Goal: Task Accomplishment & Management: Complete application form

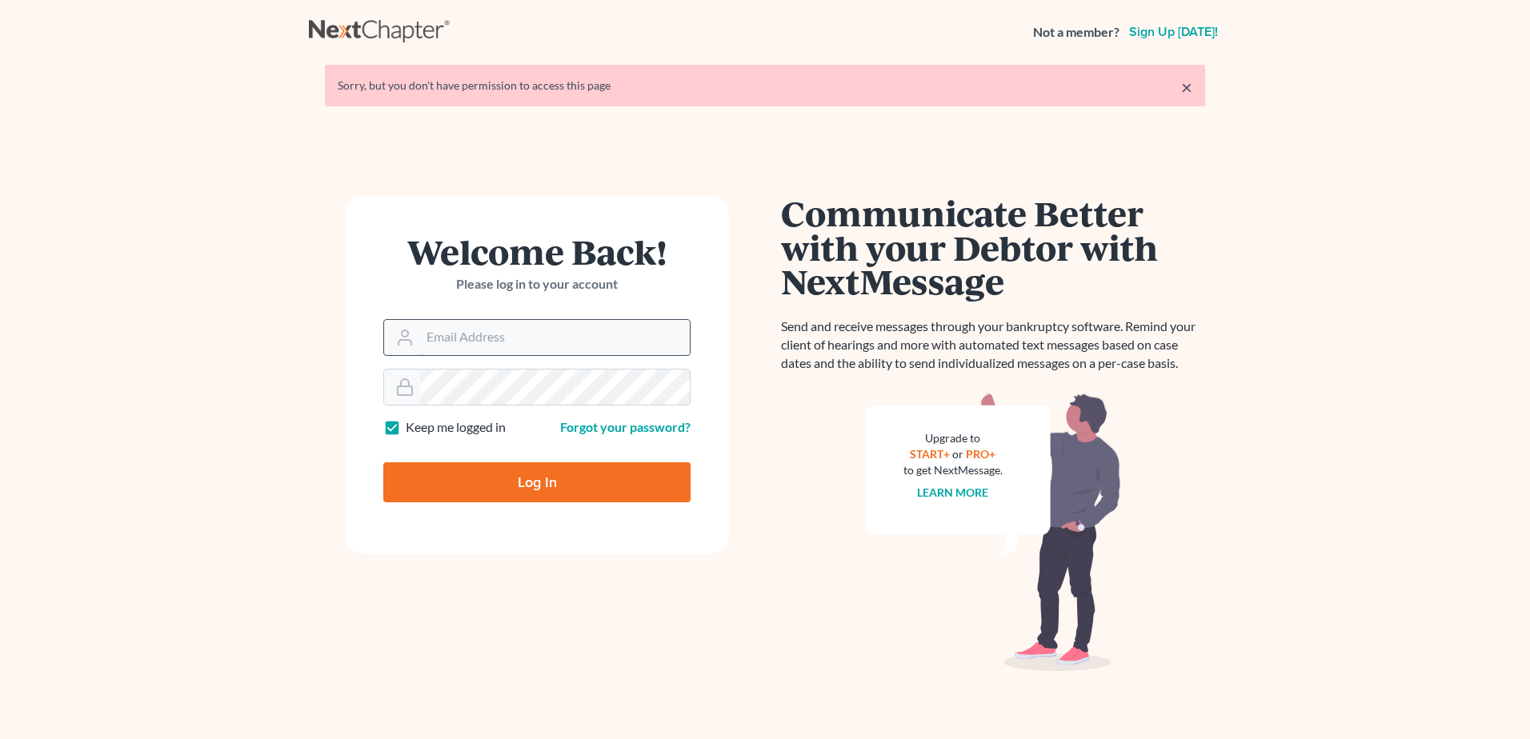
drag, startPoint x: 0, startPoint y: 0, endPoint x: 551, endPoint y: 341, distance: 647.6
click at [551, 341] on input "Email Address" at bounding box center [555, 337] width 270 height 35
type input "[EMAIL_ADDRESS][DOMAIN_NAME]"
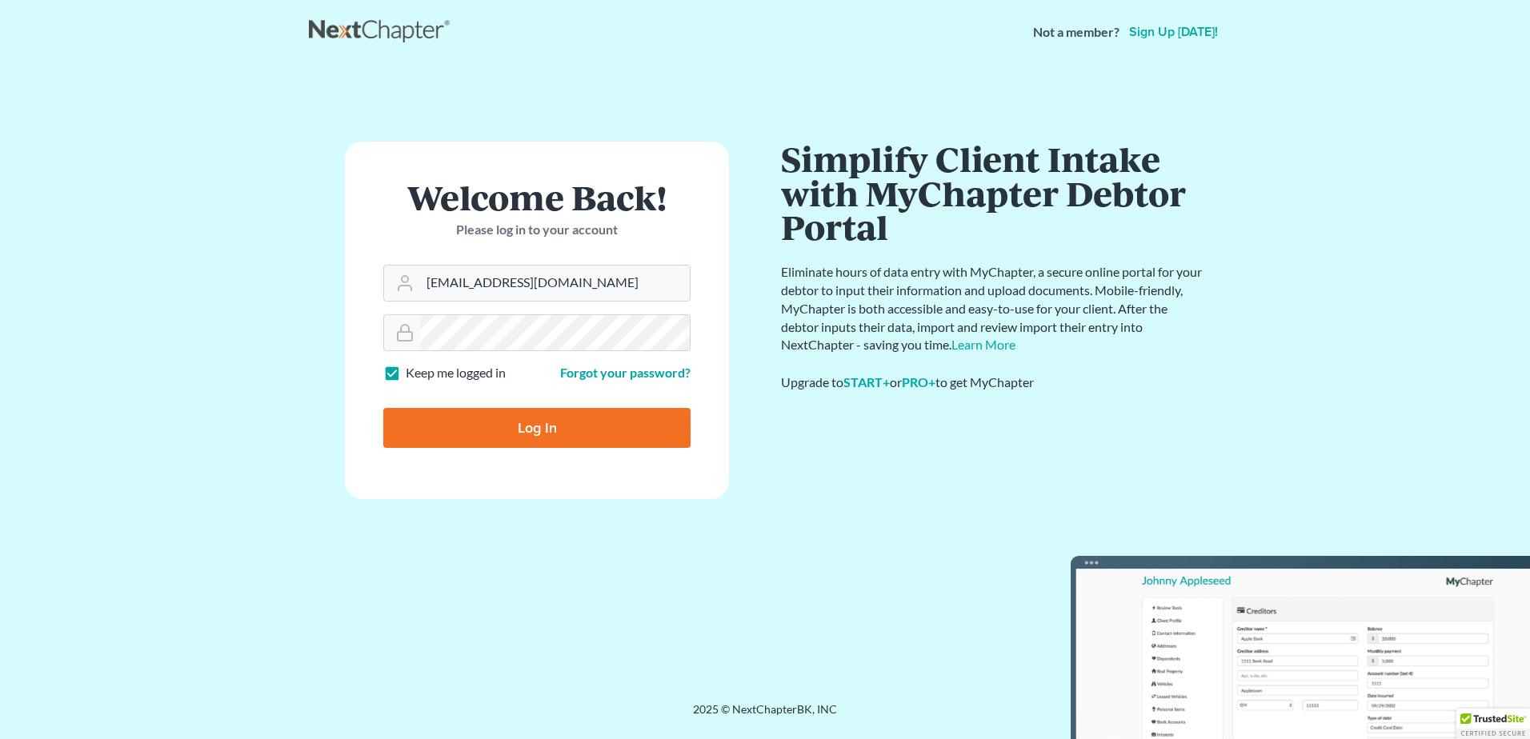
click at [559, 419] on input "Log In" at bounding box center [536, 428] width 307 height 40
type input "Thinking..."
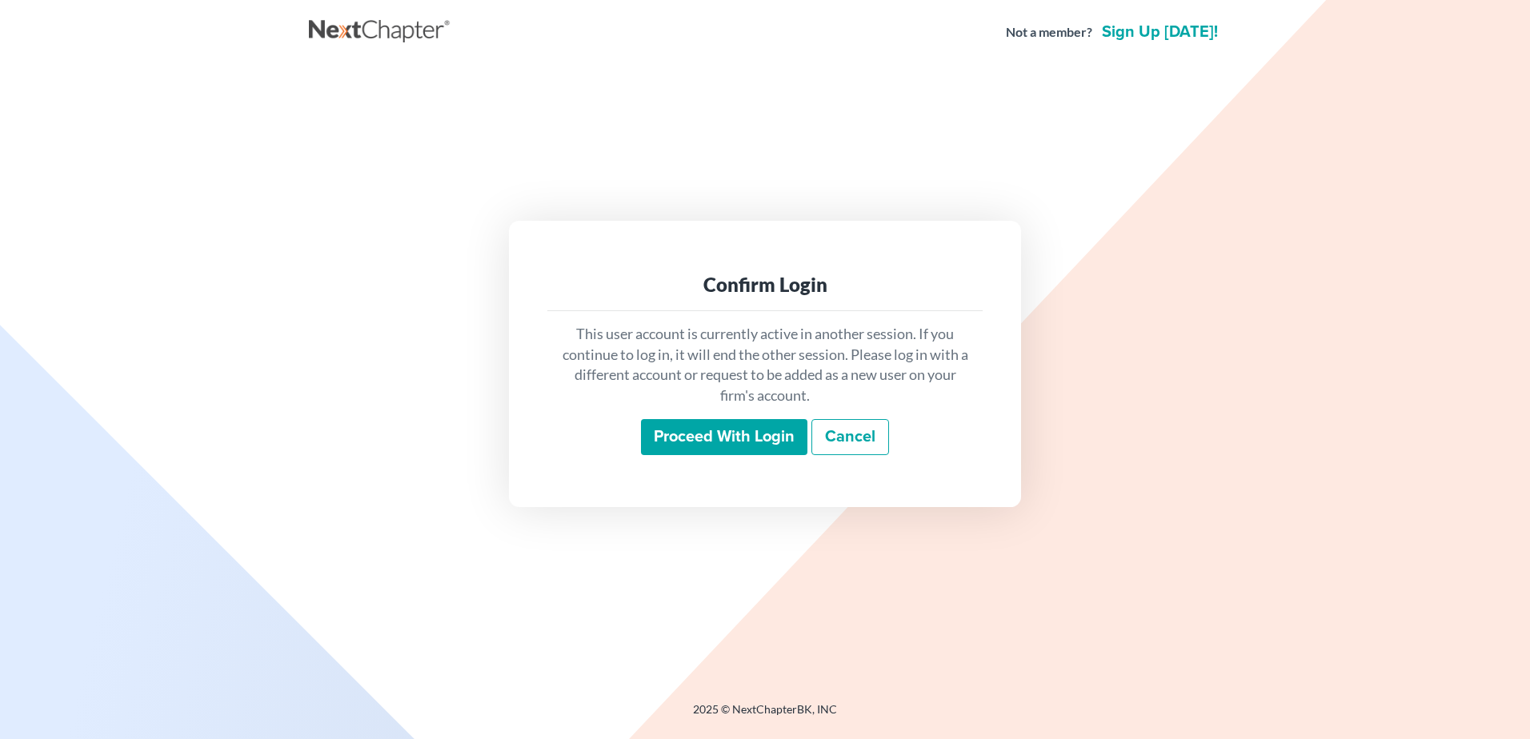
click at [736, 445] on input "Proceed with login" at bounding box center [724, 437] width 166 height 37
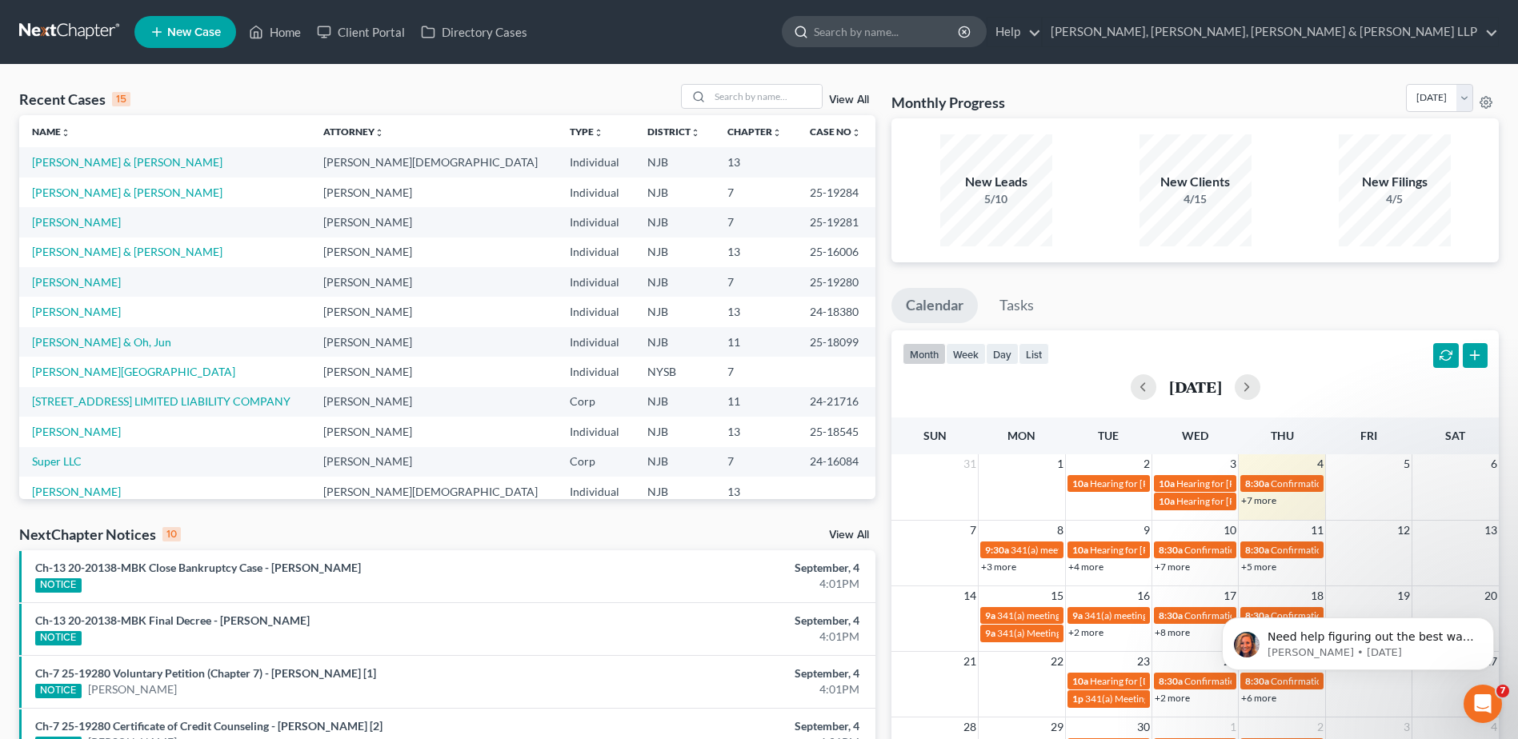
click at [960, 29] on input "search" at bounding box center [887, 32] width 146 height 30
type input "s"
click at [725, 98] on input "search" at bounding box center [766, 96] width 112 height 23
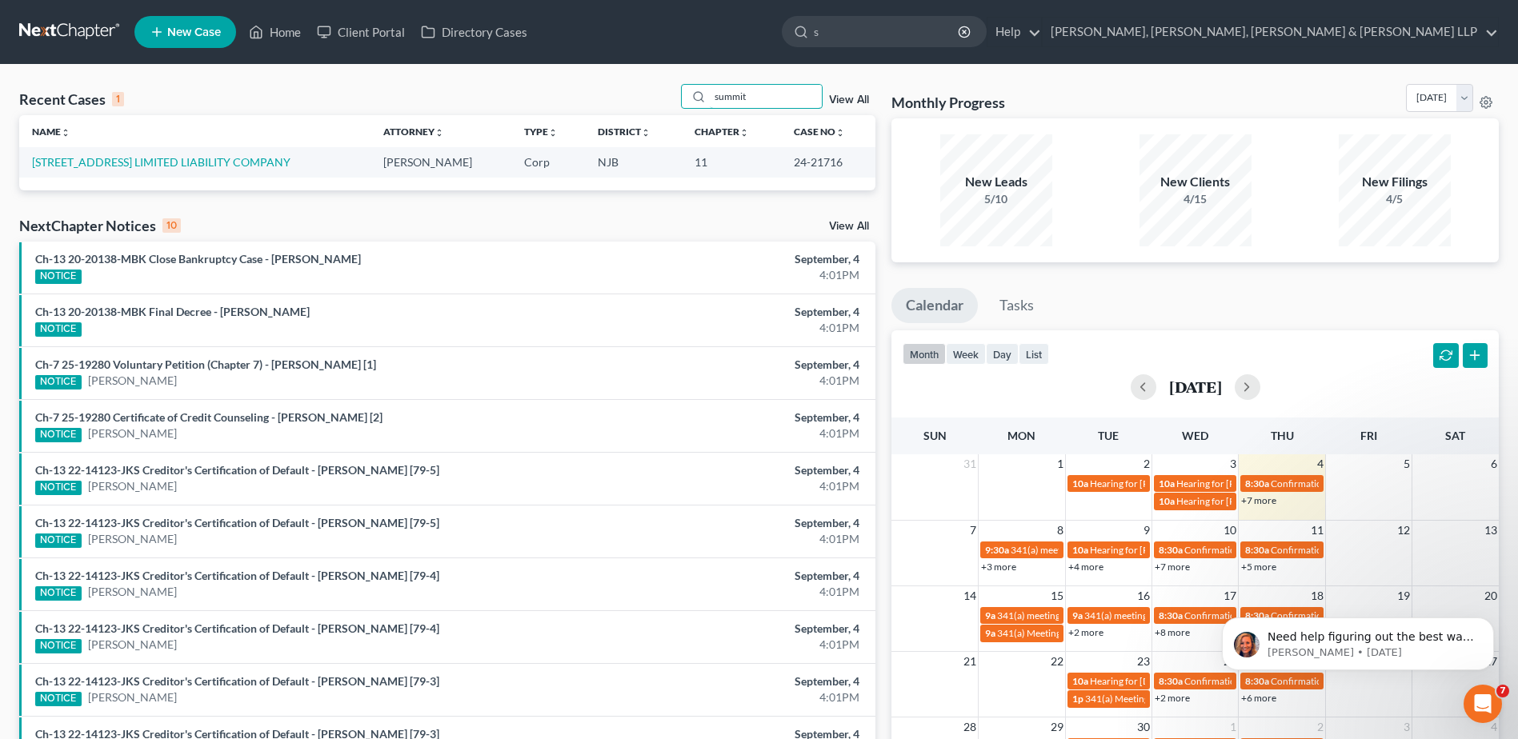
drag, startPoint x: 762, startPoint y: 93, endPoint x: 601, endPoint y: 90, distance: 160.9
click at [601, 90] on div "Recent Cases 1 summit View All" at bounding box center [447, 99] width 856 height 31
type input "[STREET_ADDRESS]"
click at [960, 30] on input "s" at bounding box center [887, 32] width 146 height 30
click at [763, 96] on input "[STREET_ADDRESS]" at bounding box center [766, 96] width 112 height 23
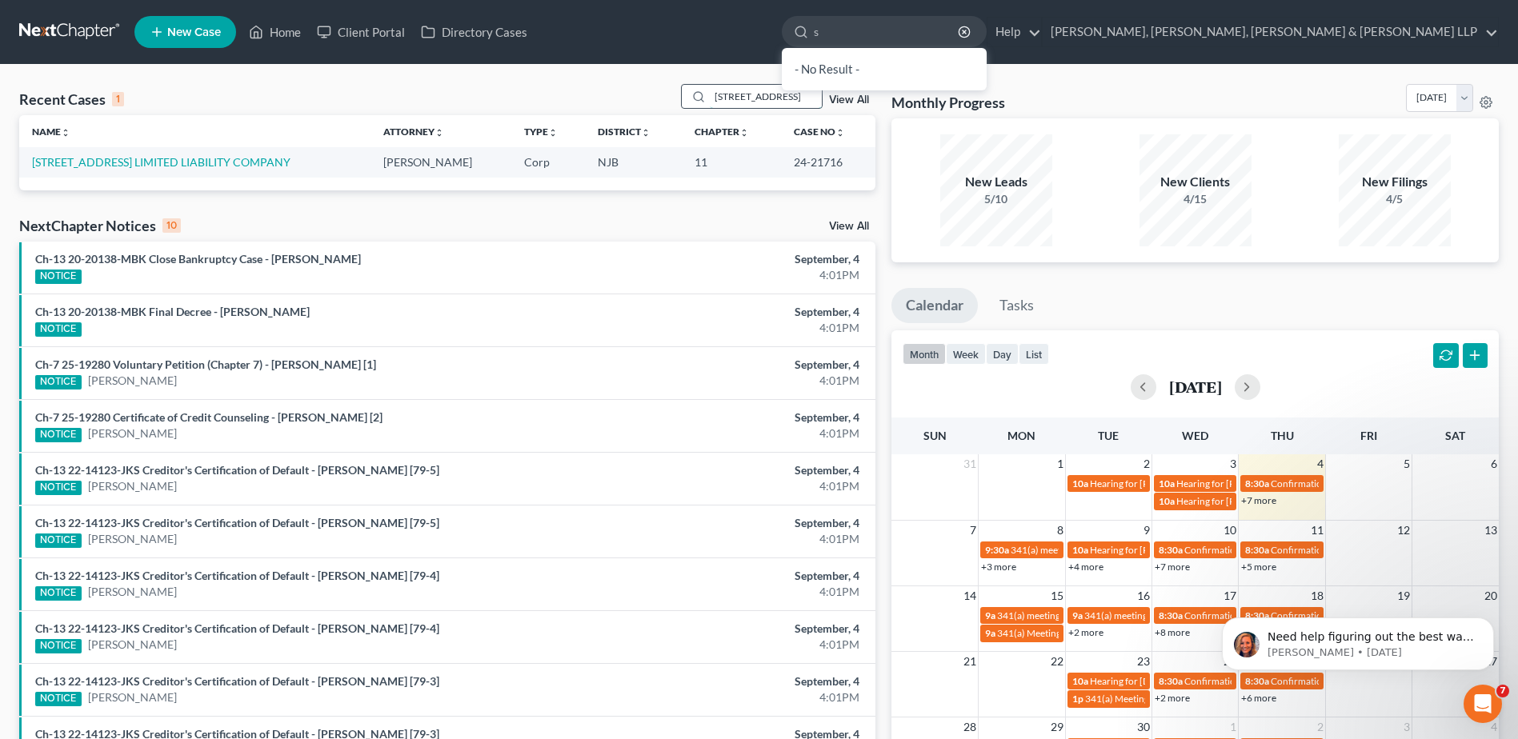
click at [763, 96] on input "[STREET_ADDRESS]" at bounding box center [766, 96] width 112 height 23
click at [960, 19] on input "s" at bounding box center [887, 32] width 146 height 30
click at [960, 27] on input "s" at bounding box center [887, 32] width 146 height 30
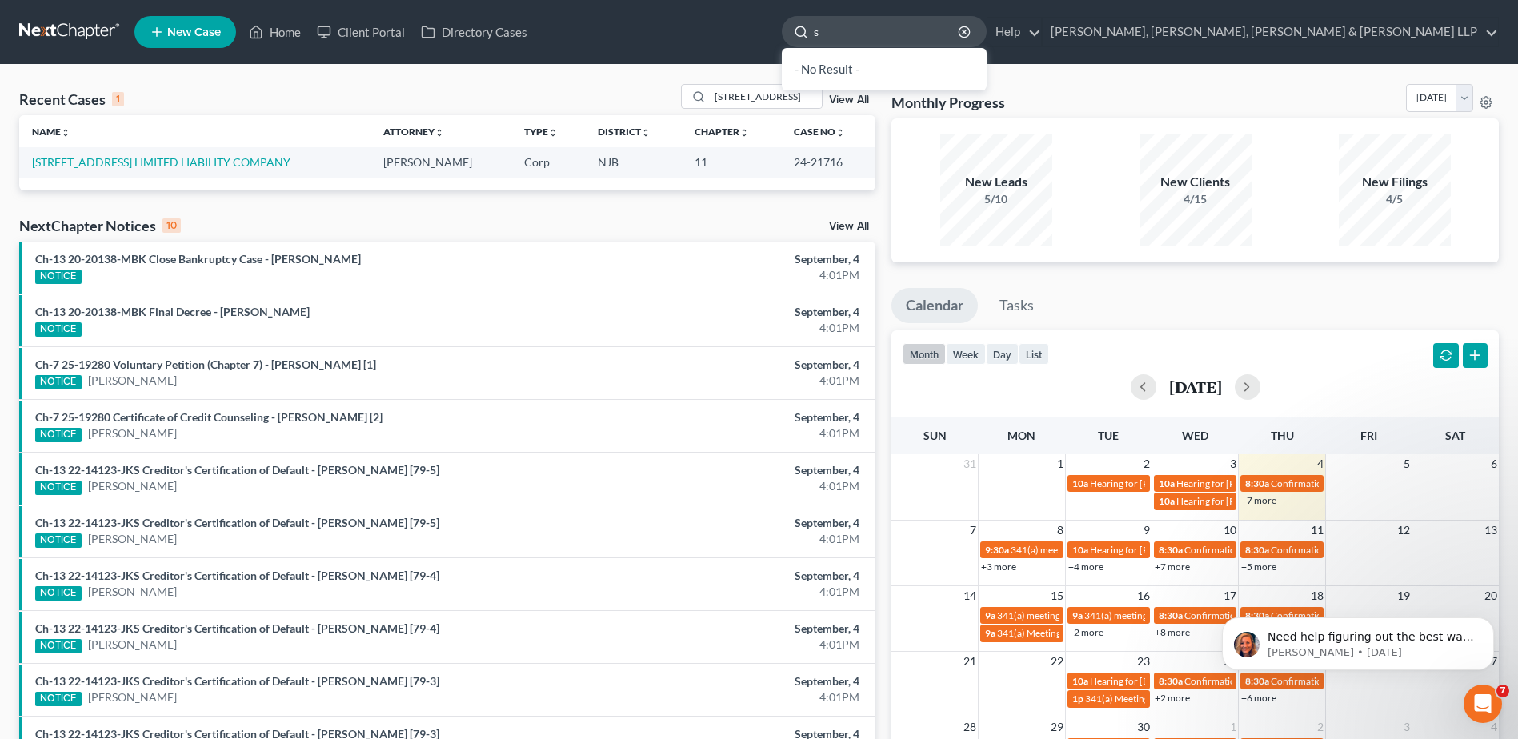
click at [960, 27] on input "s" at bounding box center [887, 32] width 146 height 30
paste input "[STREET_ADDRESS]"
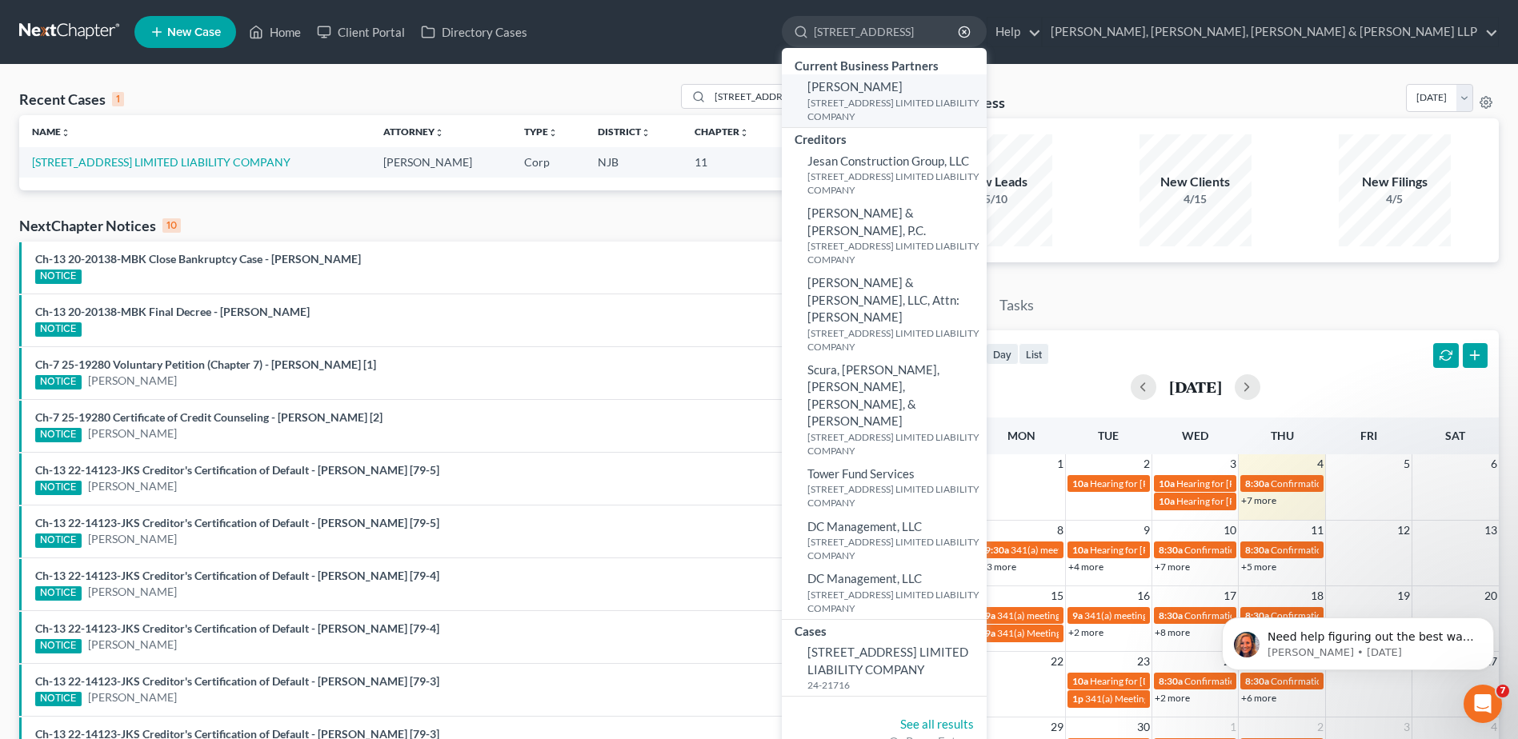
type input "[STREET_ADDRESS]"
click at [983, 108] on small "[STREET_ADDRESS] LIMITED LIABILITY COMPANY" at bounding box center [895, 109] width 175 height 27
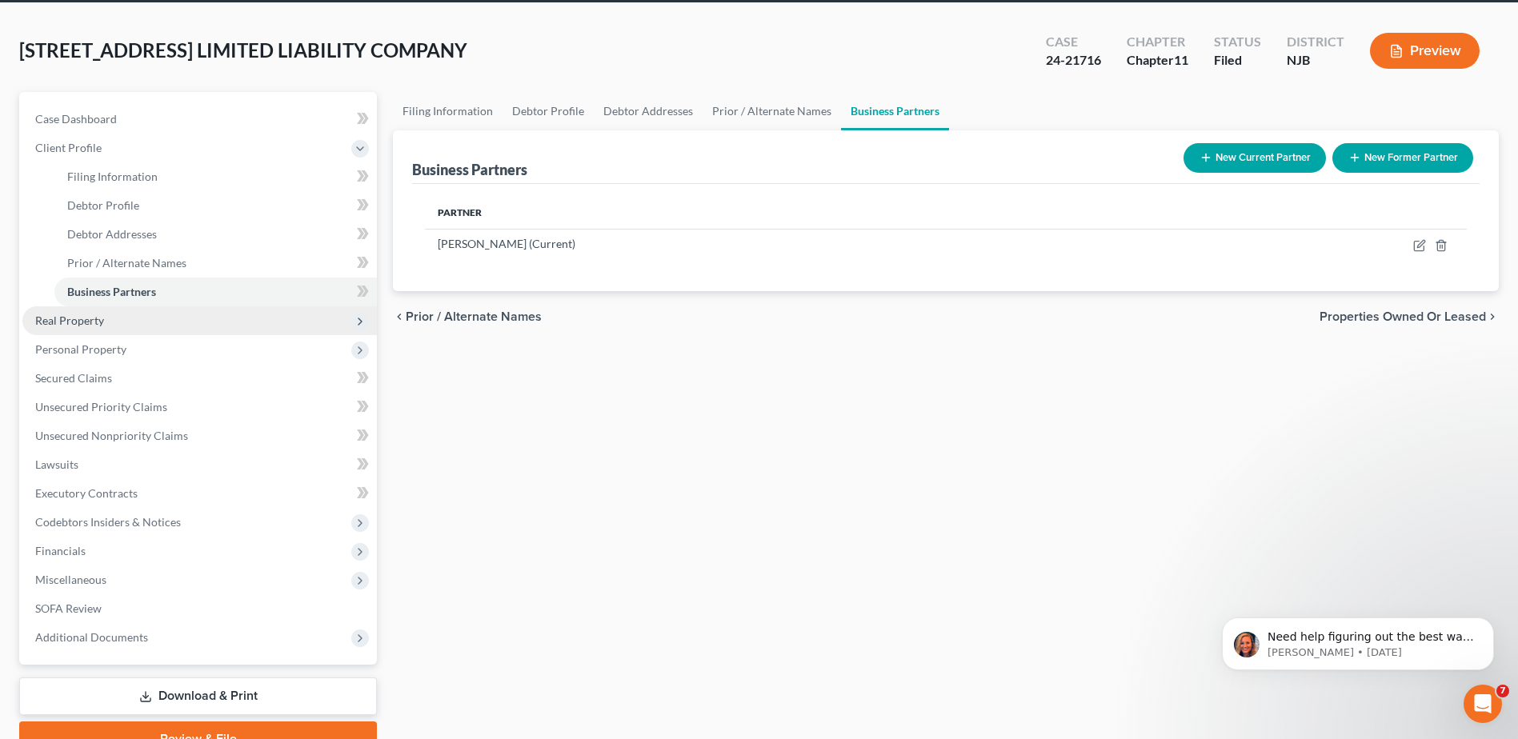
scroll to position [140, 0]
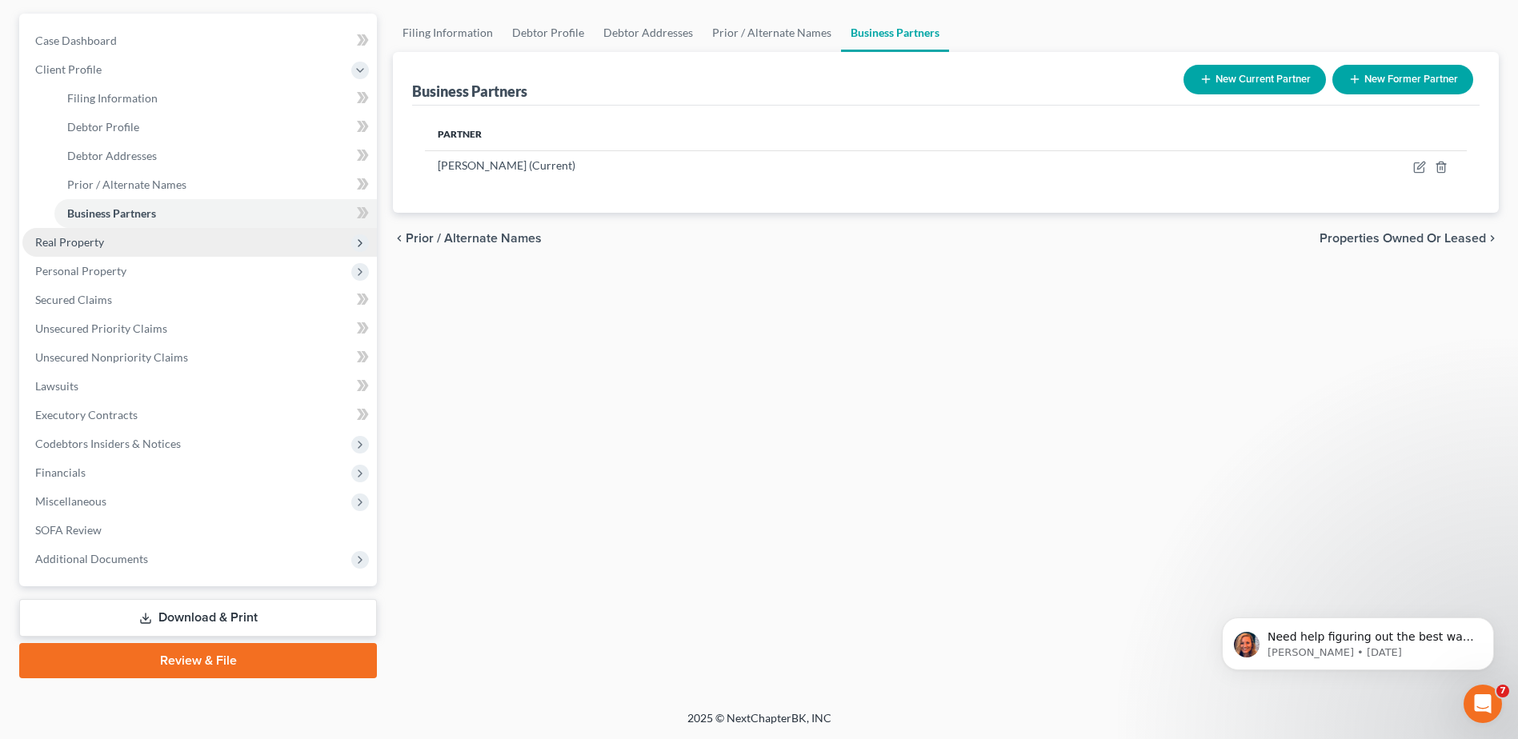
click at [198, 243] on span "Real Property" at bounding box center [199, 242] width 355 height 29
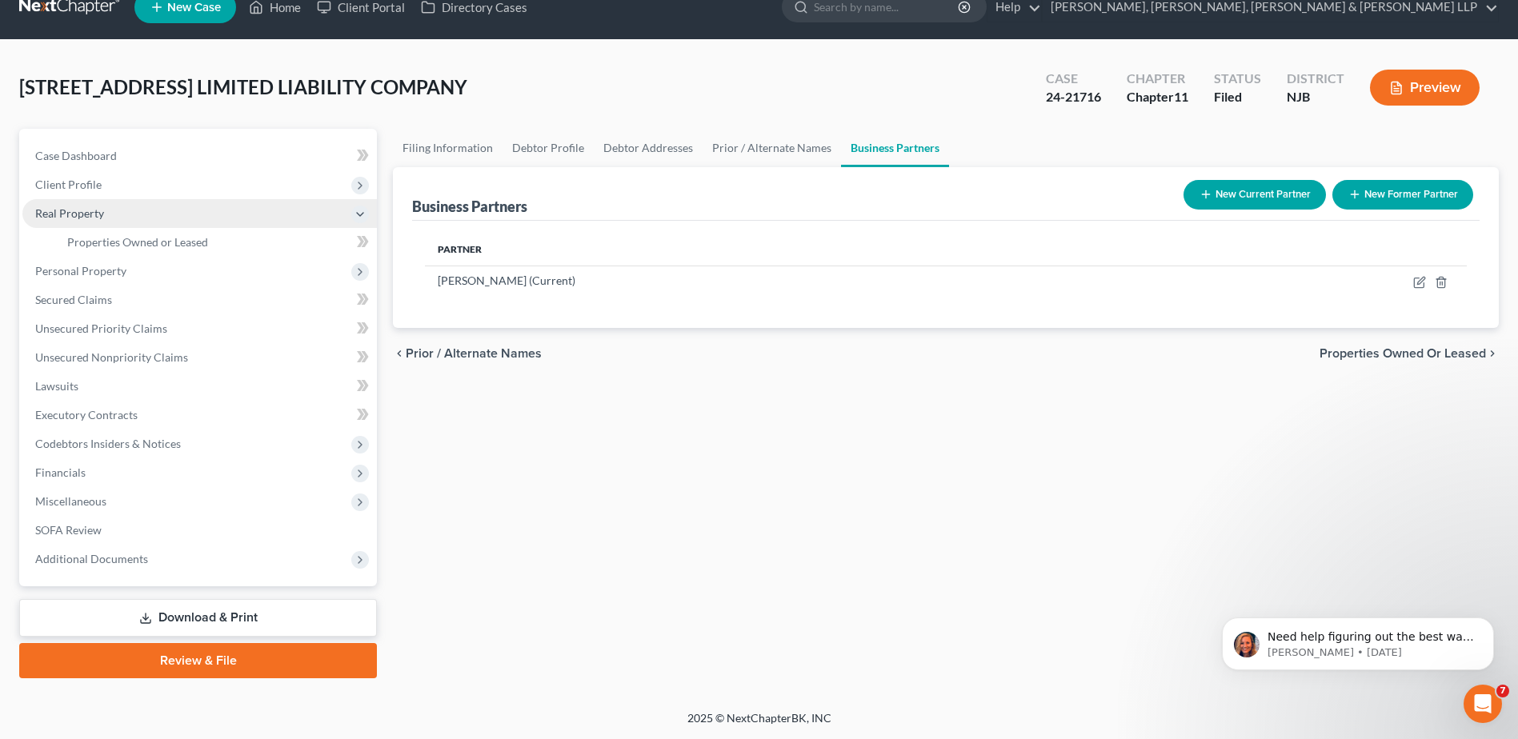
scroll to position [25, 0]
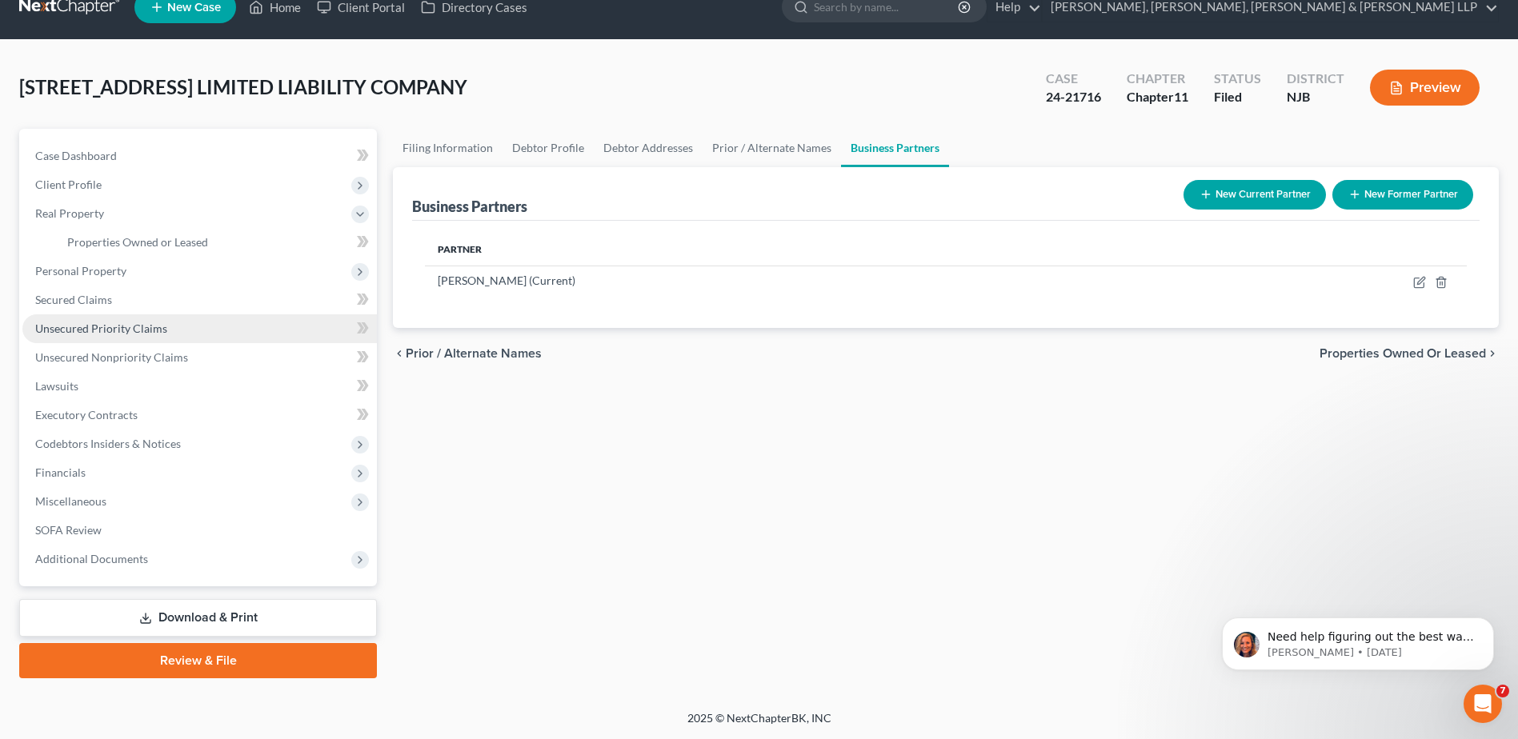
click at [216, 319] on link "Unsecured Priority Claims" at bounding box center [199, 329] width 355 height 29
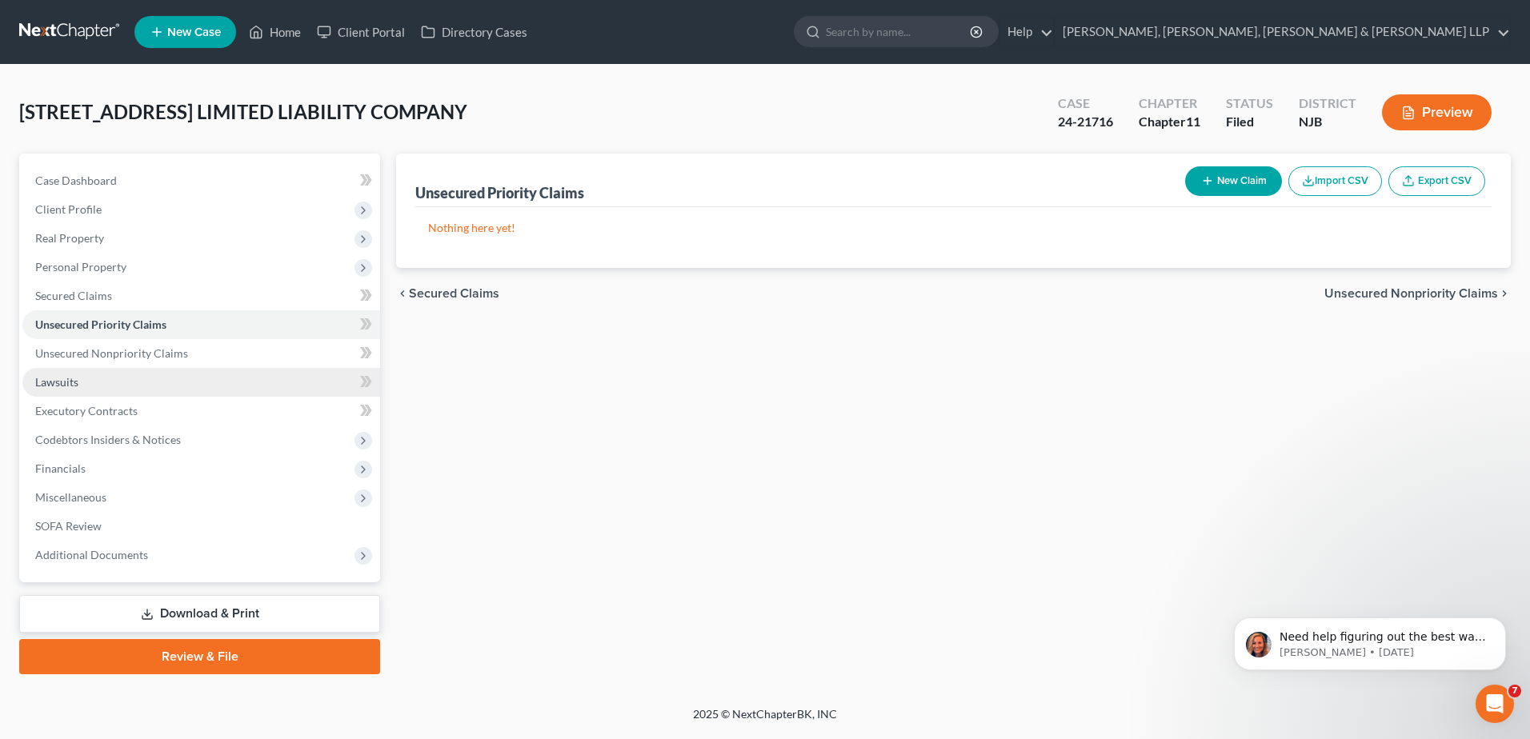
click at [230, 374] on link "Lawsuits" at bounding box center [201, 382] width 358 height 29
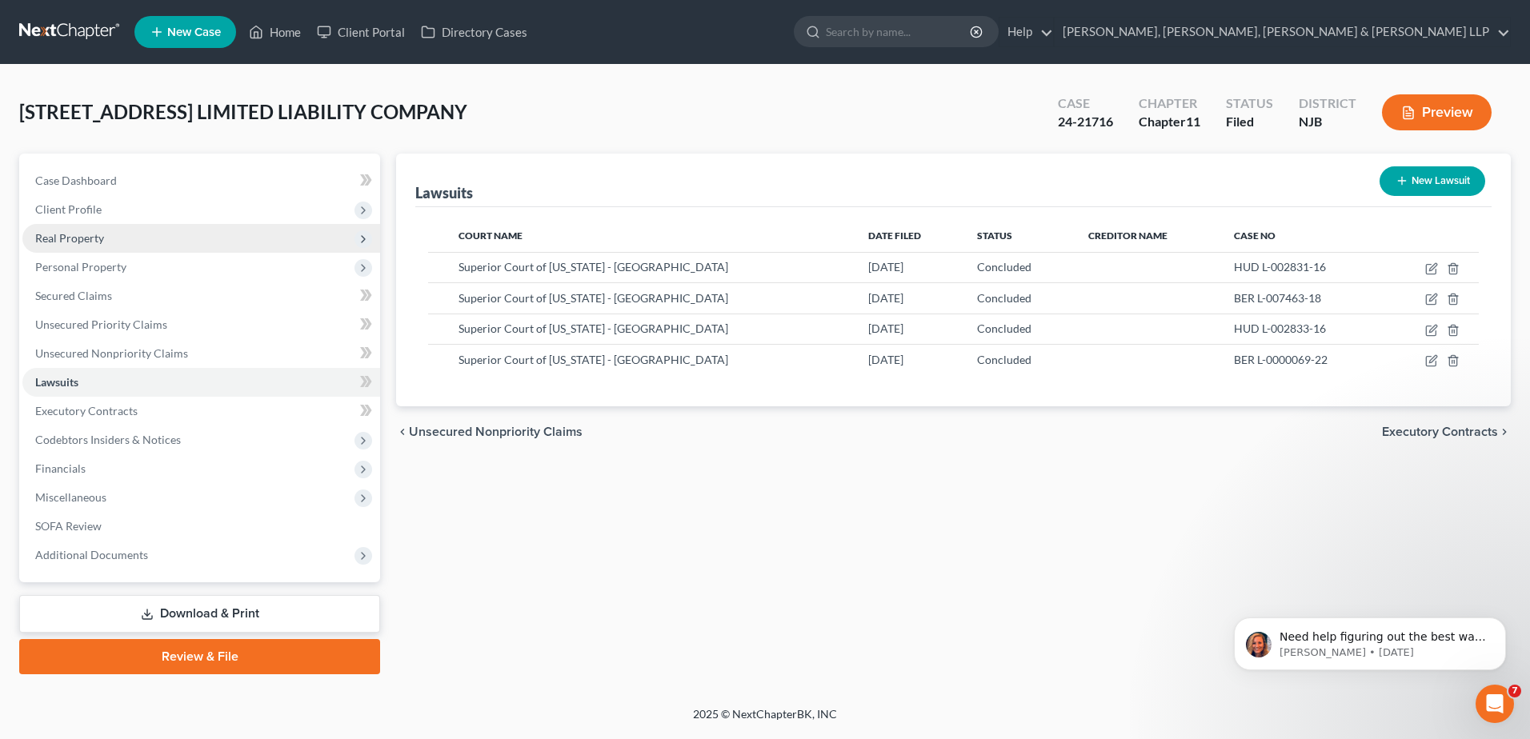
click at [176, 229] on span "Real Property" at bounding box center [201, 238] width 358 height 29
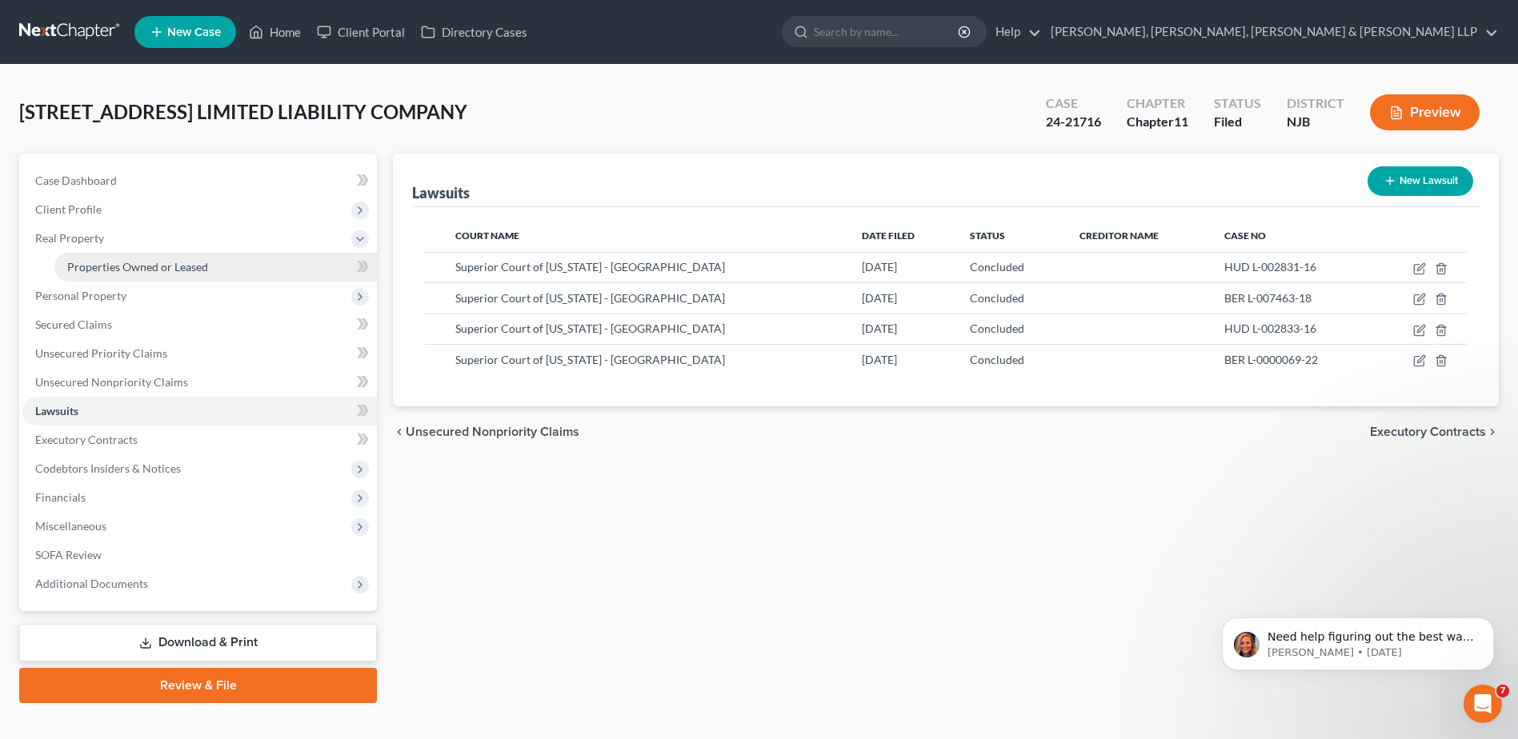
click at [178, 254] on link "Properties Owned or Leased" at bounding box center [215, 267] width 323 height 29
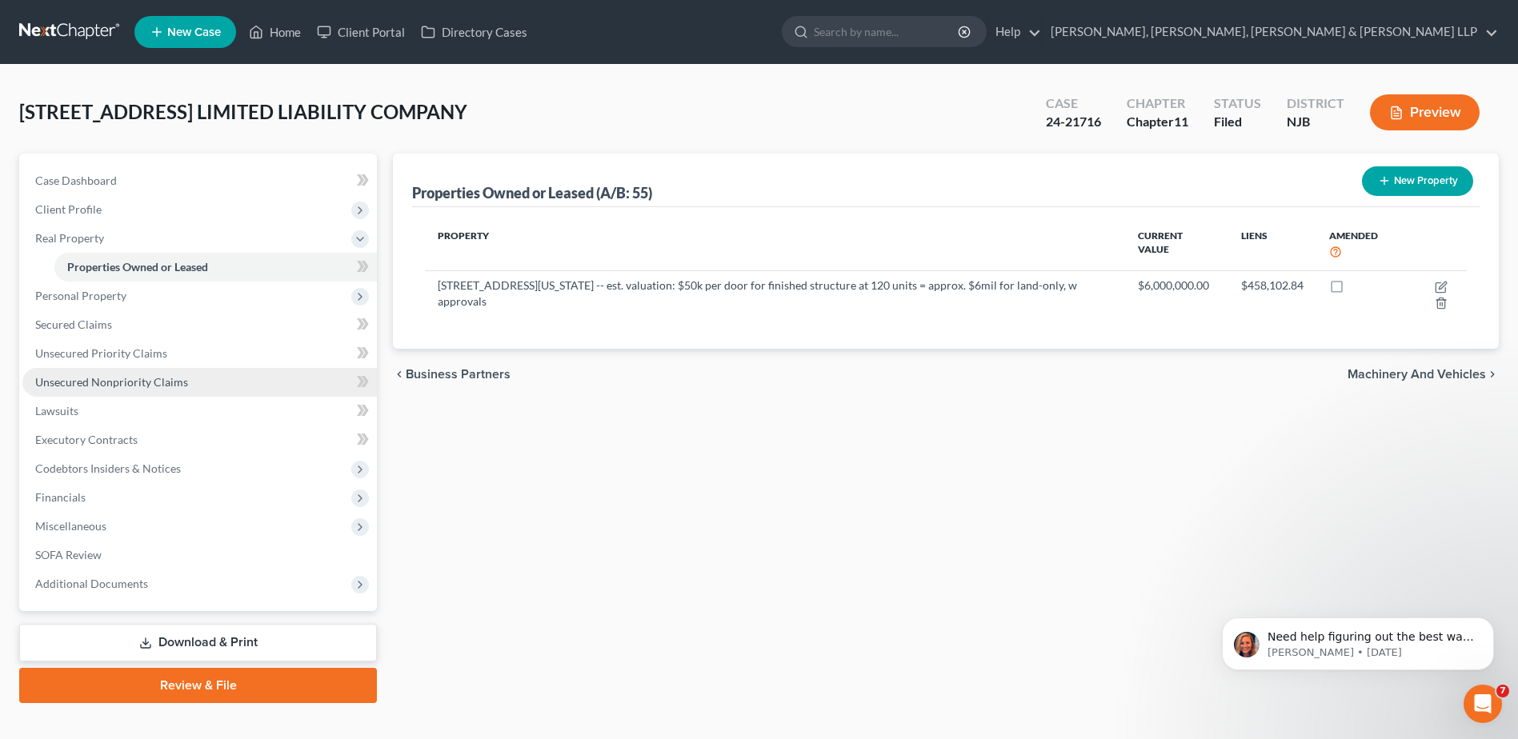
click at [151, 384] on span "Unsecured Nonpriority Claims" at bounding box center [111, 382] width 153 height 14
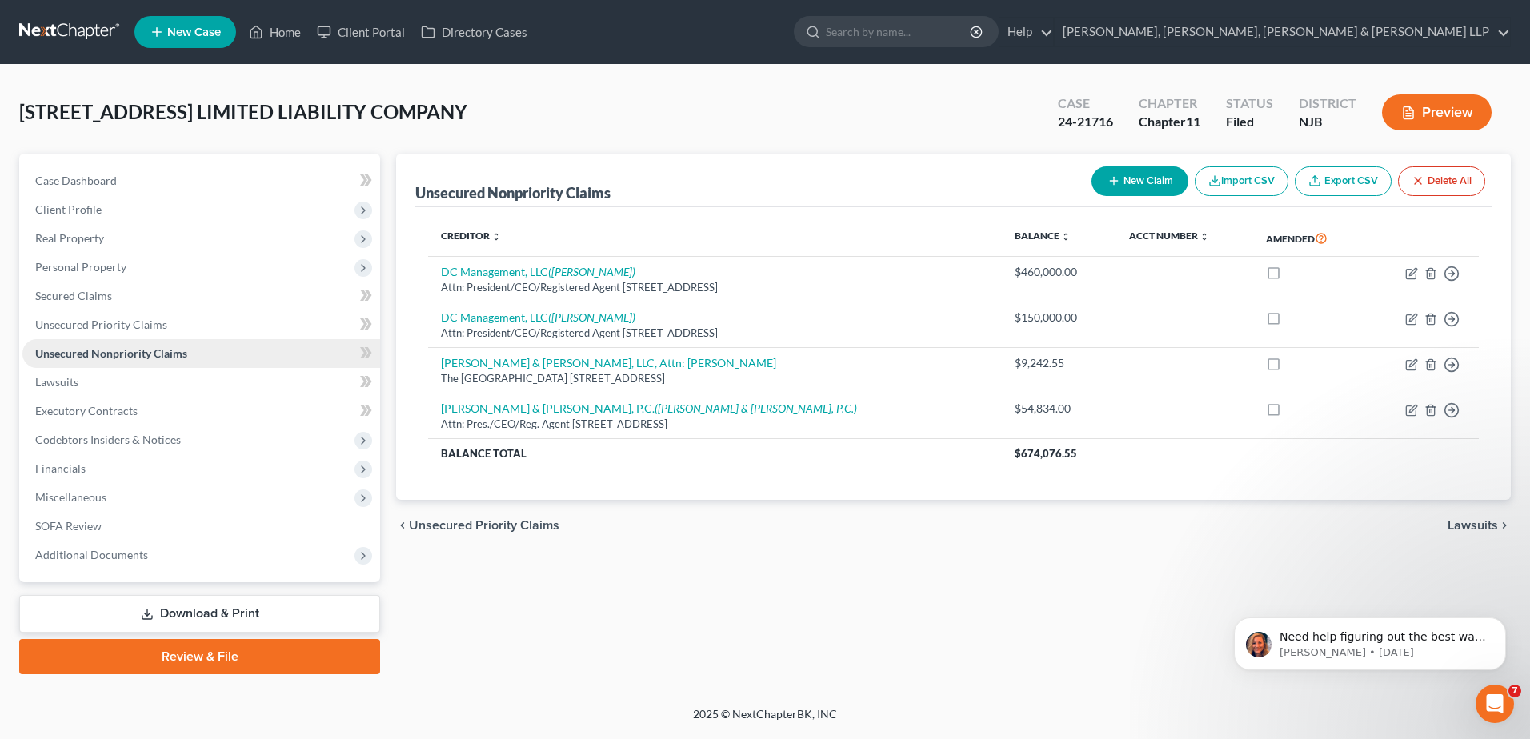
click at [156, 355] on span "Unsecured Nonpriority Claims" at bounding box center [111, 354] width 152 height 14
click at [143, 334] on link "Unsecured Priority Claims" at bounding box center [201, 325] width 358 height 29
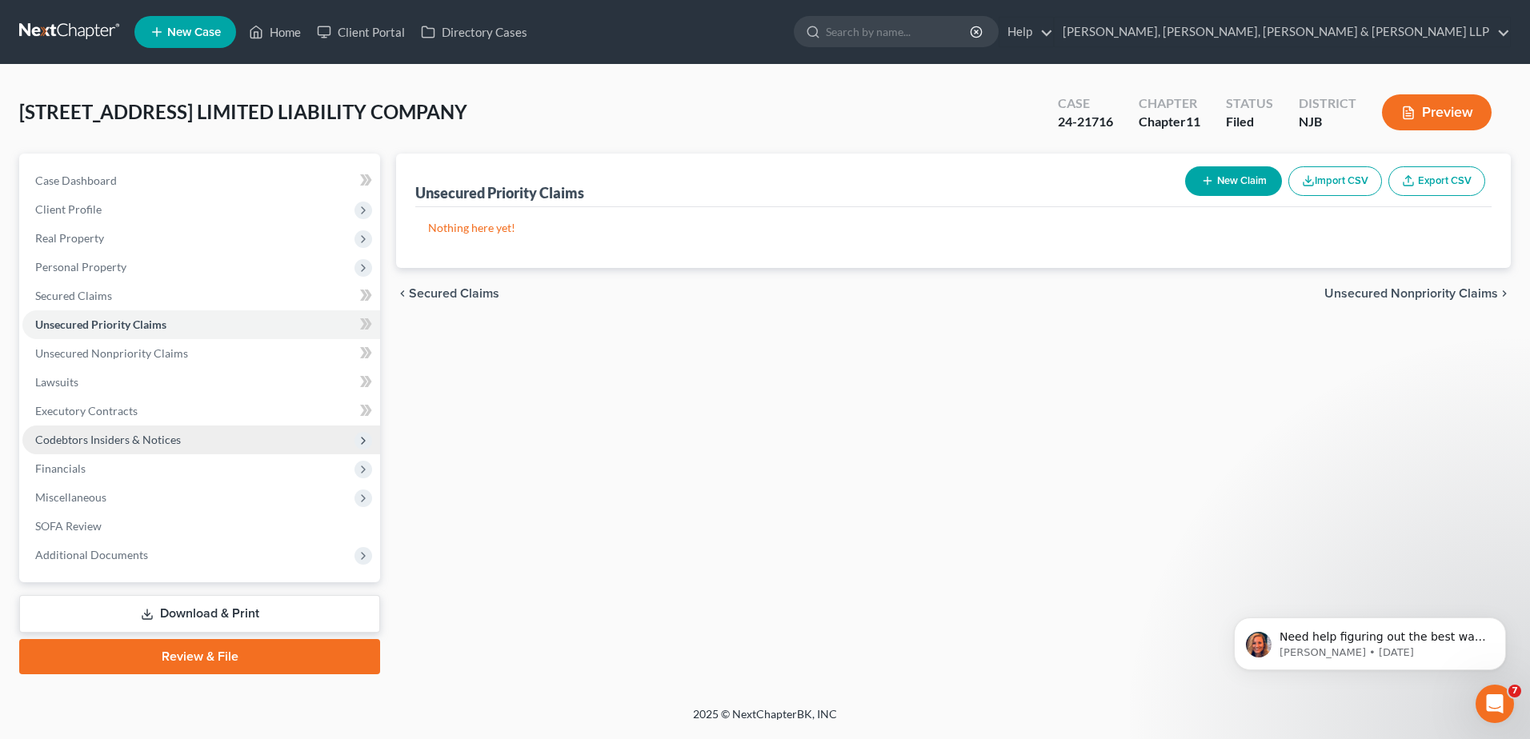
click at [179, 439] on span "Codebtors Insiders & Notices" at bounding box center [201, 440] width 358 height 29
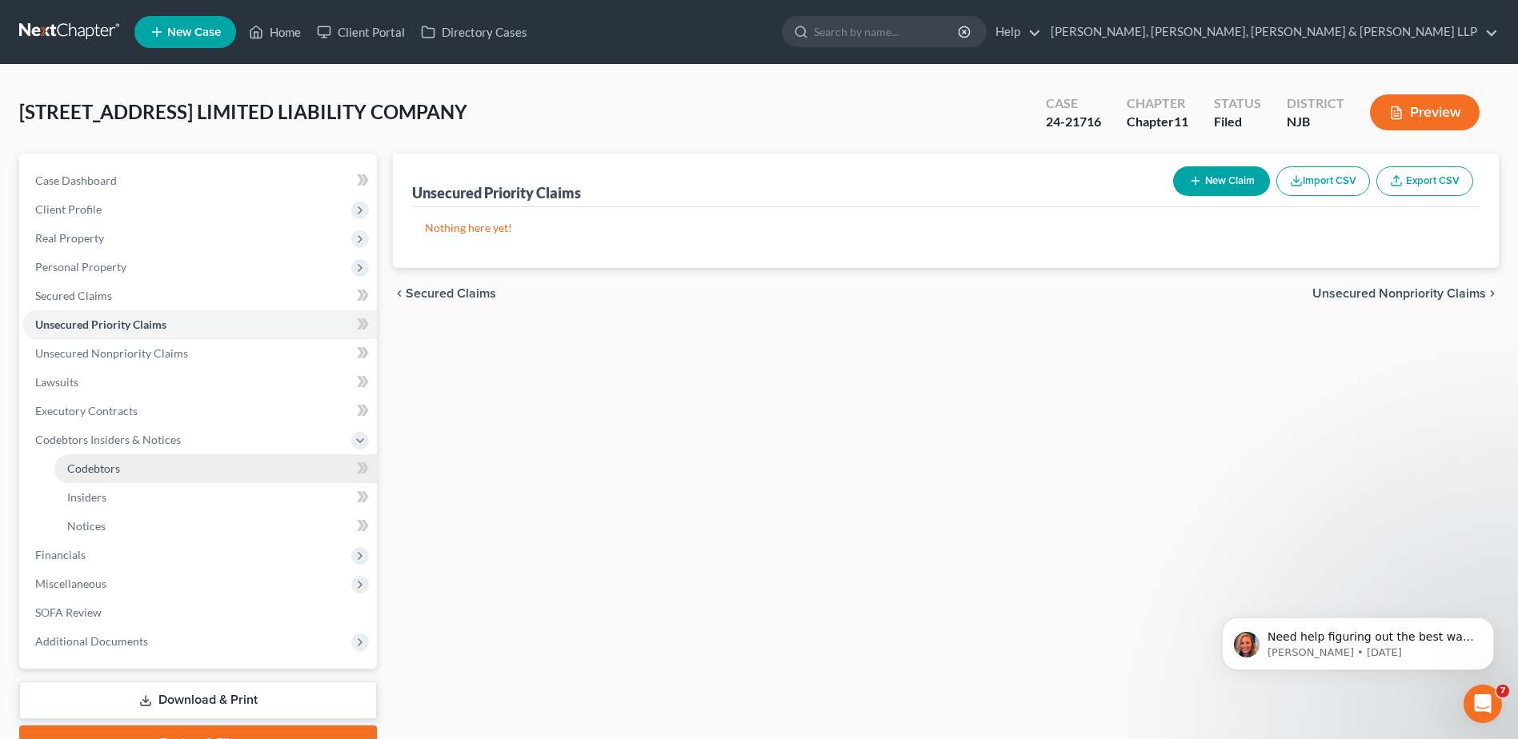
click at [182, 473] on link "Codebtors" at bounding box center [215, 469] width 323 height 29
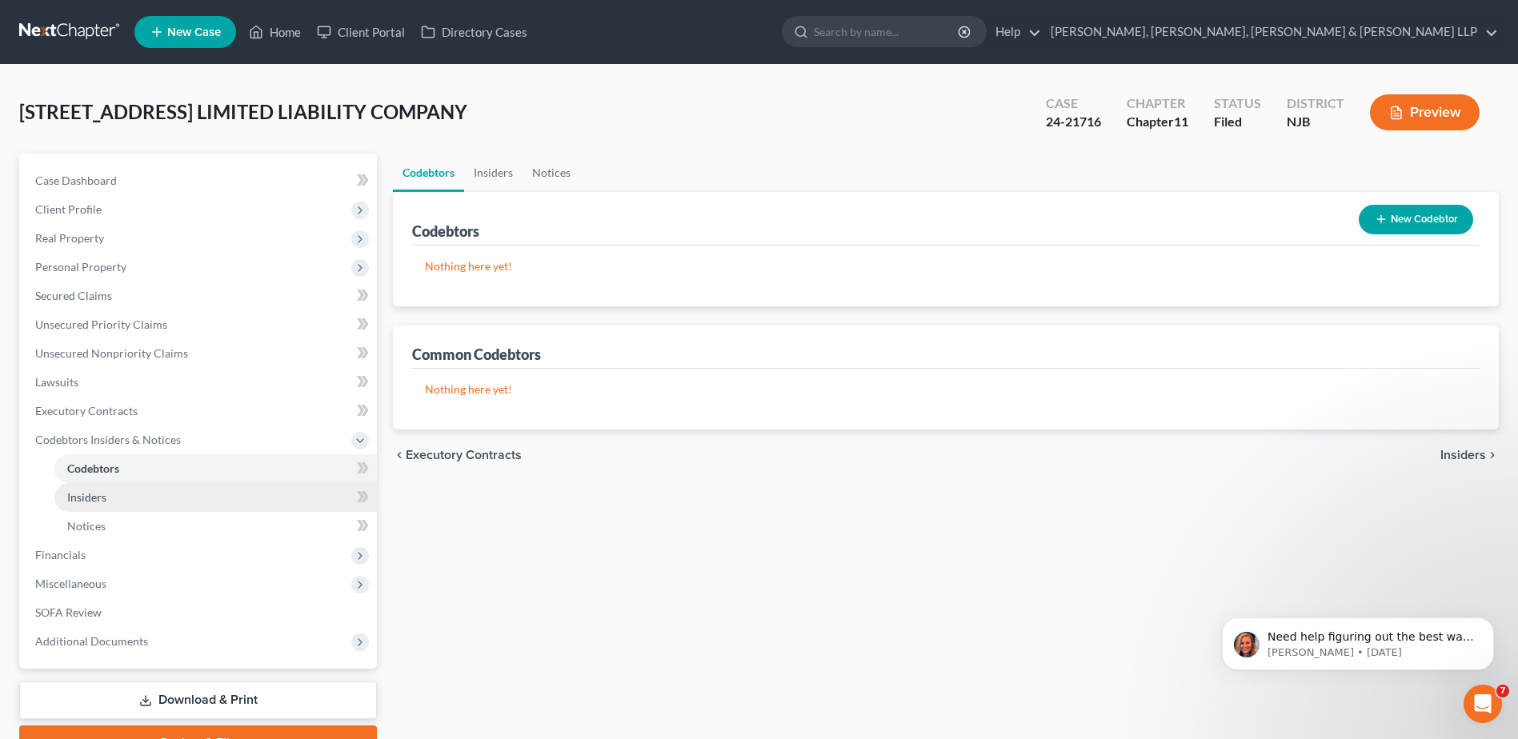
click at [191, 506] on link "Insiders" at bounding box center [215, 497] width 323 height 29
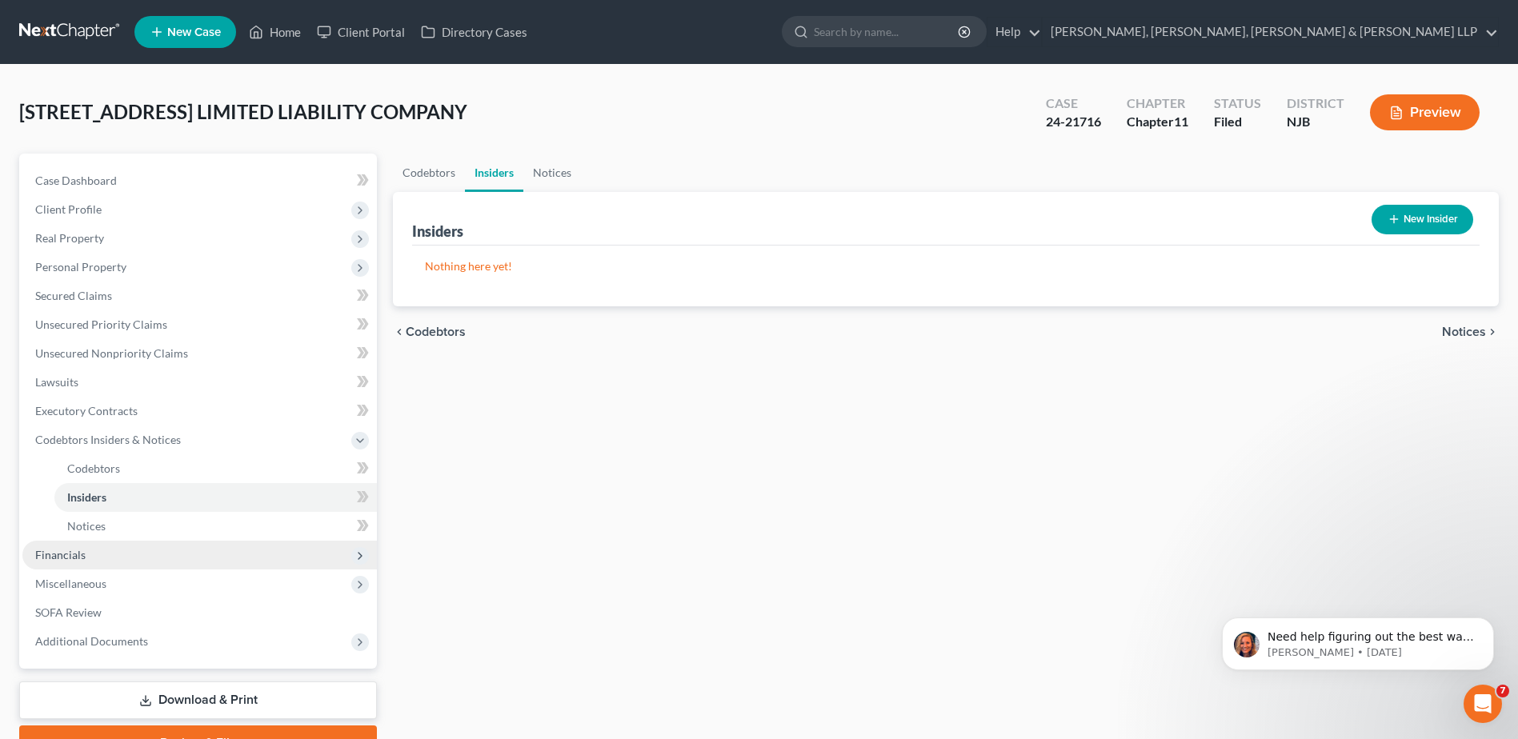
click at [197, 558] on span "Financials" at bounding box center [199, 555] width 355 height 29
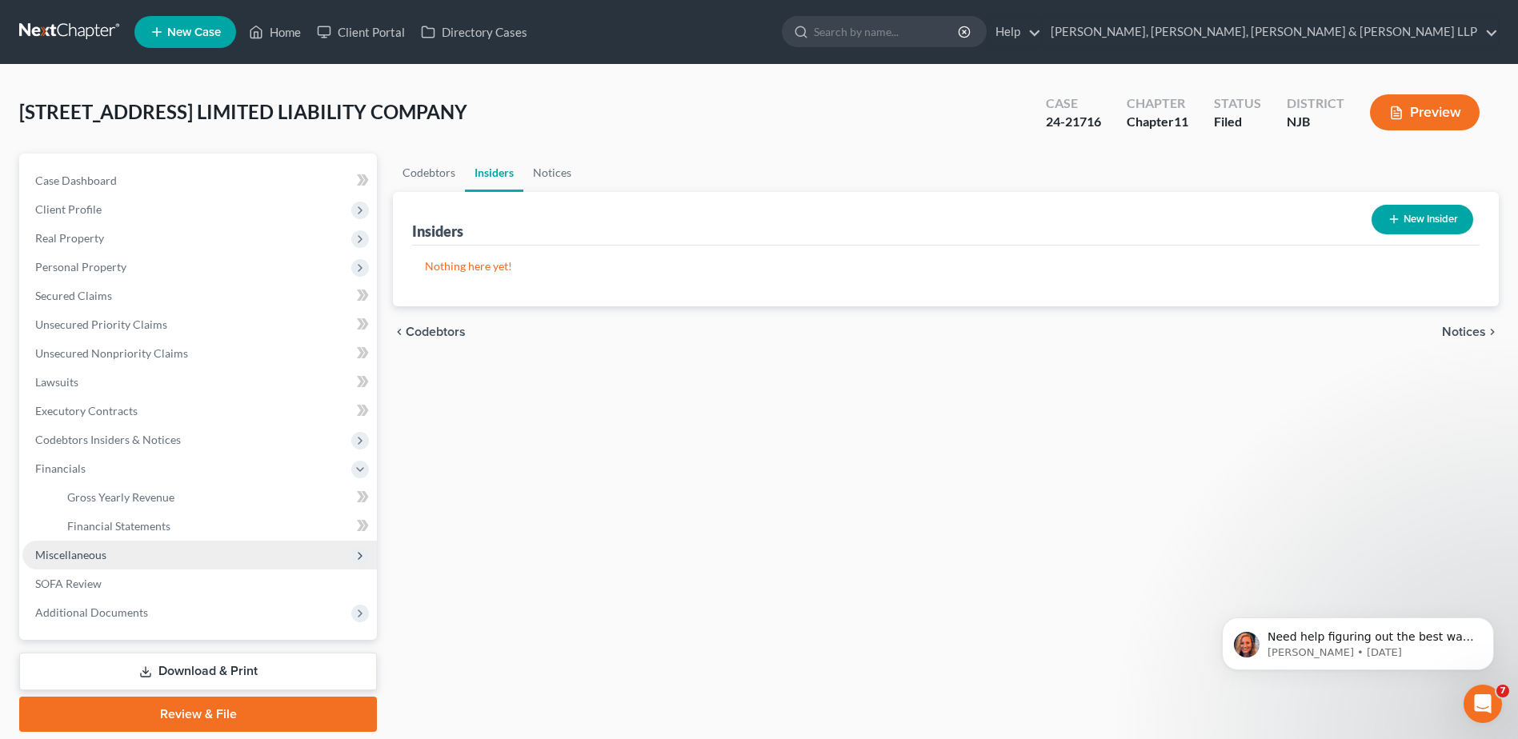
click at [202, 549] on span "Miscellaneous" at bounding box center [199, 555] width 355 height 29
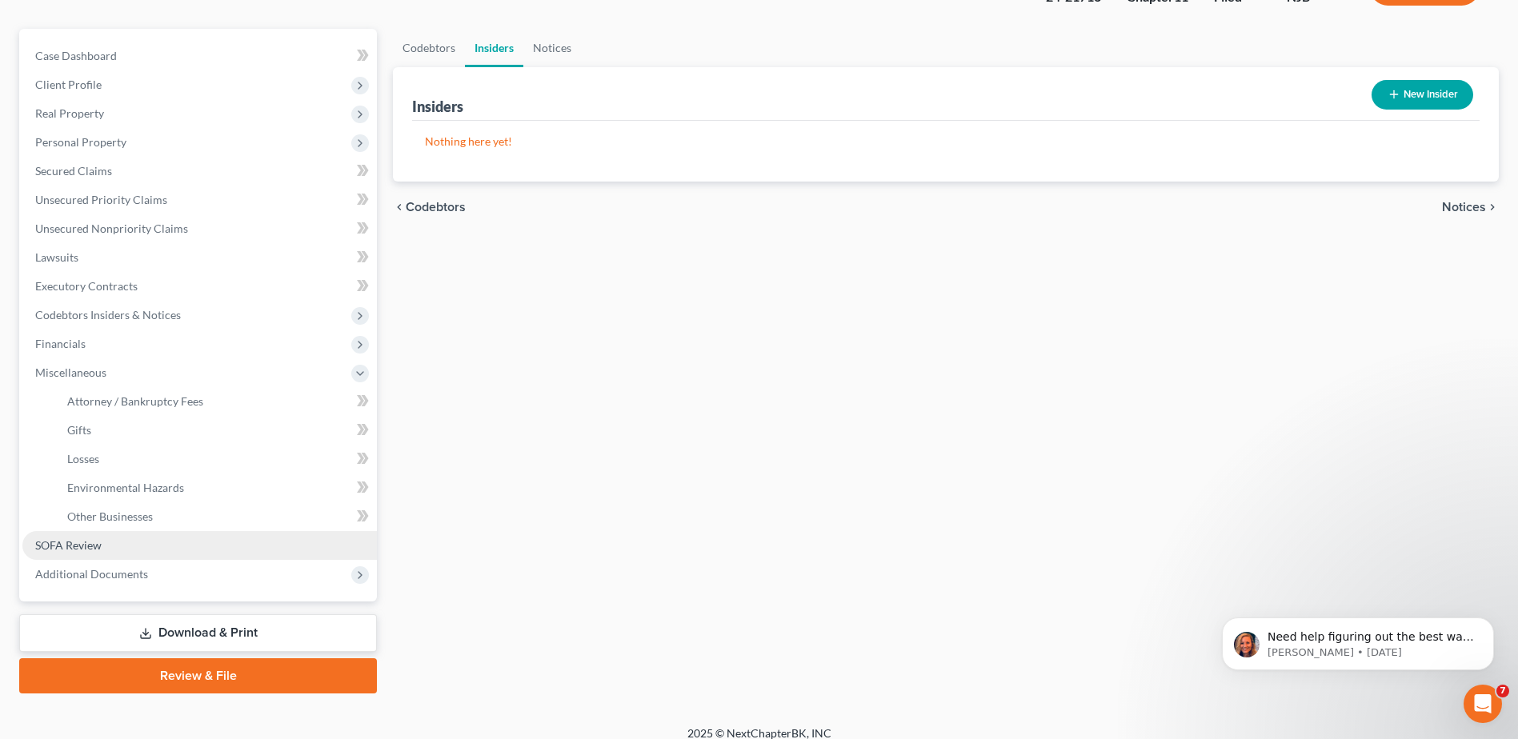
scroll to position [140, 0]
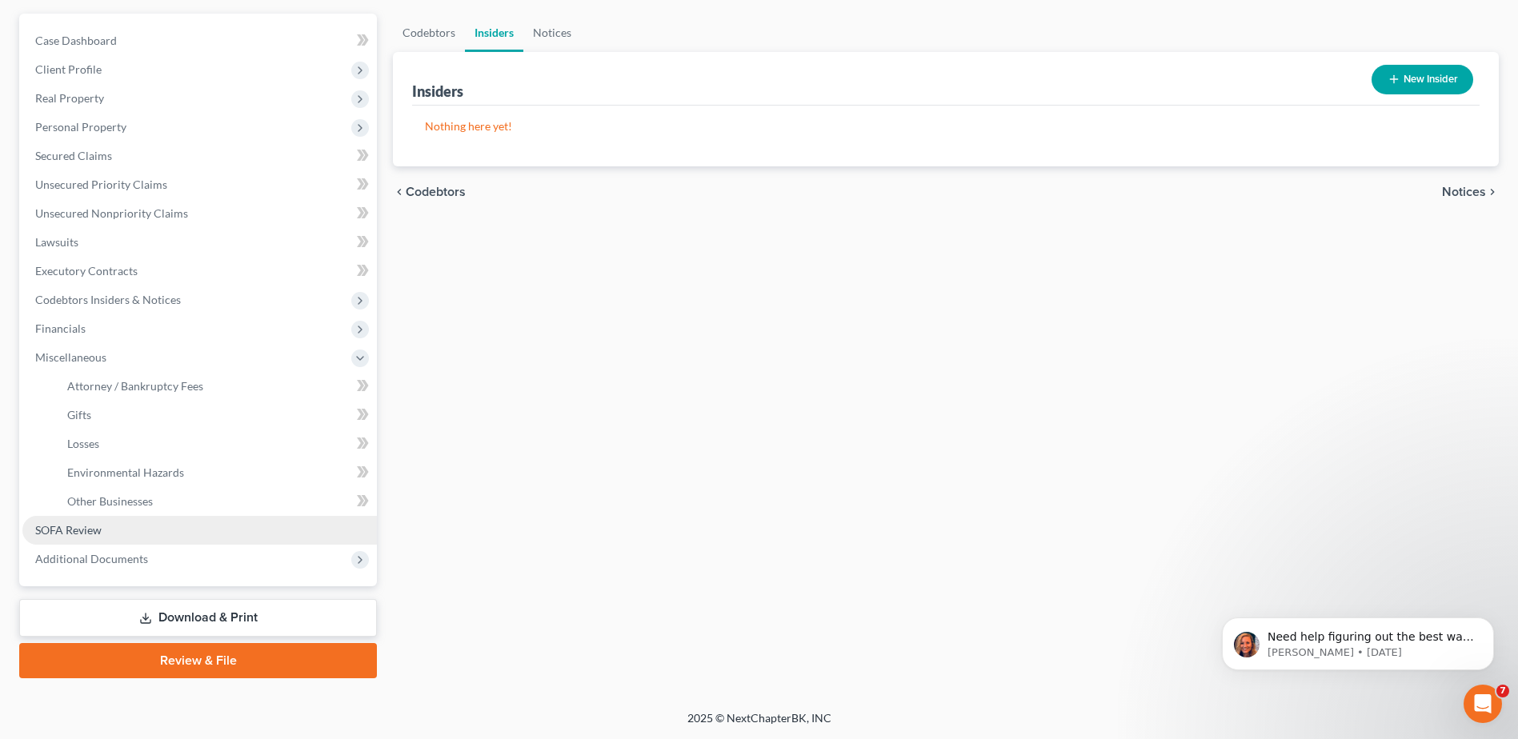
click at [206, 520] on link "SOFA Review" at bounding box center [199, 530] width 355 height 29
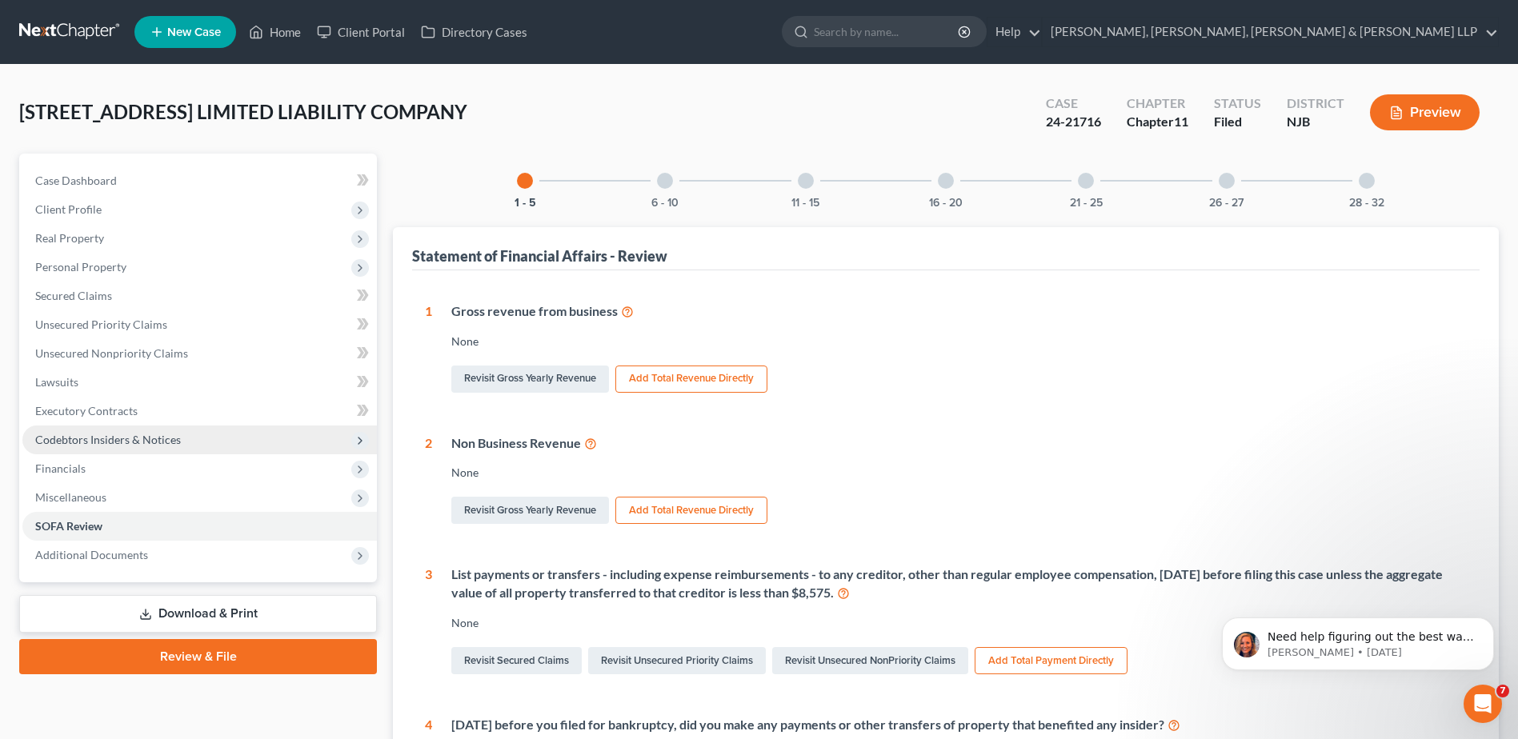
click at [118, 433] on span "Codebtors Insiders & Notices" at bounding box center [108, 440] width 146 height 14
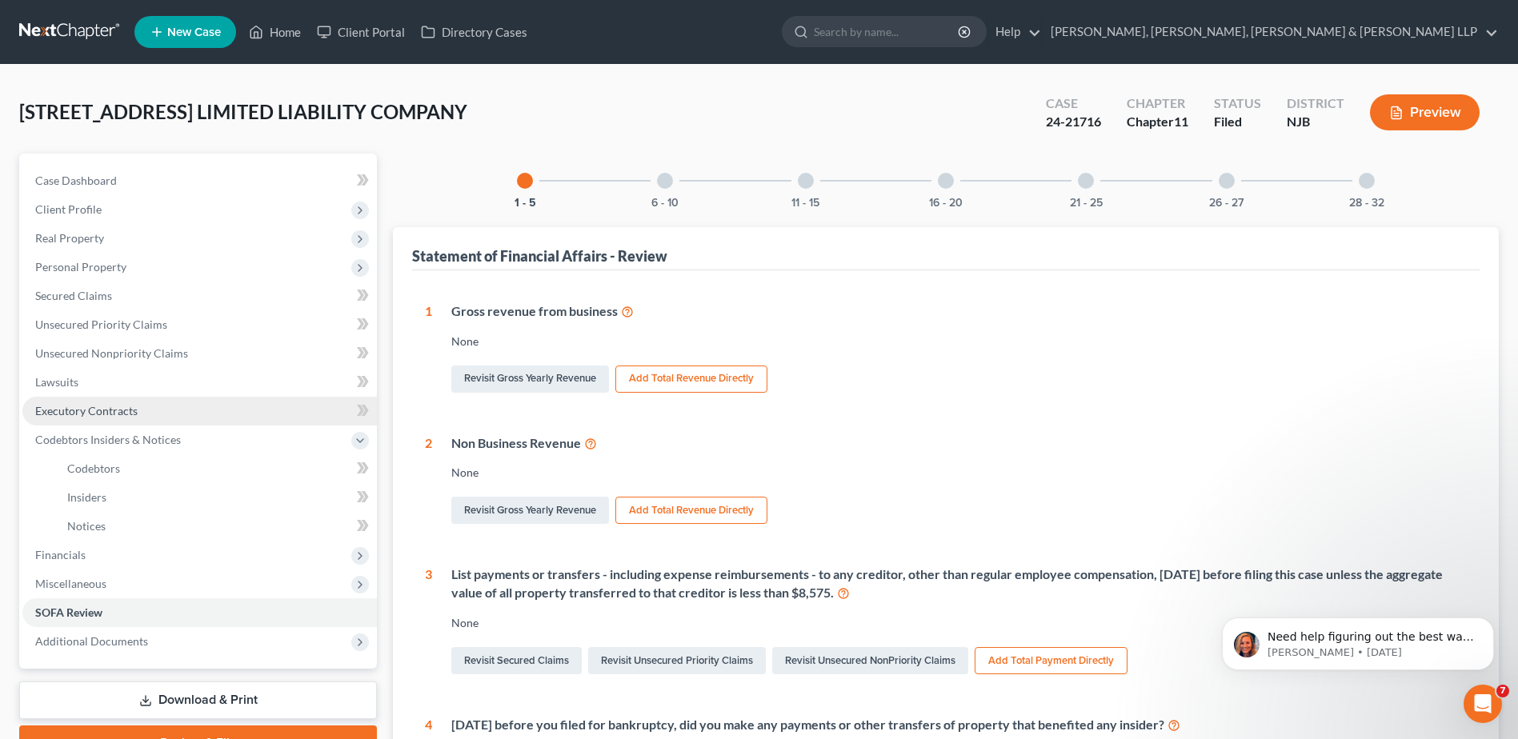
click at [118, 406] on span "Executory Contracts" at bounding box center [86, 411] width 102 height 14
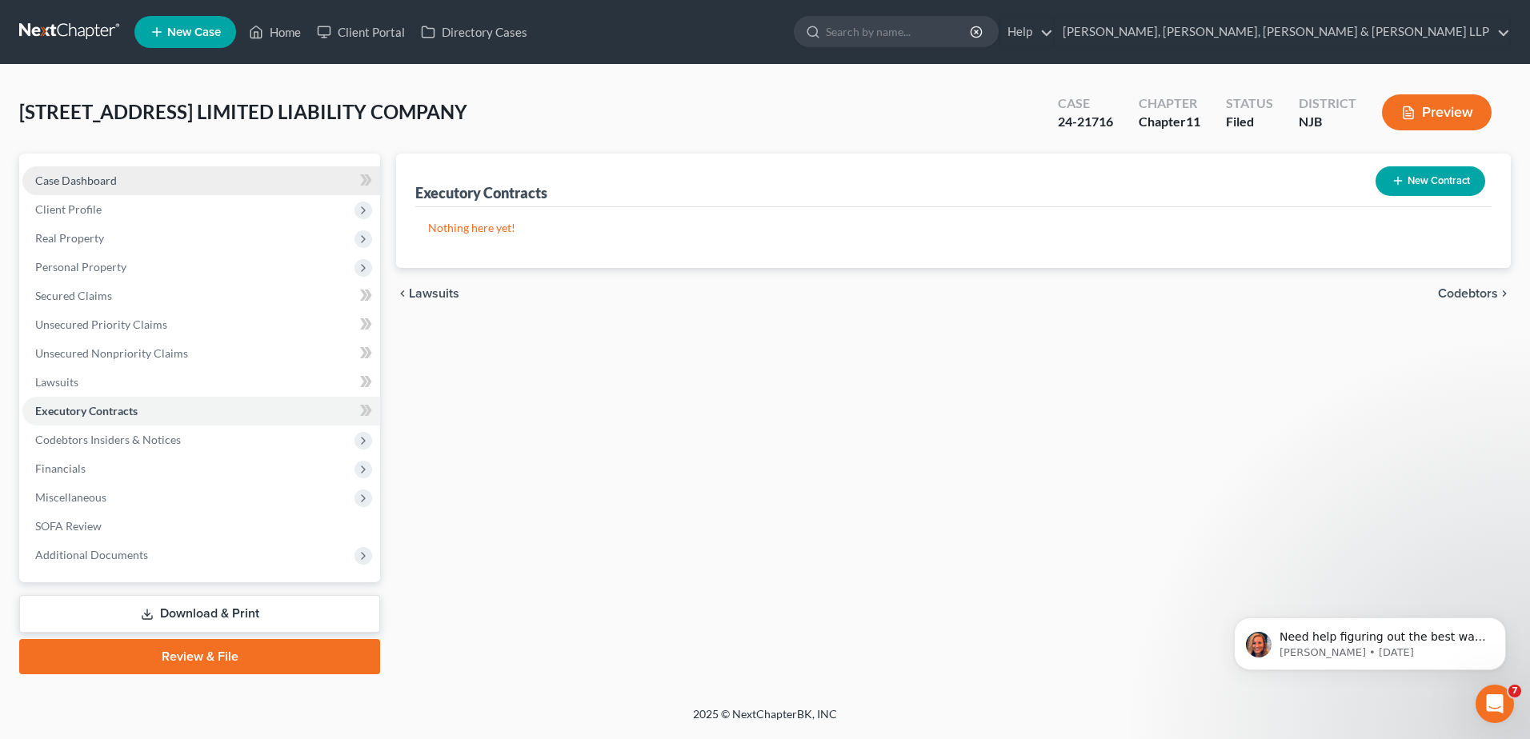
click at [90, 180] on span "Case Dashboard" at bounding box center [76, 181] width 82 height 14
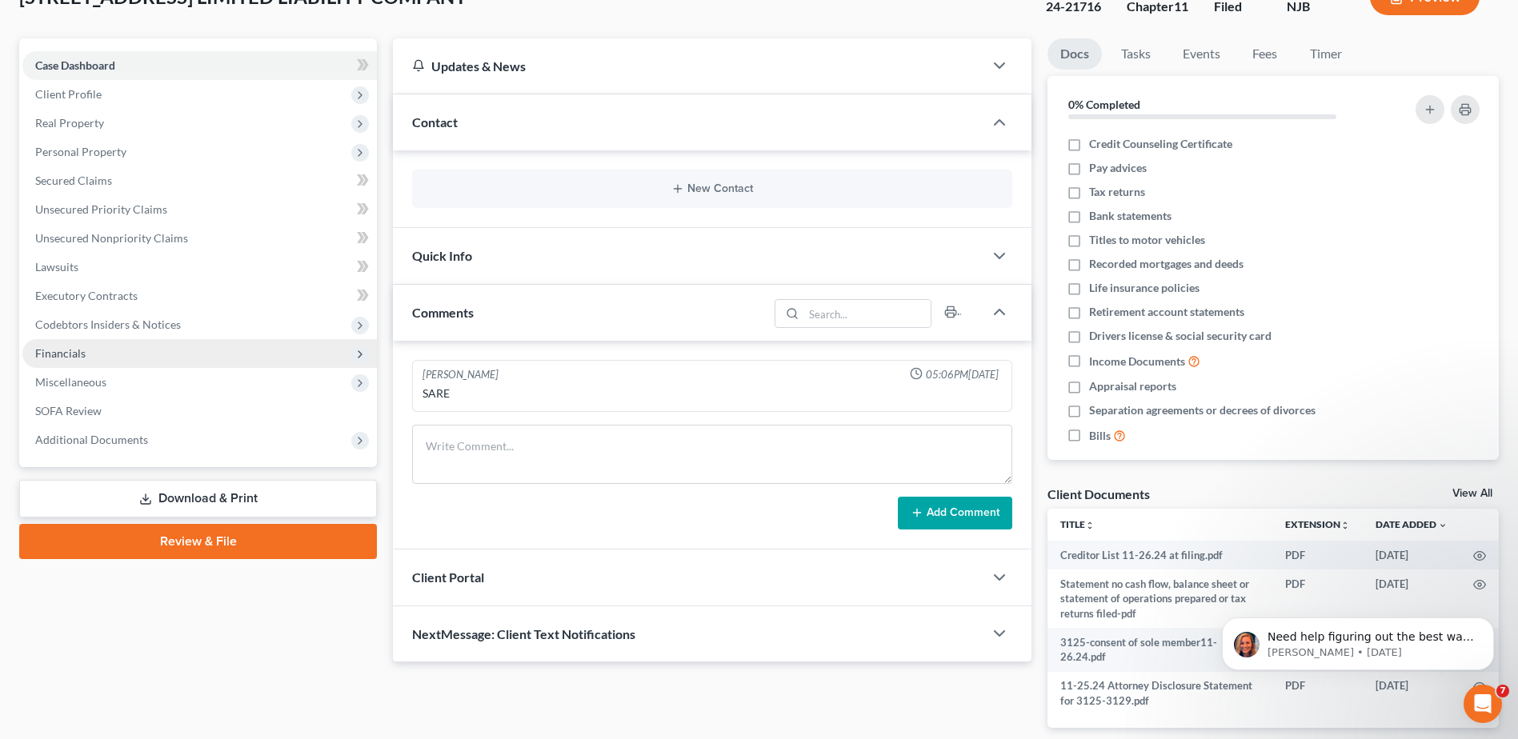
scroll to position [16, 0]
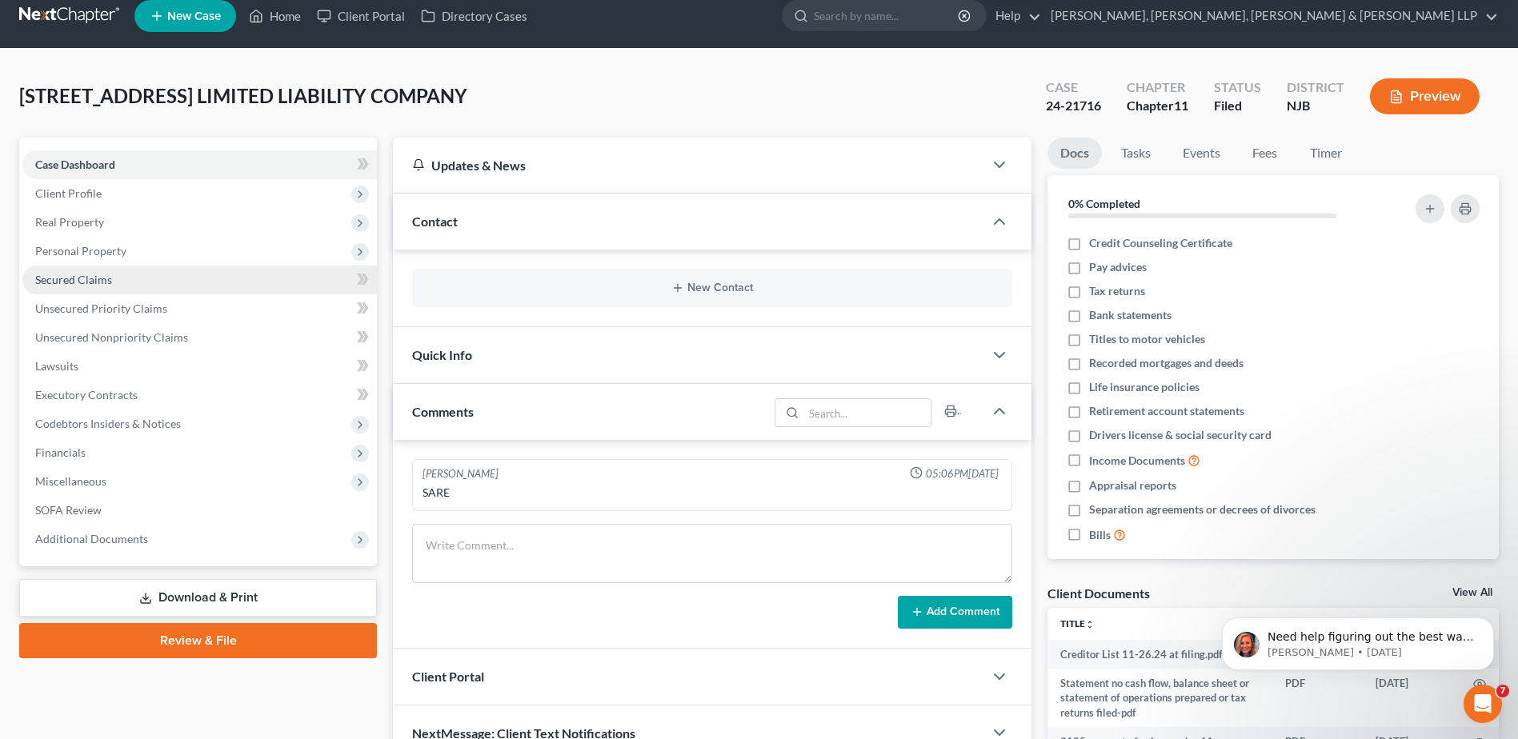
click at [132, 268] on link "Secured Claims" at bounding box center [199, 280] width 355 height 29
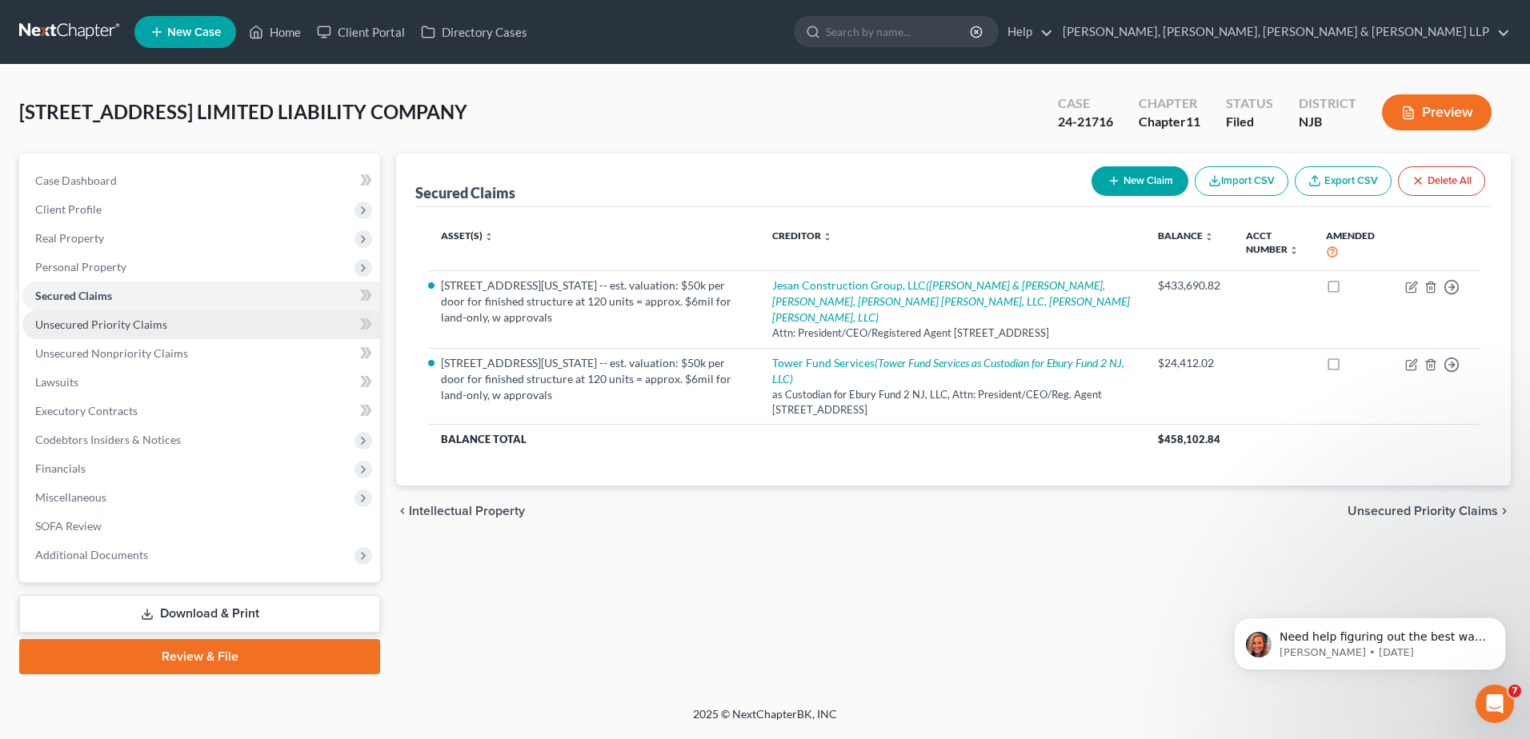
click at [136, 325] on span "Unsecured Priority Claims" at bounding box center [101, 325] width 132 height 14
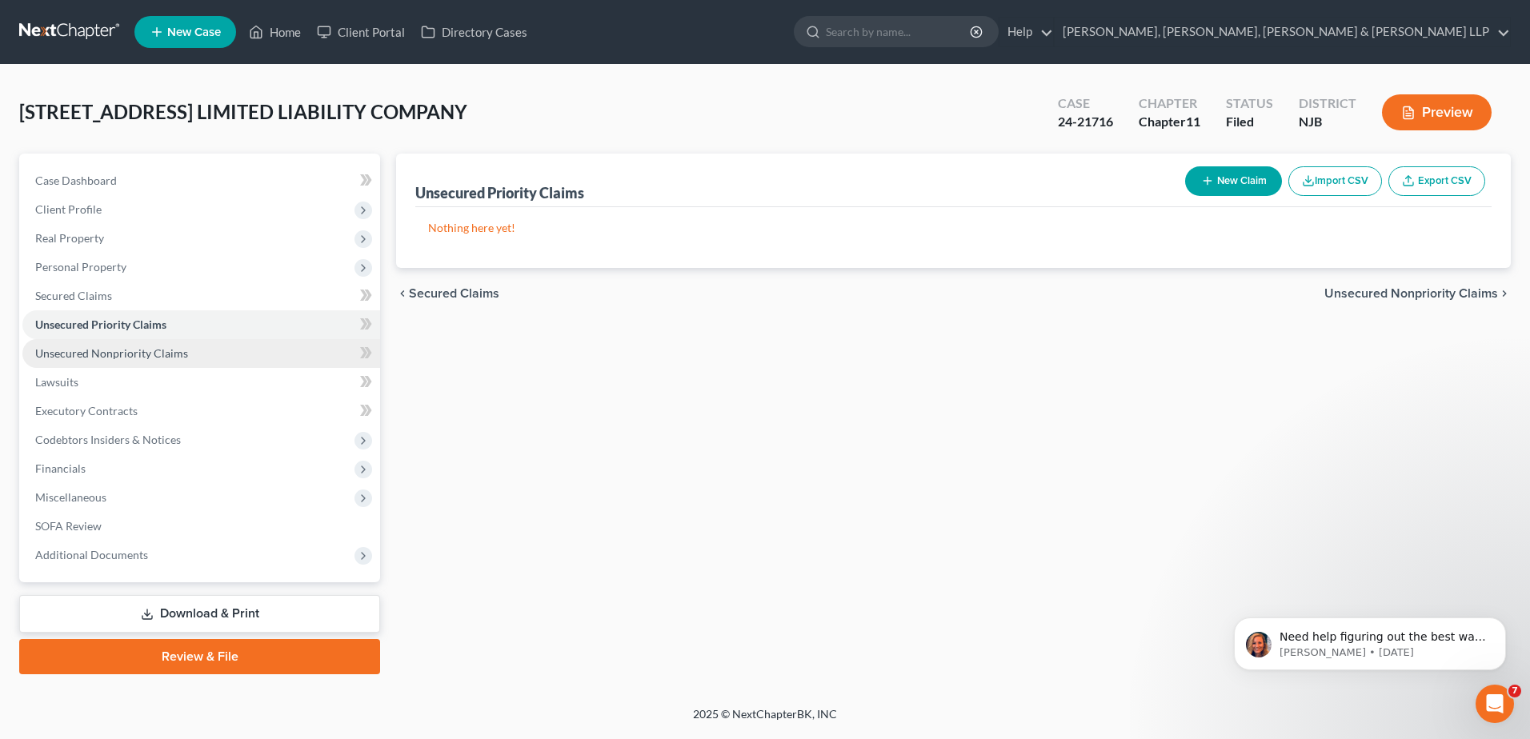
click at [149, 360] on link "Unsecured Nonpriority Claims" at bounding box center [201, 353] width 358 height 29
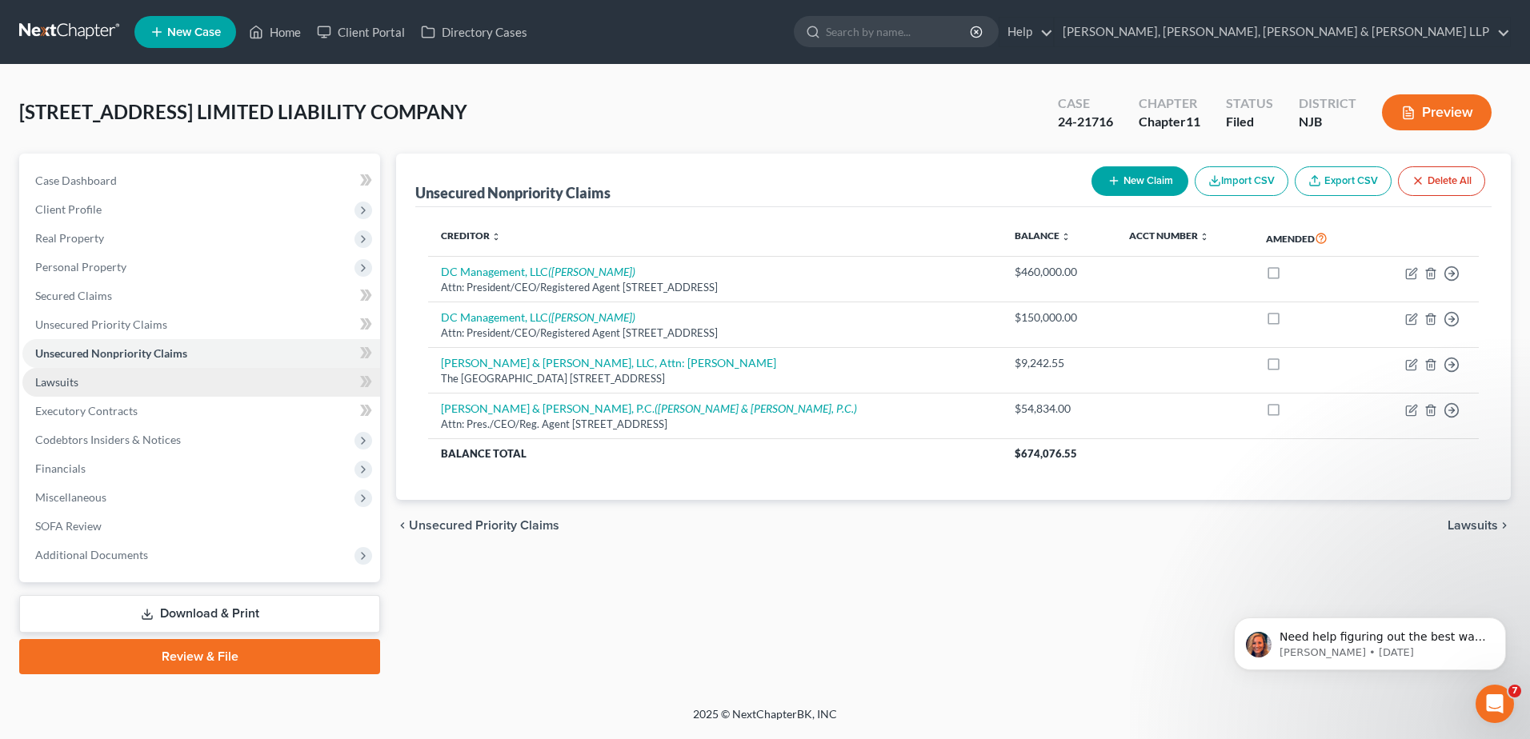
click at [53, 383] on span "Lawsuits" at bounding box center [56, 382] width 43 height 14
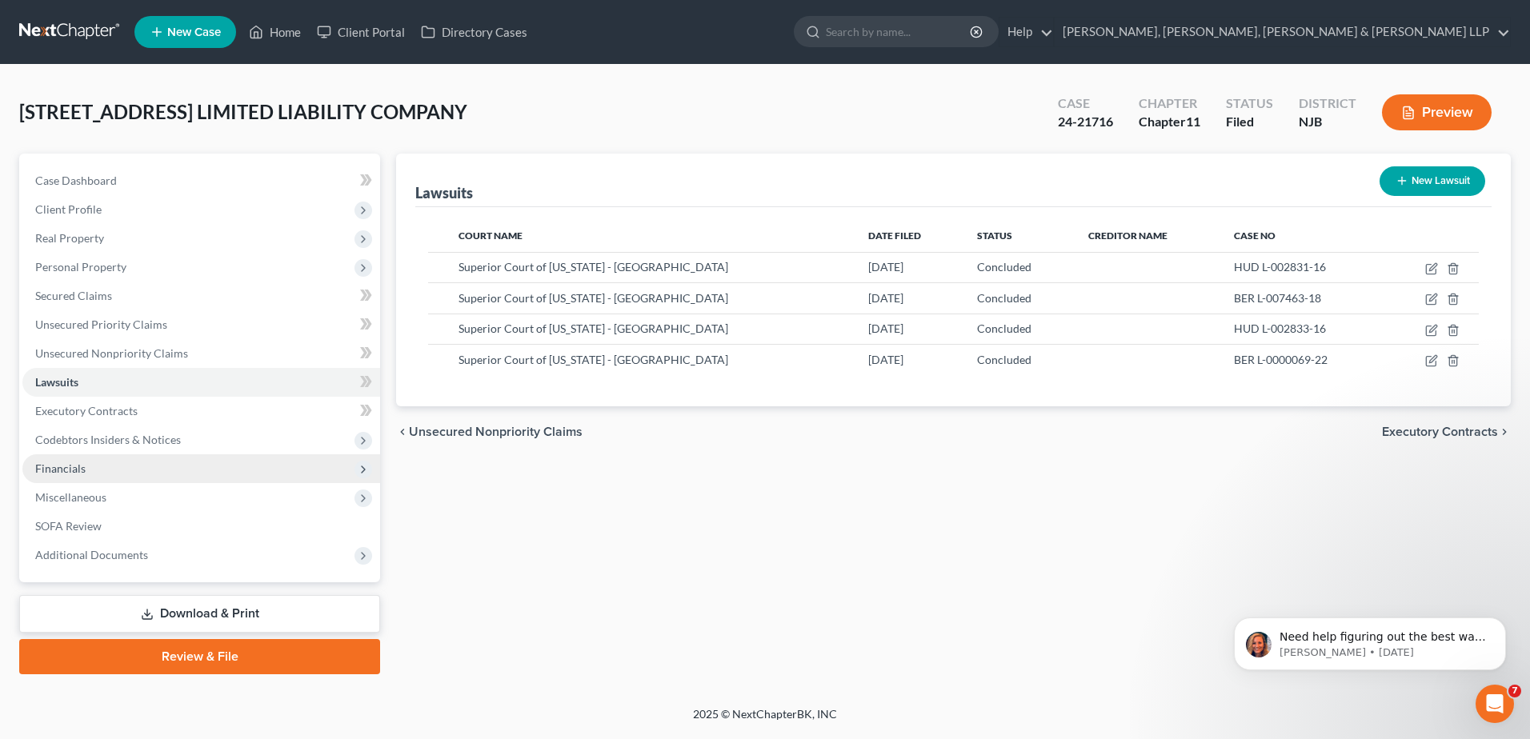
click at [90, 478] on span "Financials" at bounding box center [201, 469] width 358 height 29
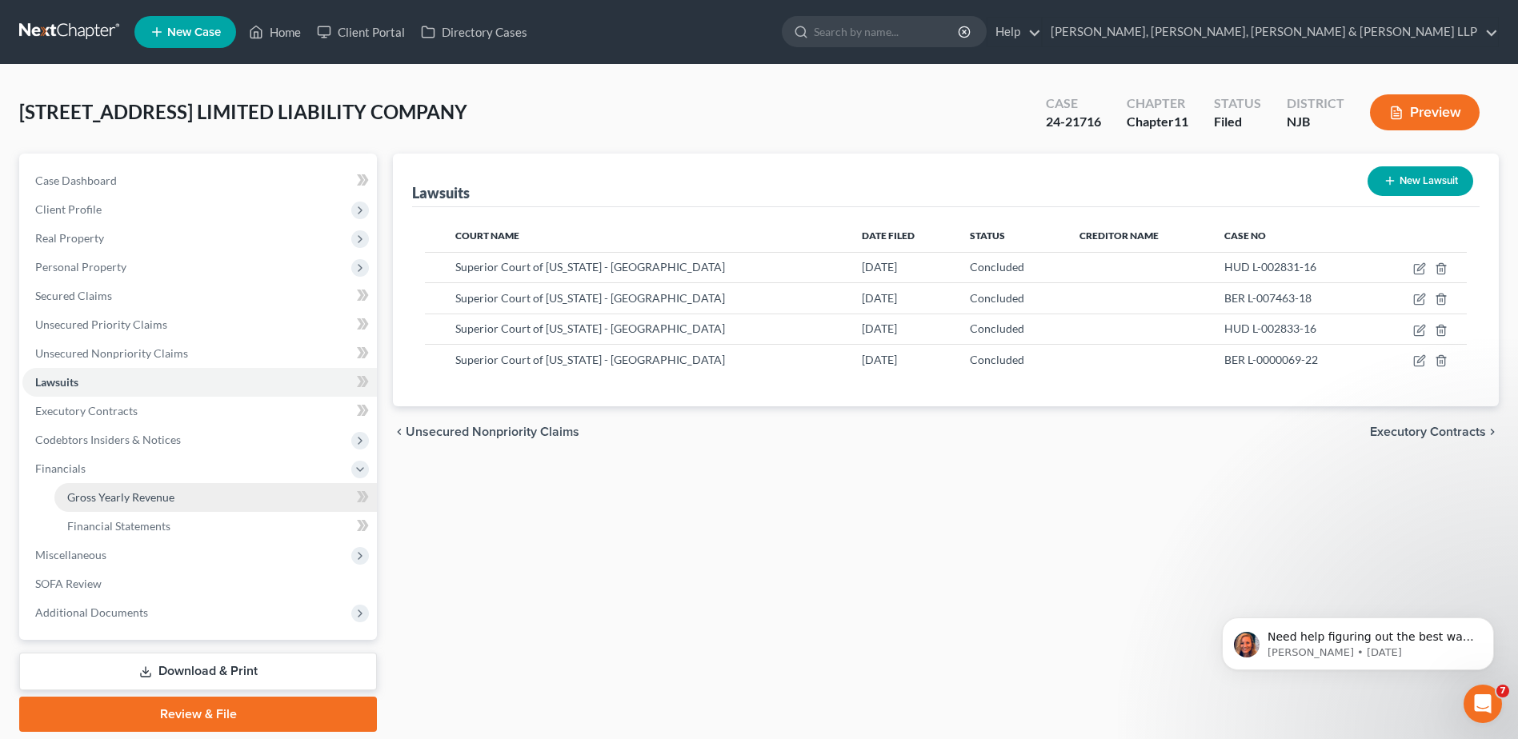
click at [99, 499] on span "Gross Yearly Revenue" at bounding box center [120, 498] width 107 height 14
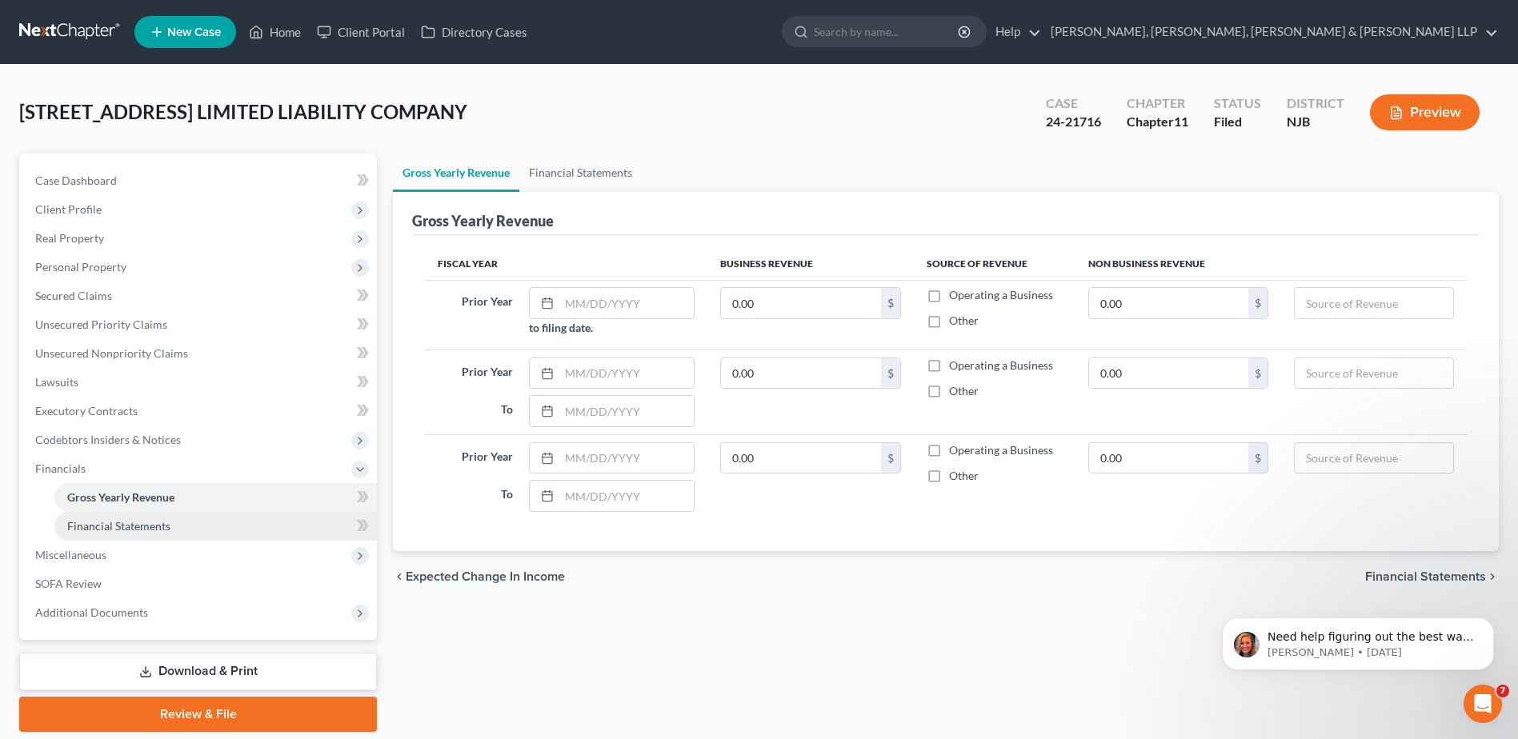
click at [106, 523] on span "Financial Statements" at bounding box center [118, 526] width 103 height 14
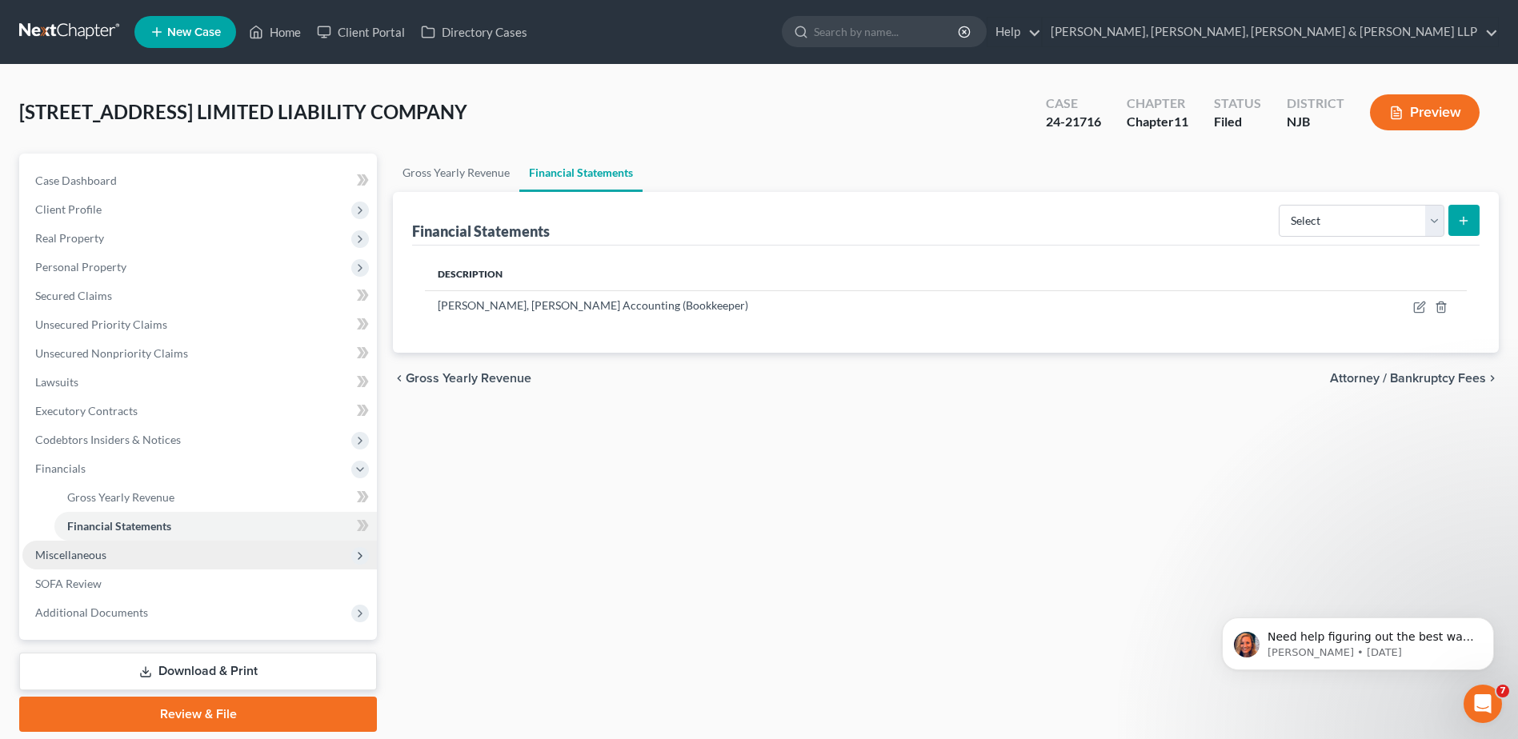
click at [103, 554] on span "Miscellaneous" at bounding box center [70, 555] width 71 height 14
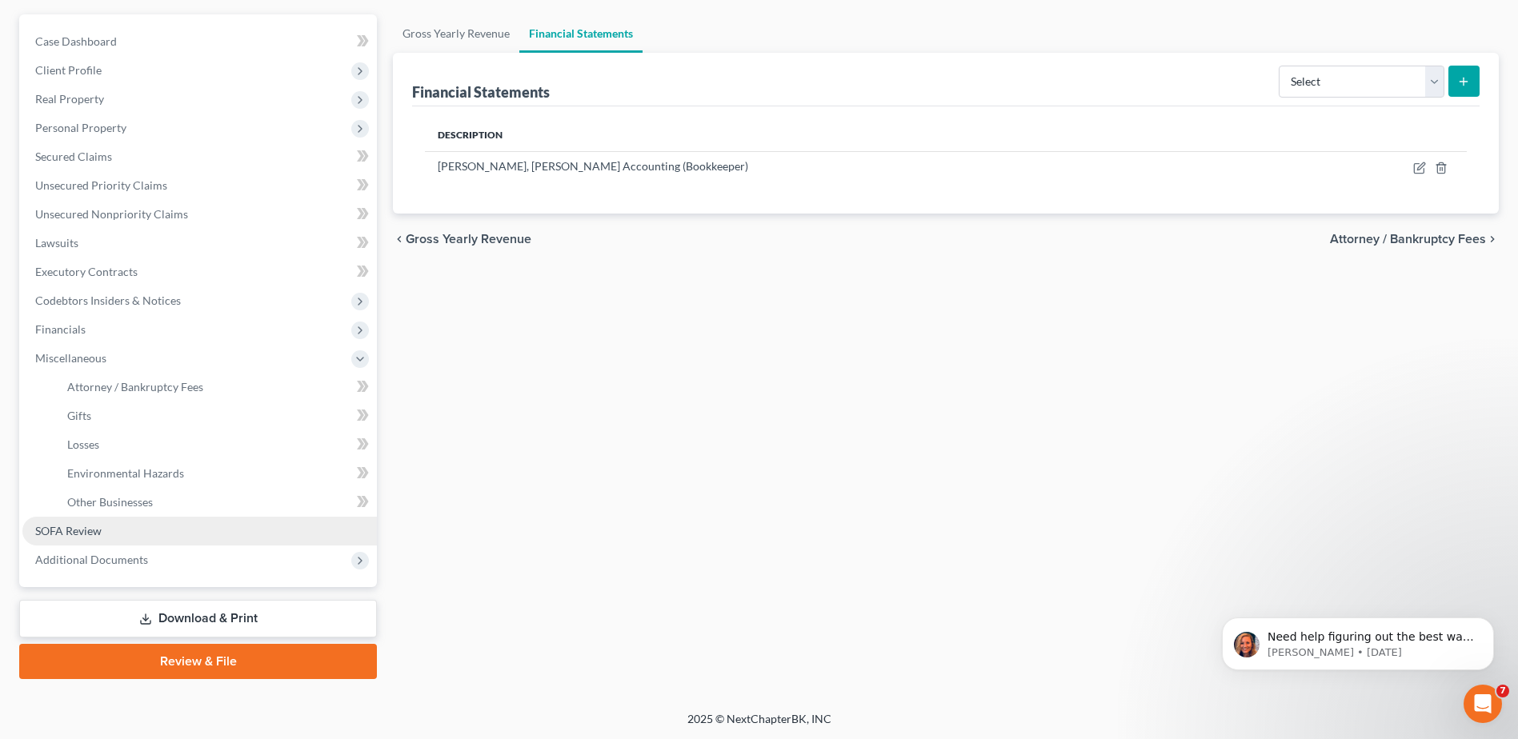
scroll to position [140, 0]
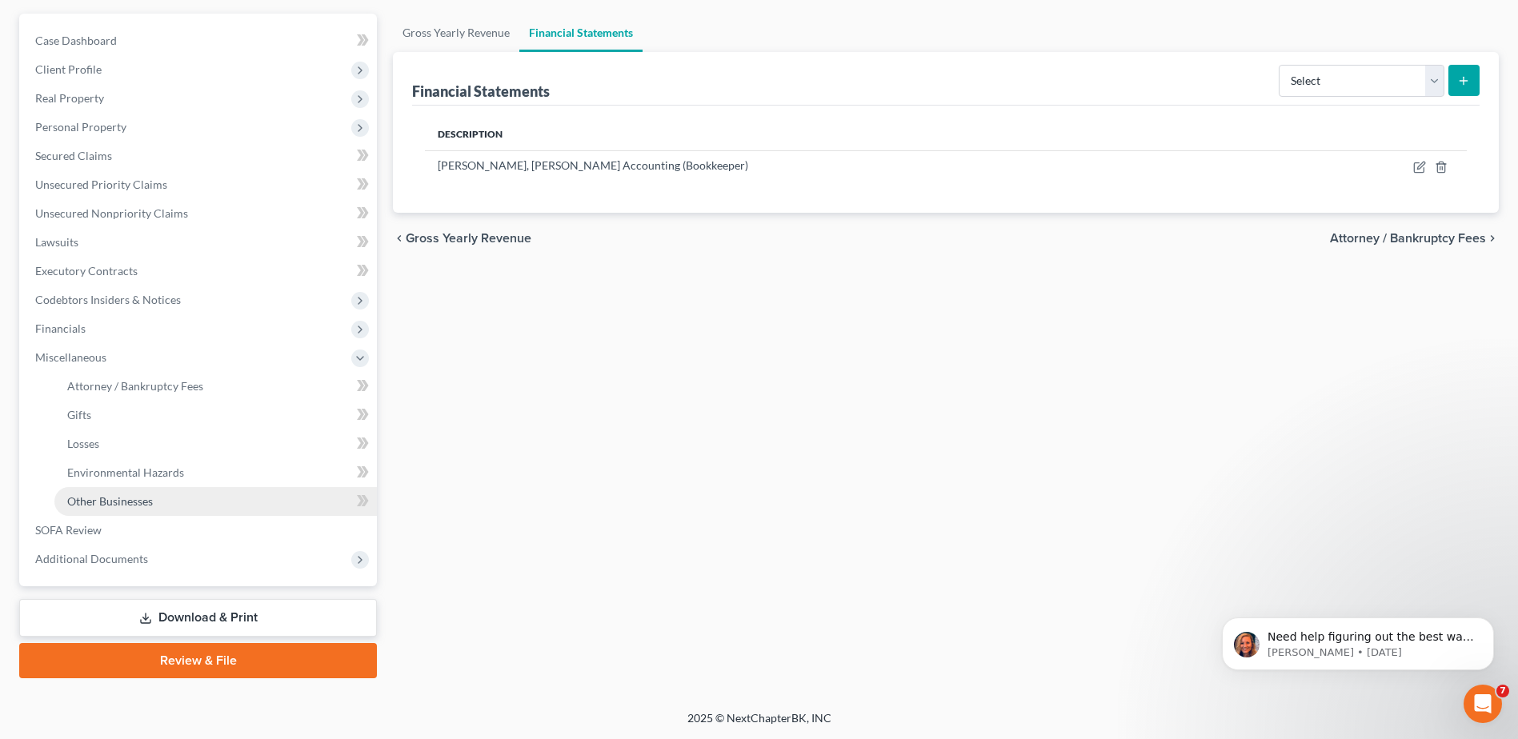
click at [121, 506] on span "Other Businesses" at bounding box center [110, 502] width 86 height 14
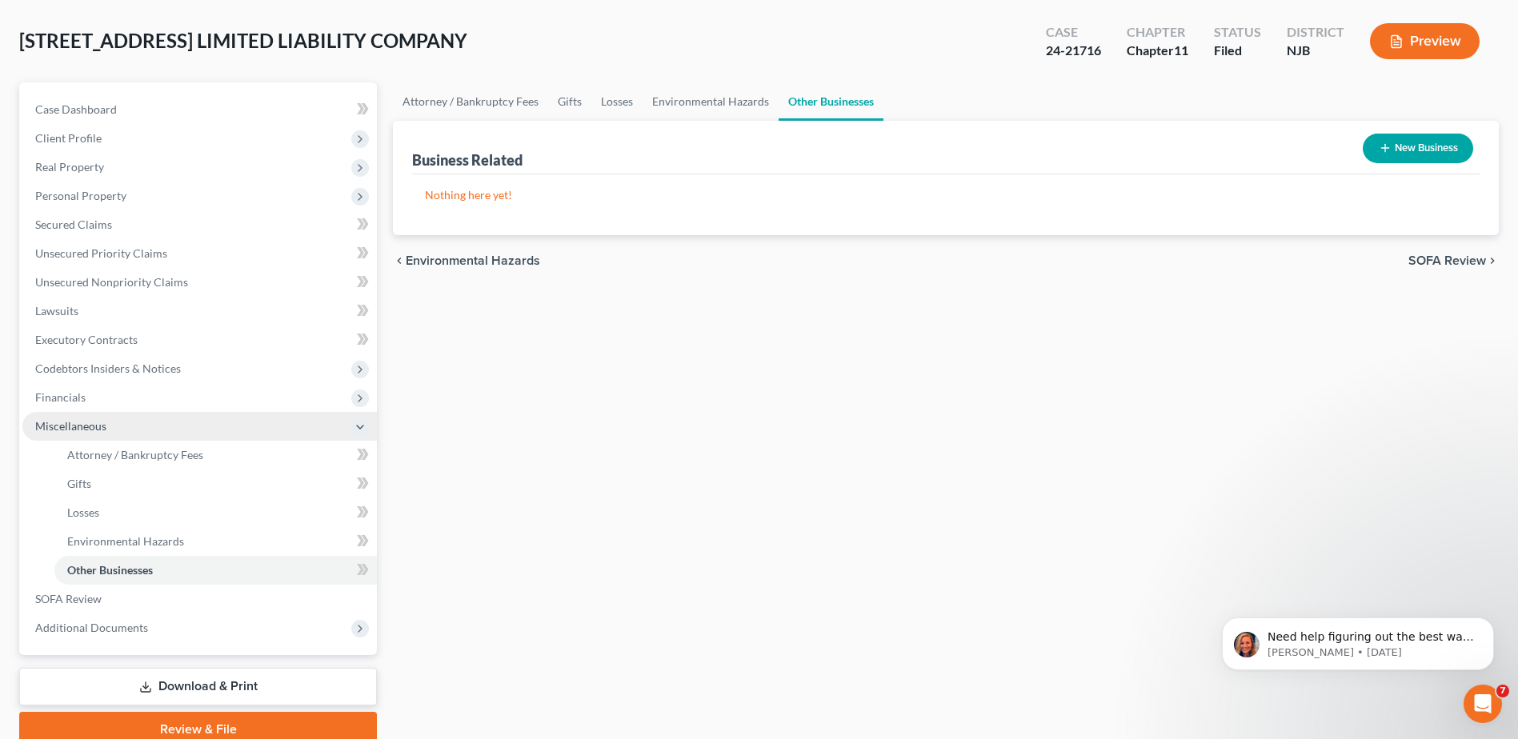
scroll to position [140, 0]
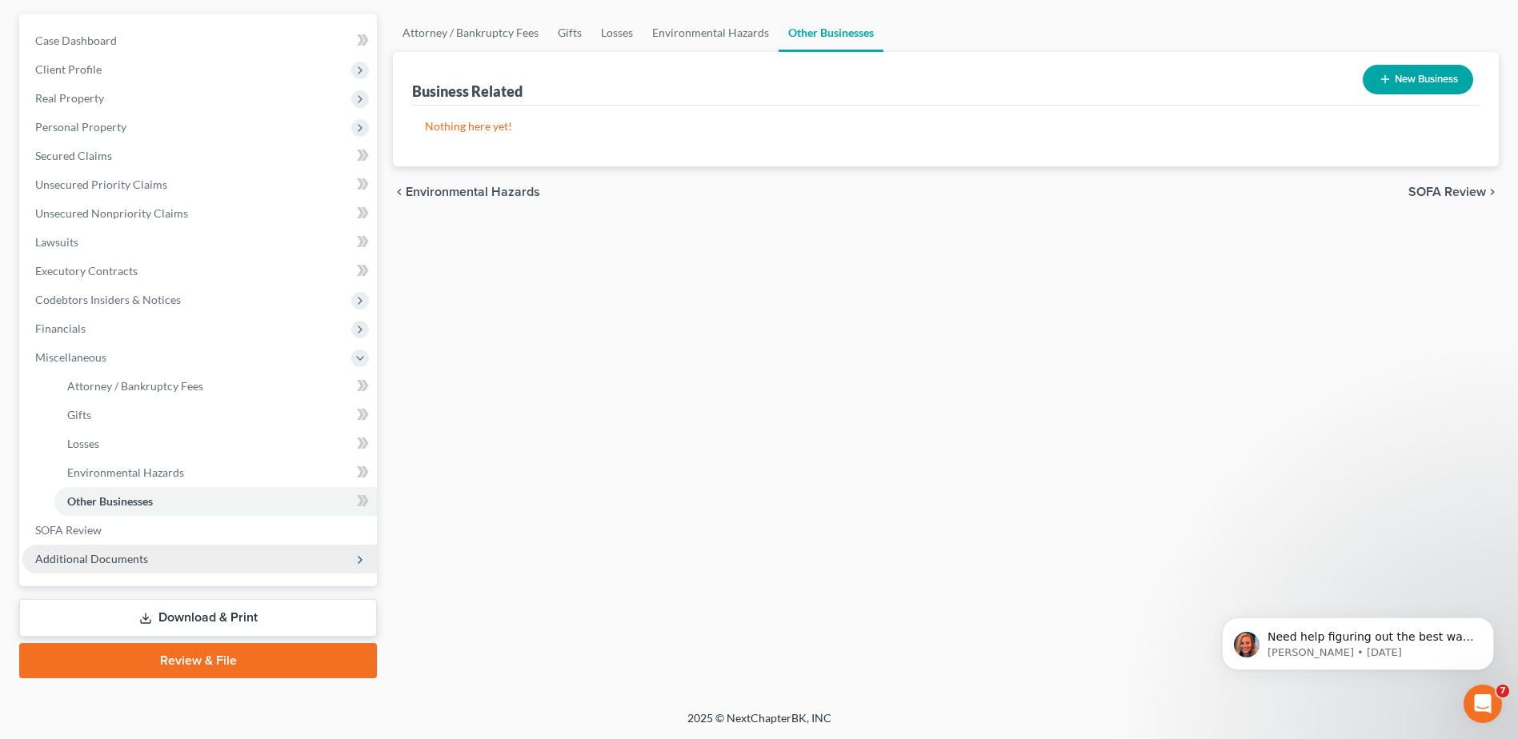
click at [125, 563] on span "Additional Documents" at bounding box center [91, 559] width 113 height 14
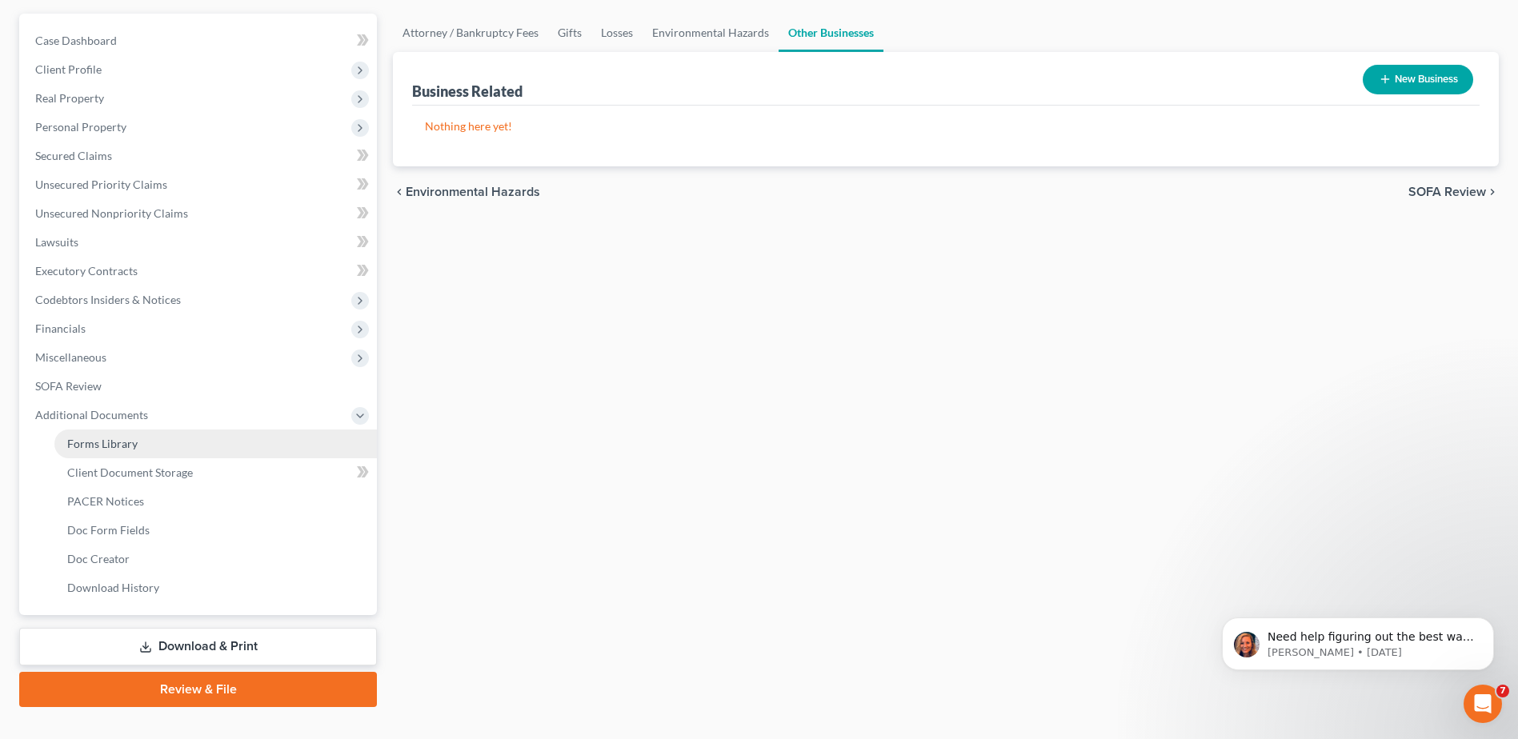
click at [162, 447] on link "Forms Library" at bounding box center [215, 444] width 323 height 29
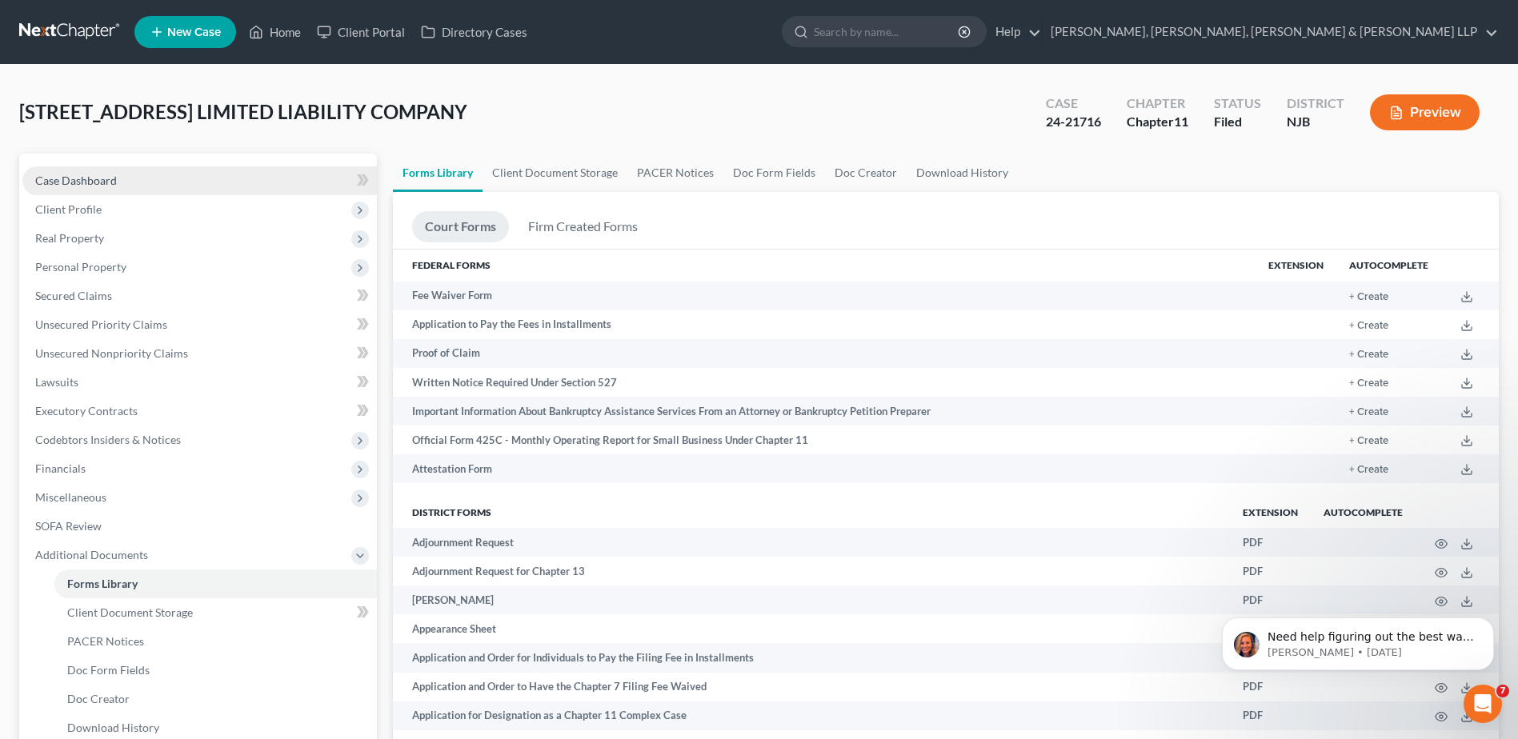
click at [103, 174] on span "Case Dashboard" at bounding box center [76, 181] width 82 height 14
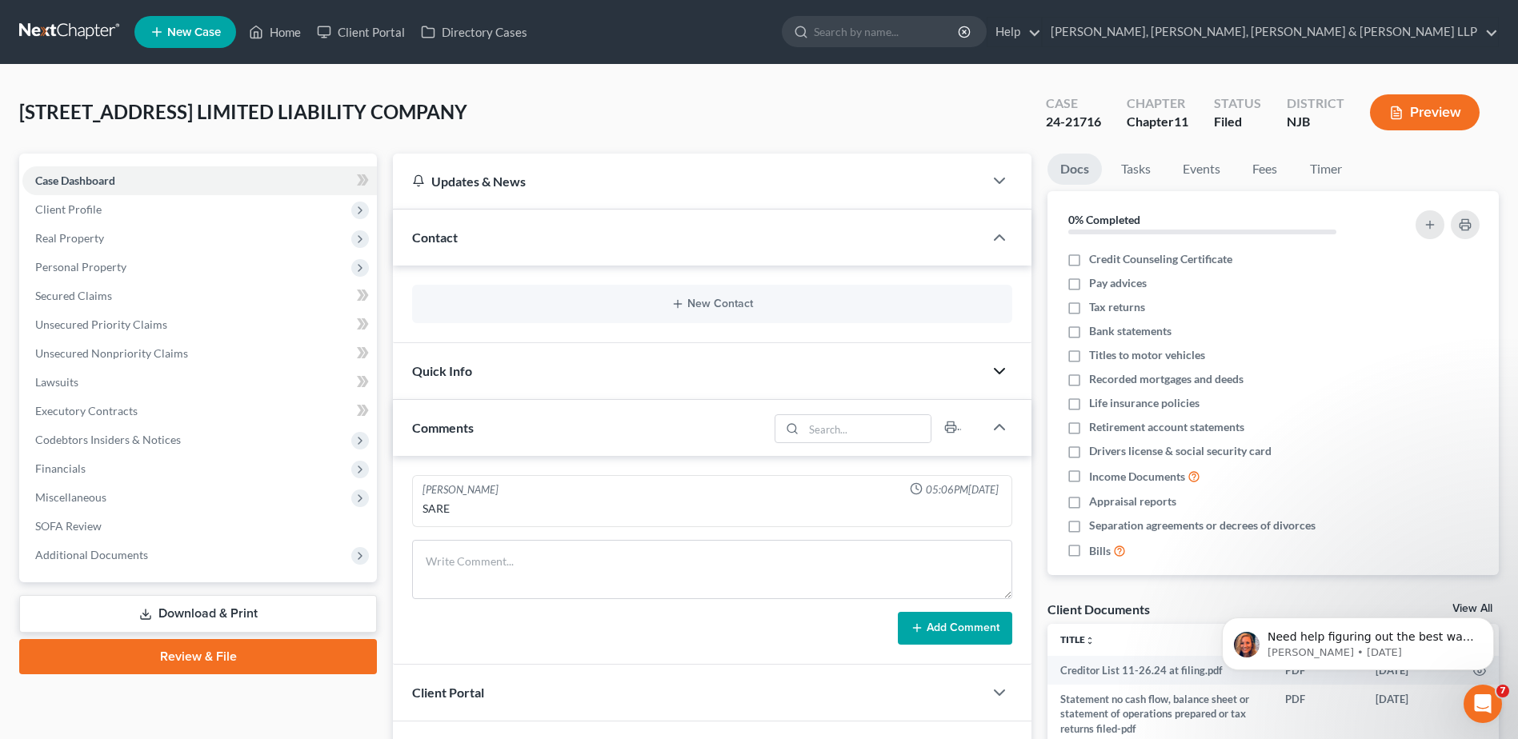
click at [990, 368] on icon "button" at bounding box center [999, 371] width 19 height 19
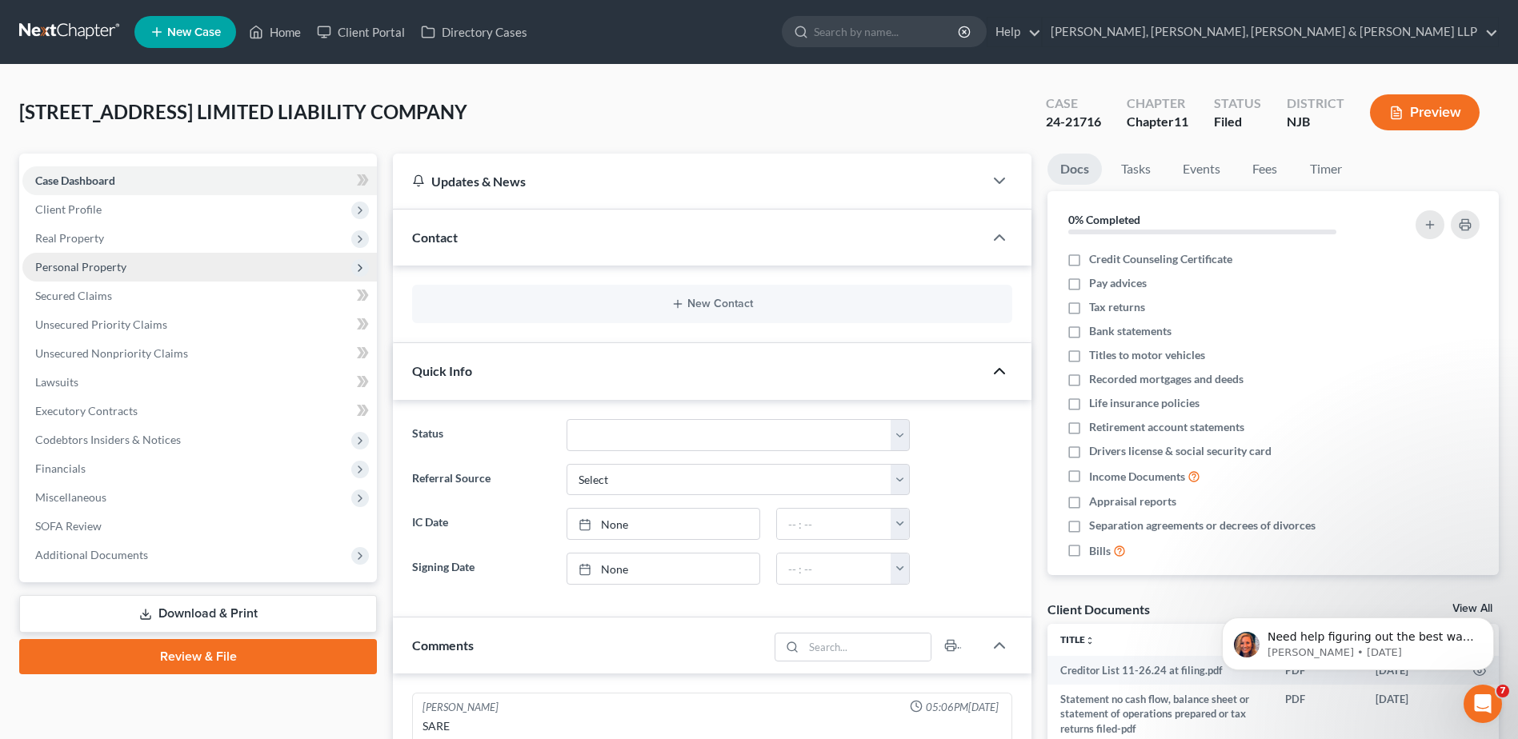
drag, startPoint x: 135, startPoint y: 240, endPoint x: 311, endPoint y: 270, distance: 177.7
click at [135, 239] on span "Real Property" at bounding box center [199, 238] width 355 height 29
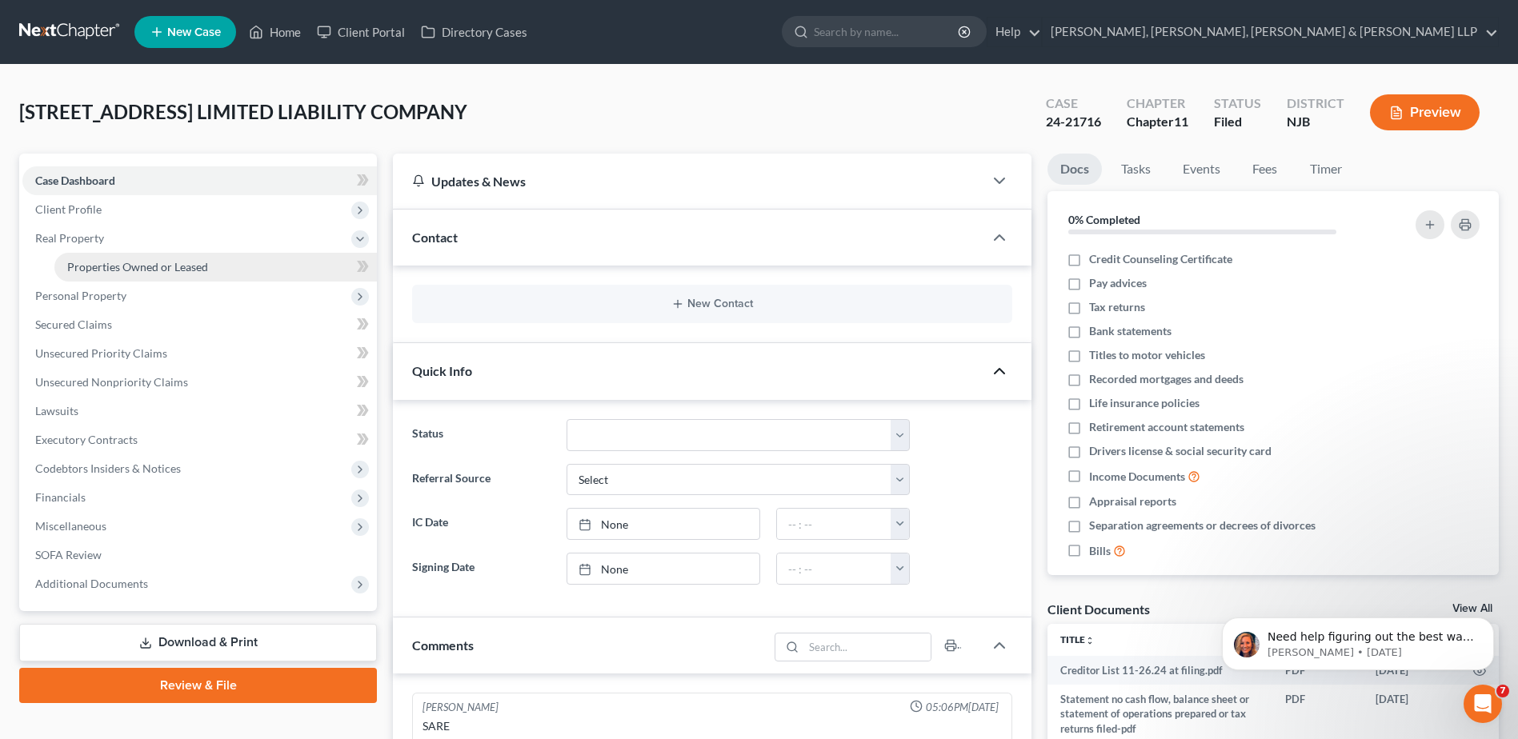
click at [336, 270] on link "Properties Owned or Leased" at bounding box center [215, 267] width 323 height 29
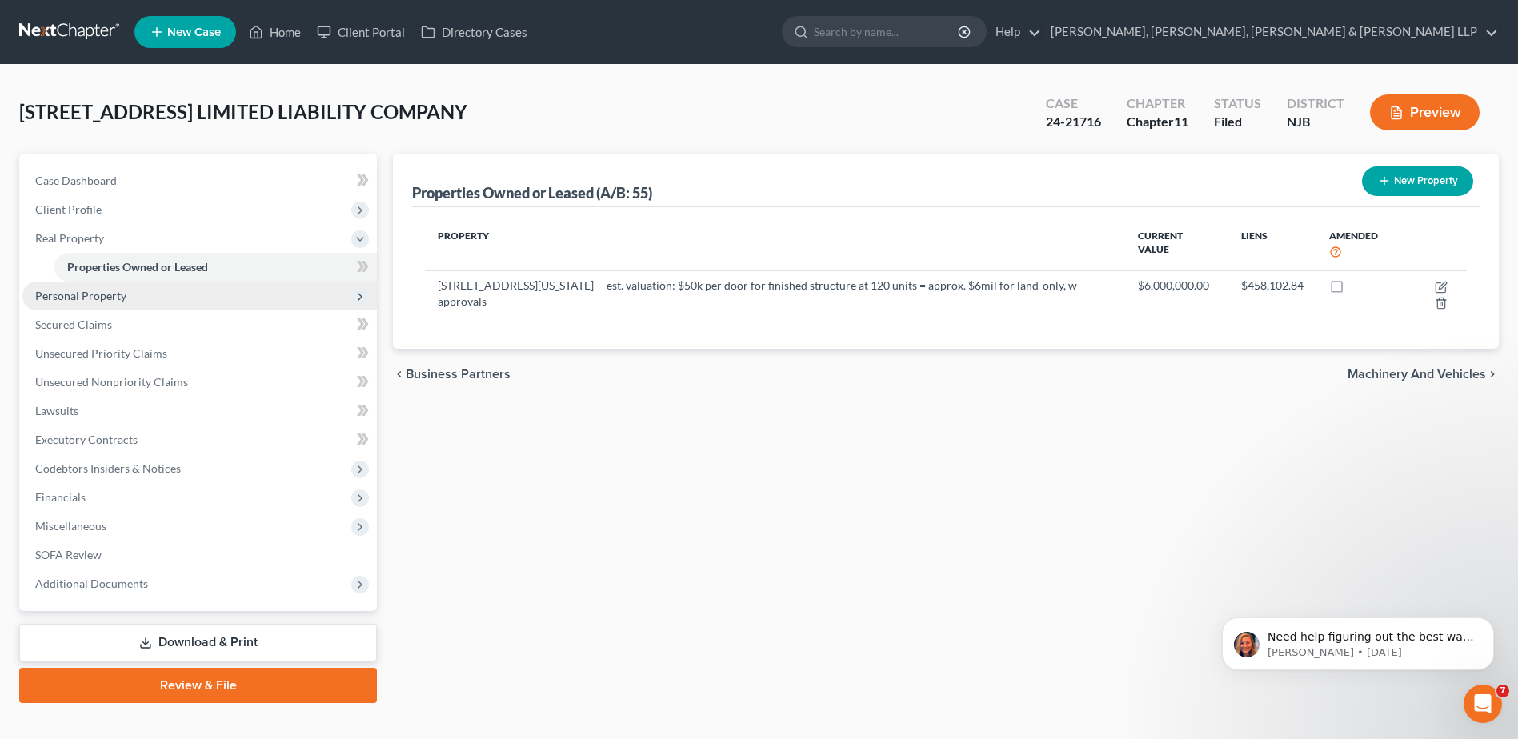
click at [163, 302] on span "Personal Property" at bounding box center [199, 296] width 355 height 29
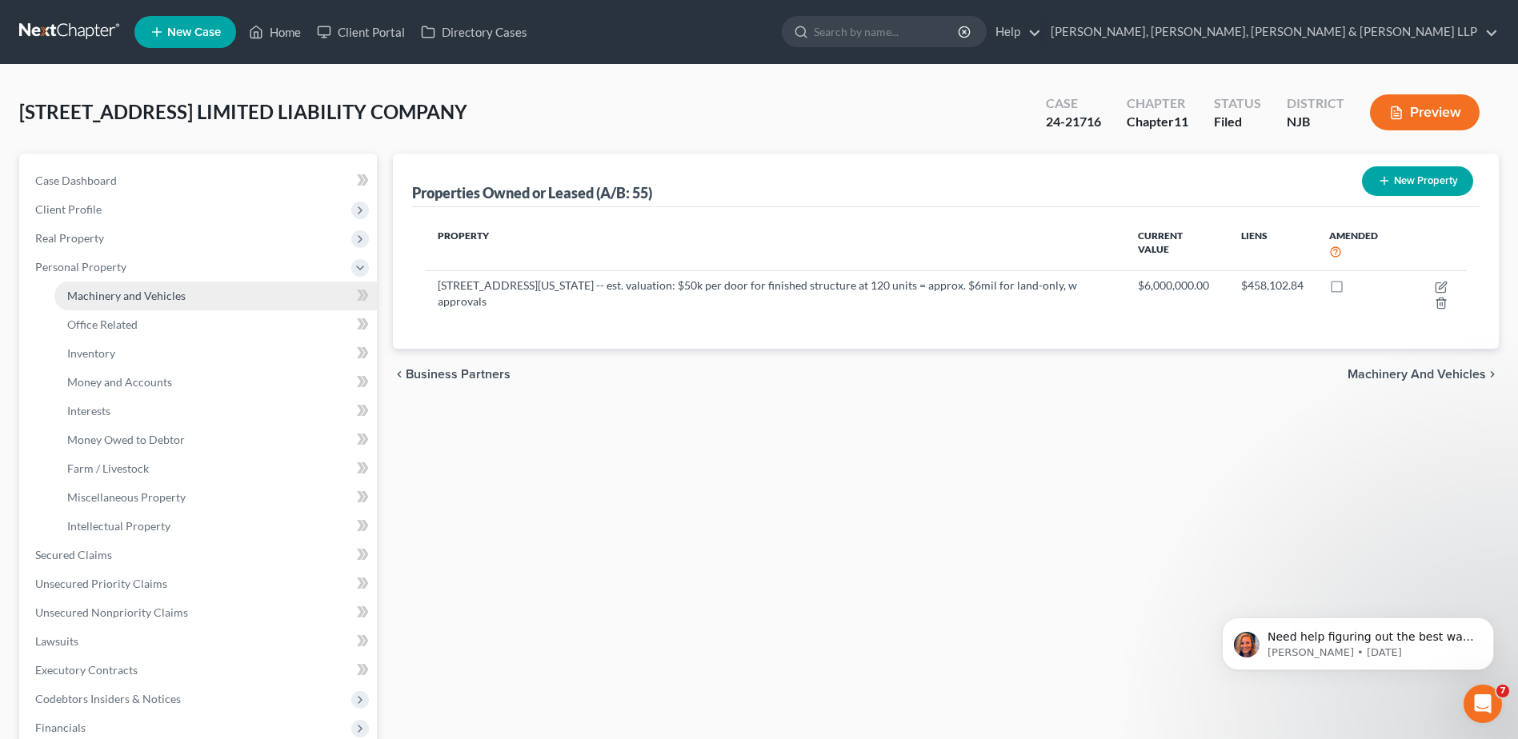
click at [283, 303] on link "Machinery and Vehicles" at bounding box center [215, 296] width 323 height 29
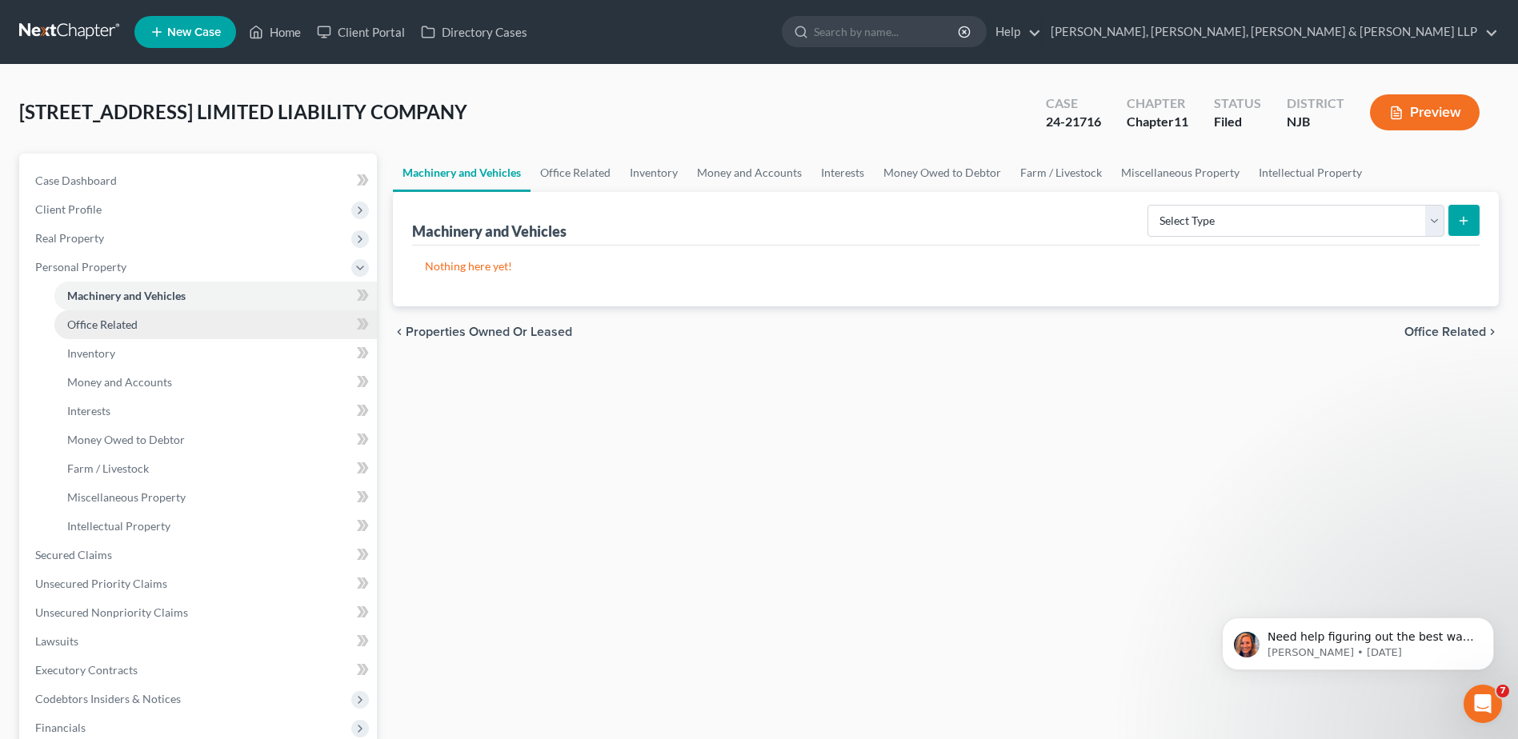
click at [279, 314] on link "Office Related" at bounding box center [215, 325] width 323 height 29
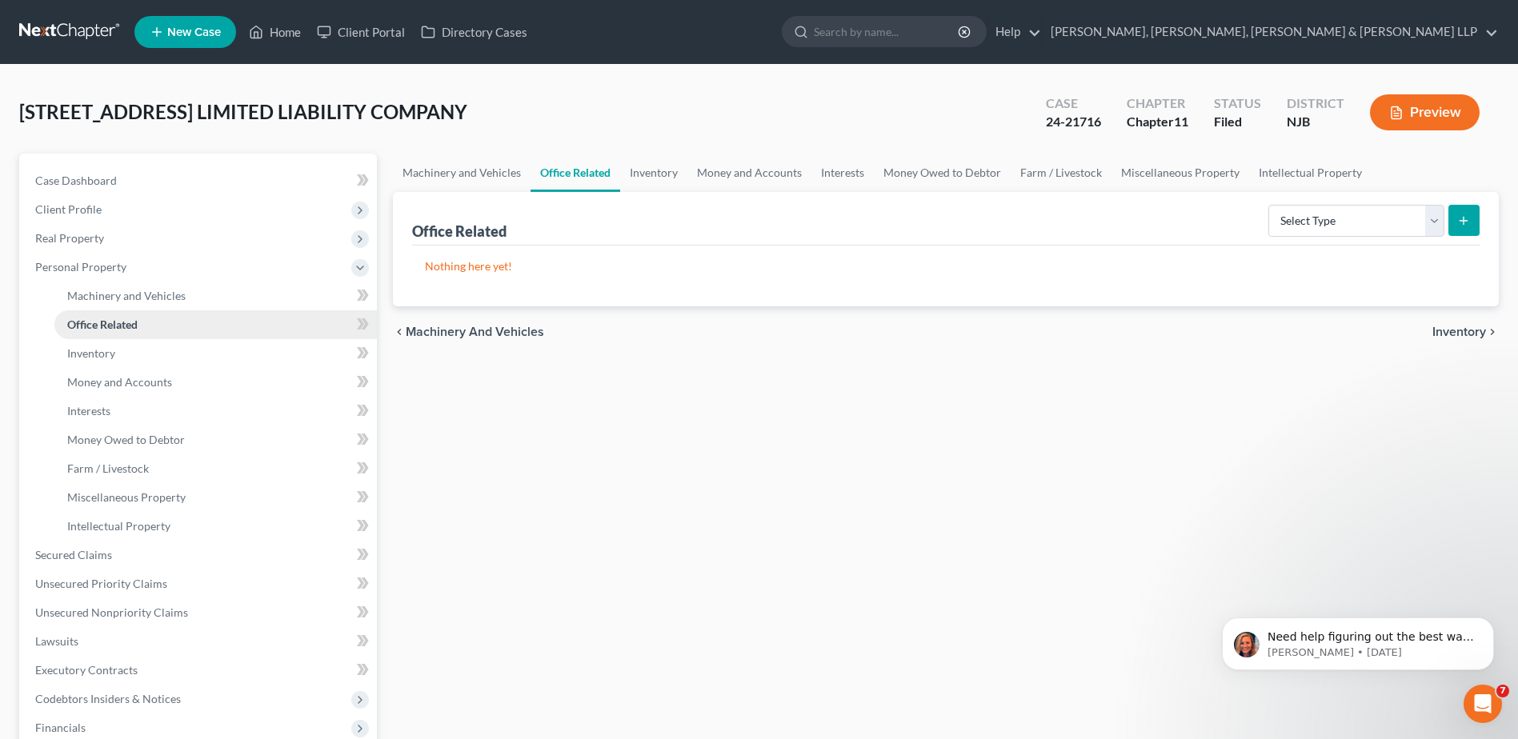
click at [279, 335] on link "Office Related" at bounding box center [215, 325] width 323 height 29
click at [273, 351] on link "Inventory" at bounding box center [215, 353] width 323 height 29
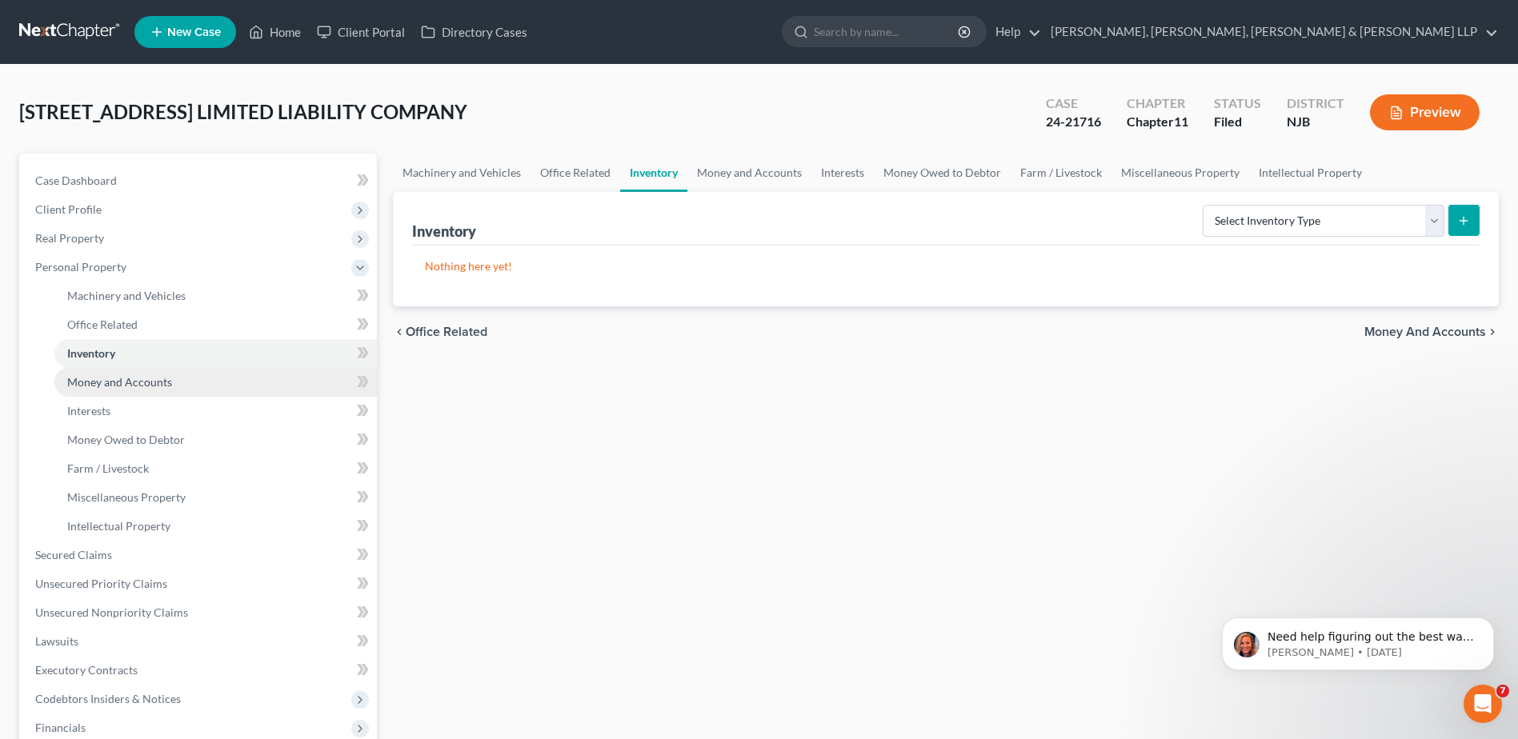
click at [247, 380] on link "Money and Accounts" at bounding box center [215, 382] width 323 height 29
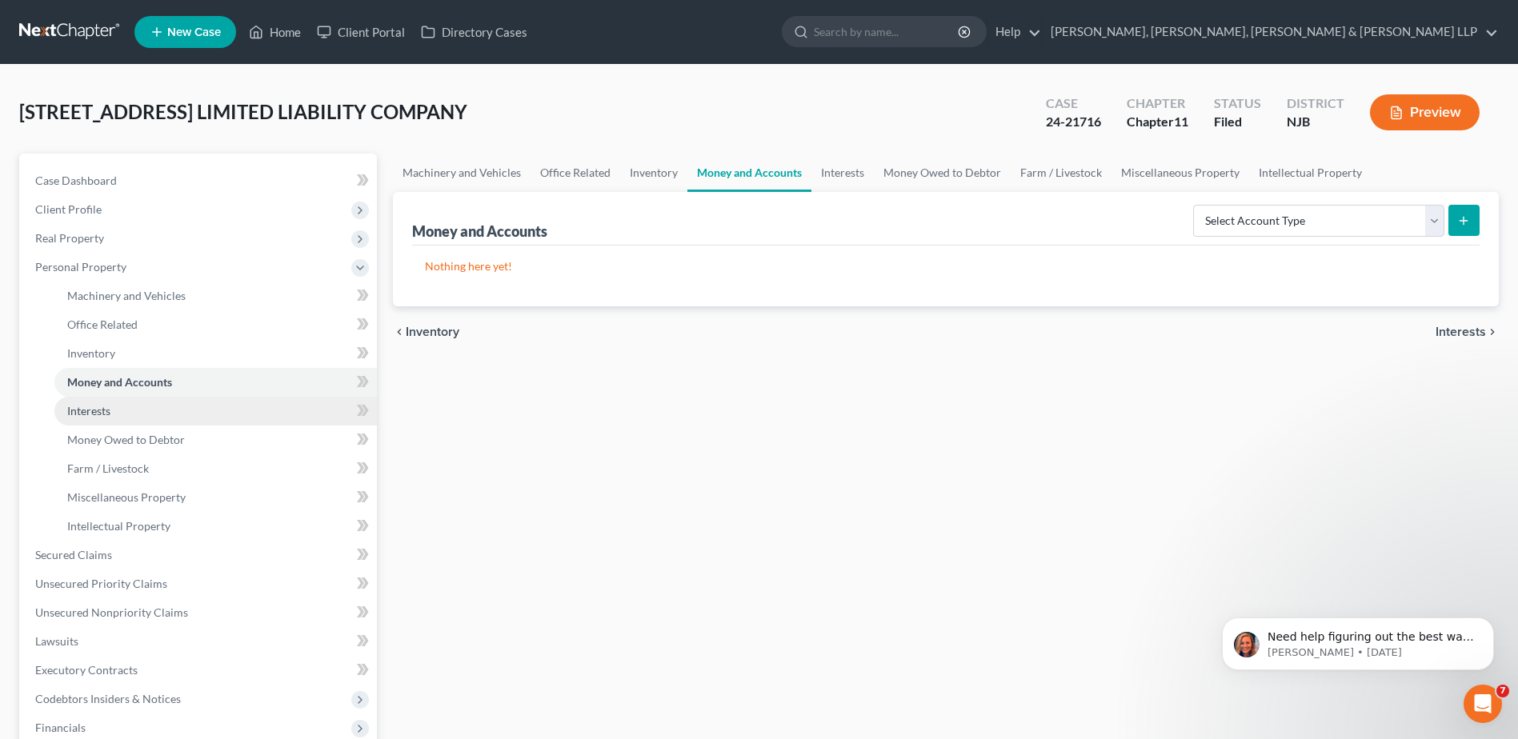
click at [246, 424] on link "Interests" at bounding box center [215, 411] width 323 height 29
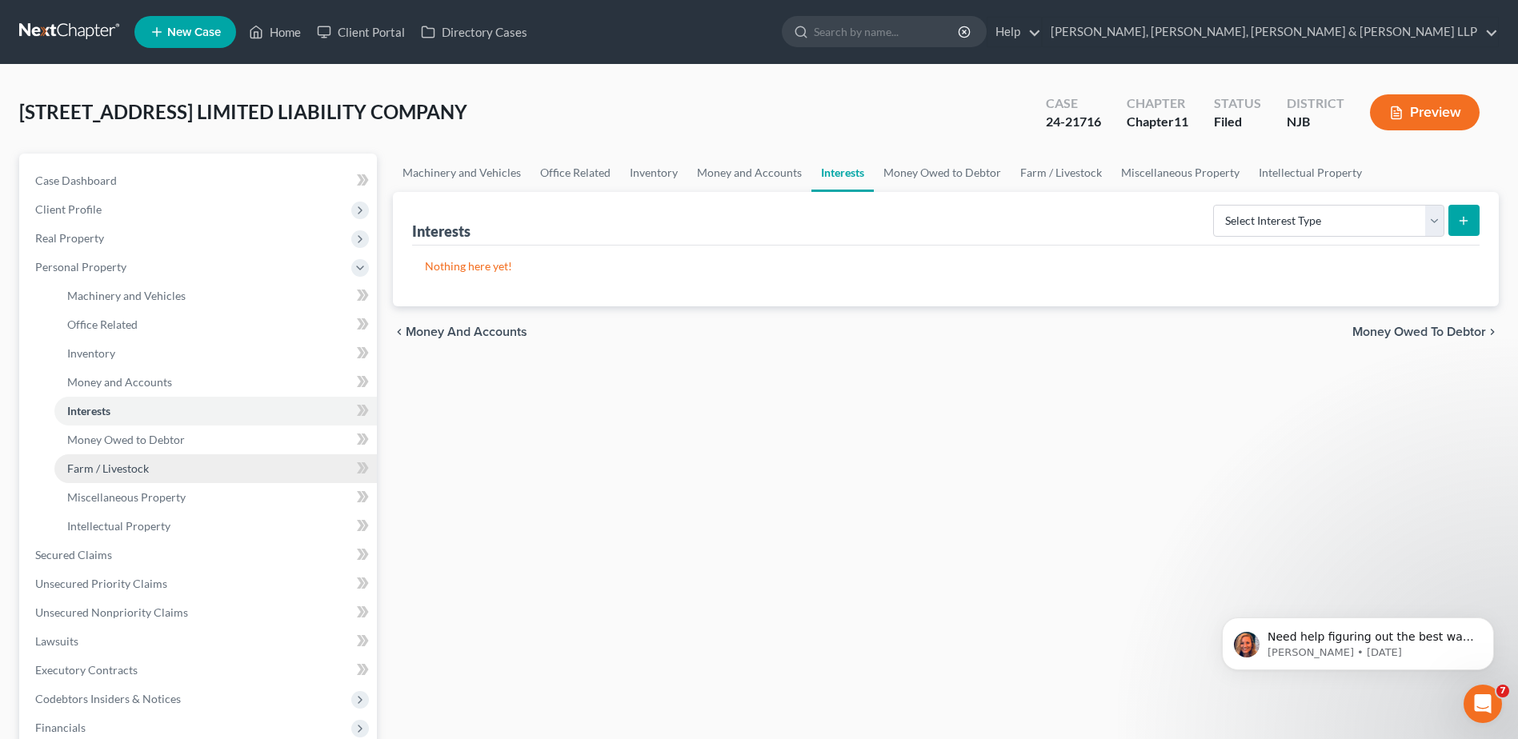
click at [246, 465] on link "Farm / Livestock" at bounding box center [215, 469] width 323 height 29
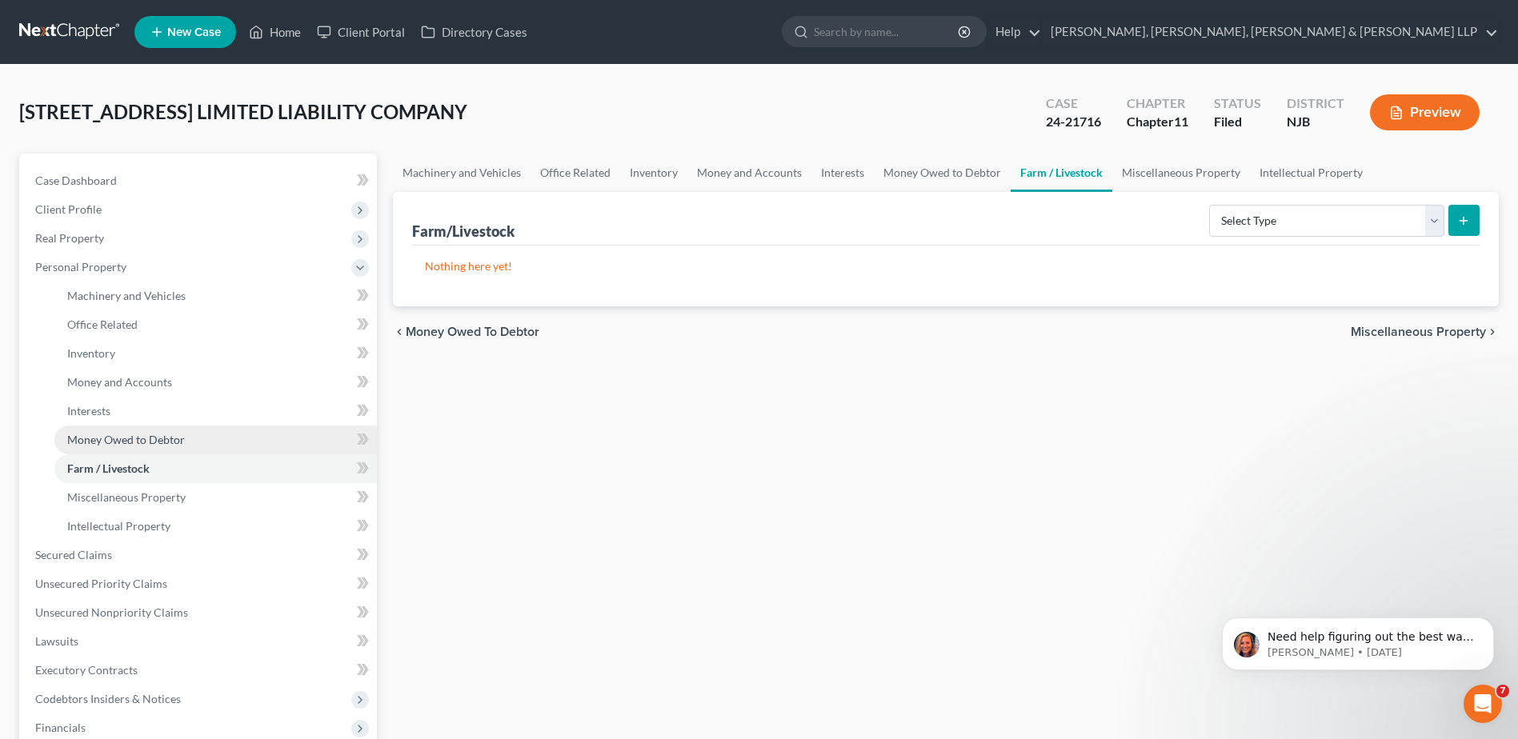
click at [246, 452] on link "Money Owed to Debtor" at bounding box center [215, 440] width 323 height 29
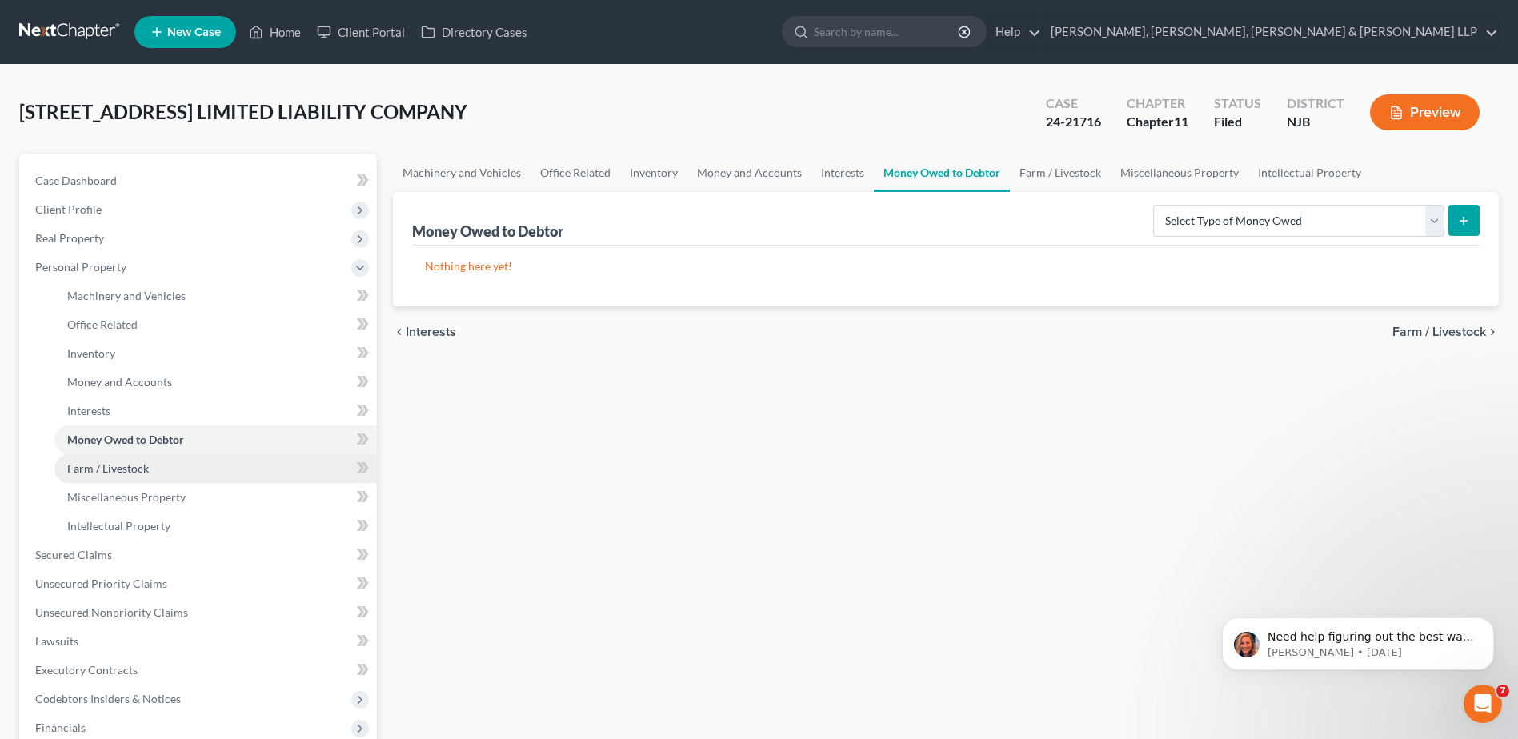
click at [250, 478] on link "Farm / Livestock" at bounding box center [215, 469] width 323 height 29
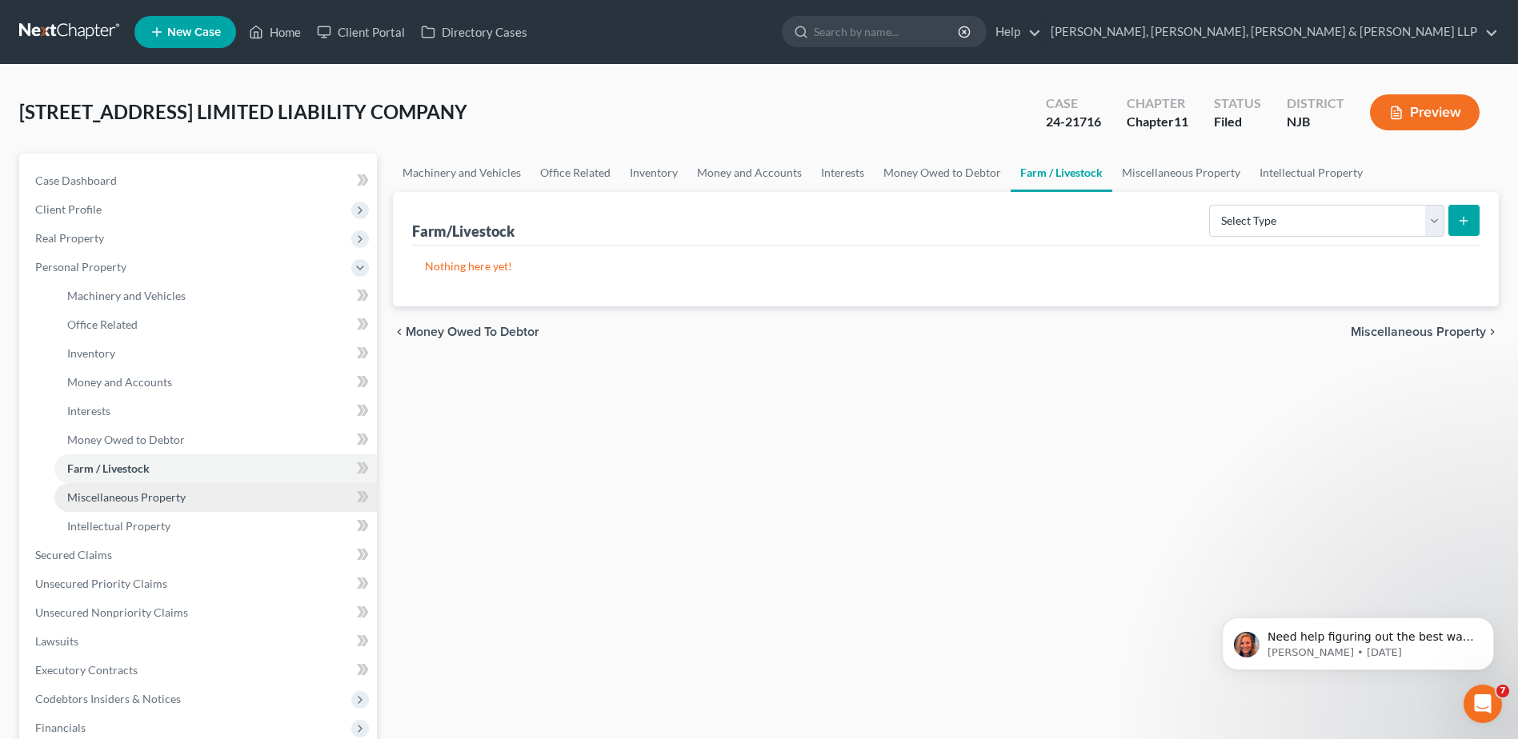
click at [243, 503] on link "Miscellaneous Property" at bounding box center [215, 497] width 323 height 29
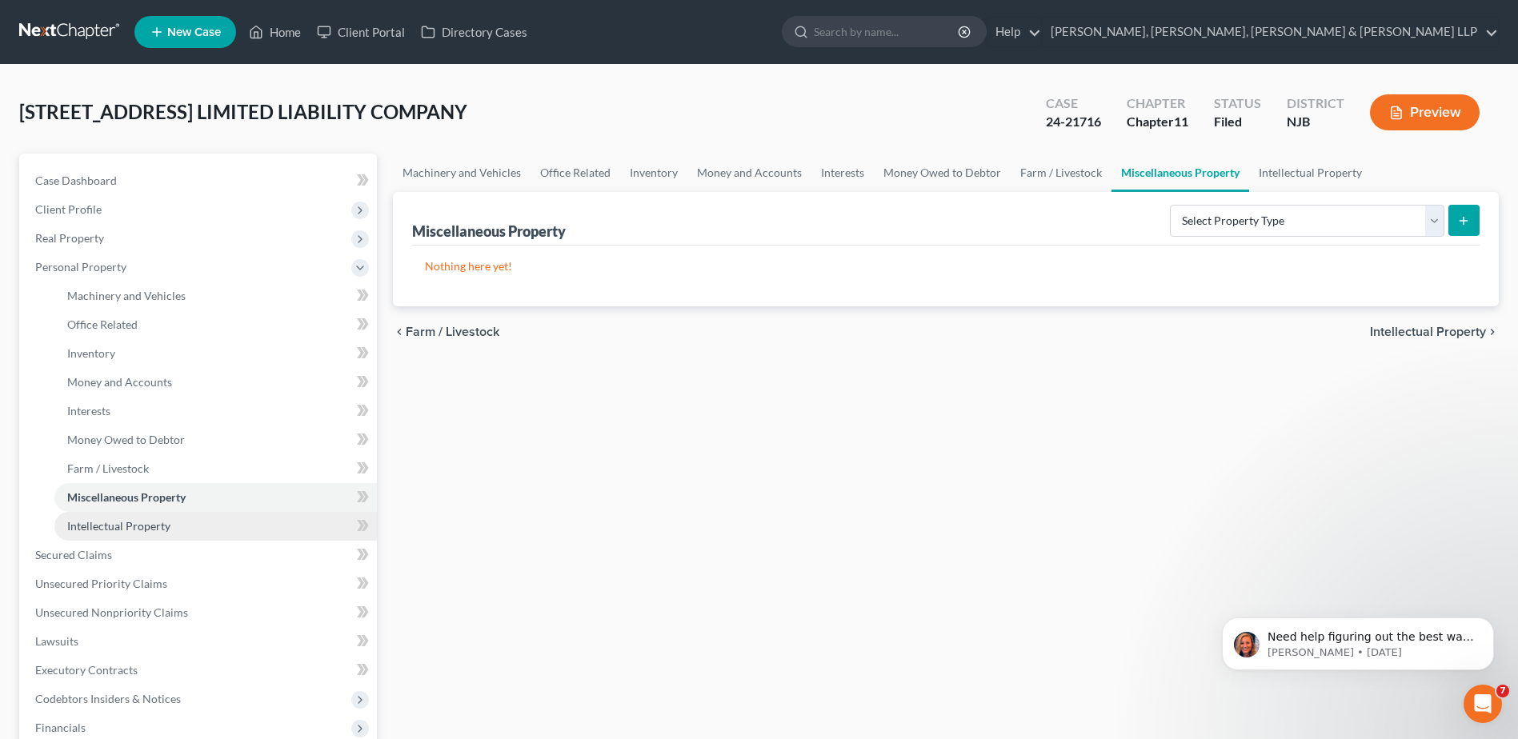
click at [226, 521] on link "Intellectual Property" at bounding box center [215, 526] width 323 height 29
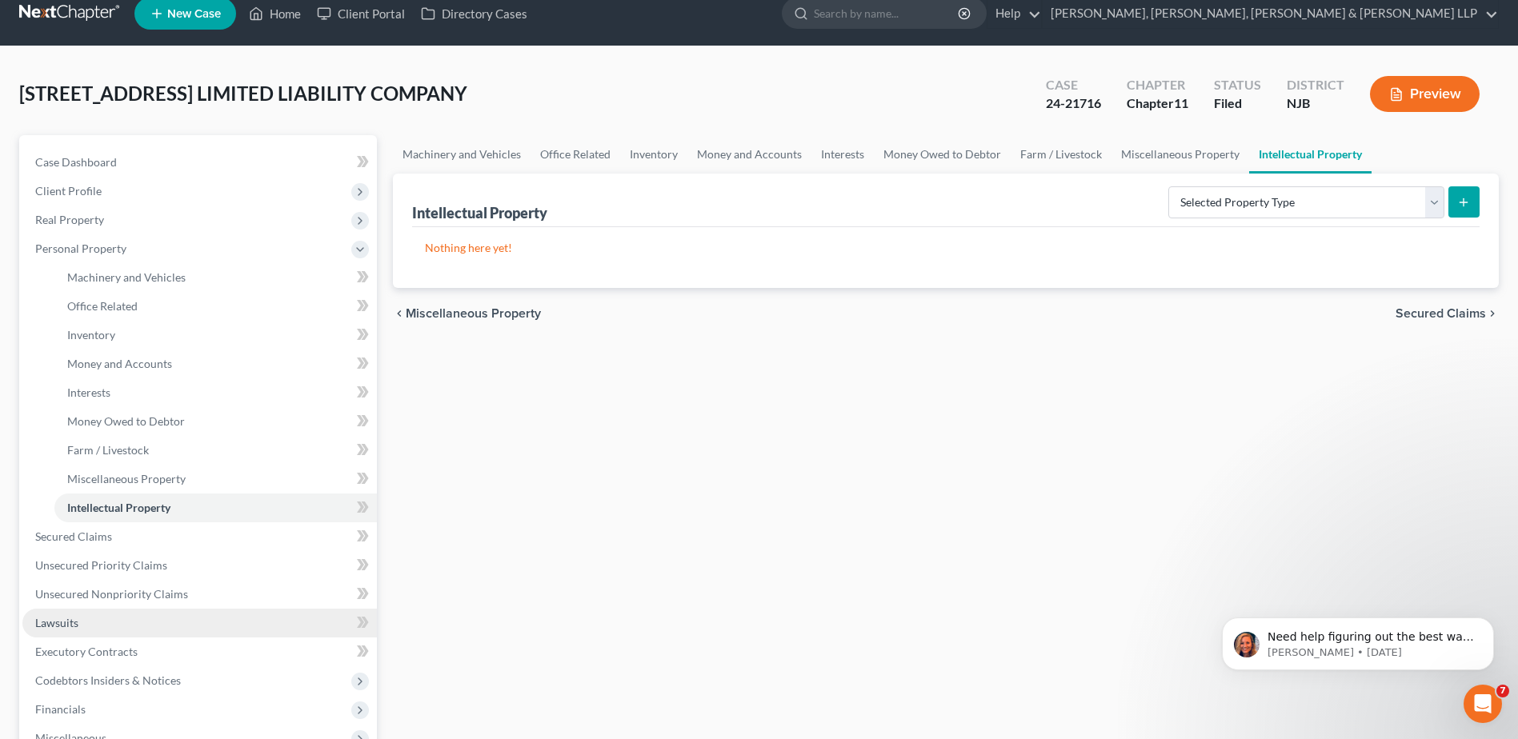
scroll to position [160, 0]
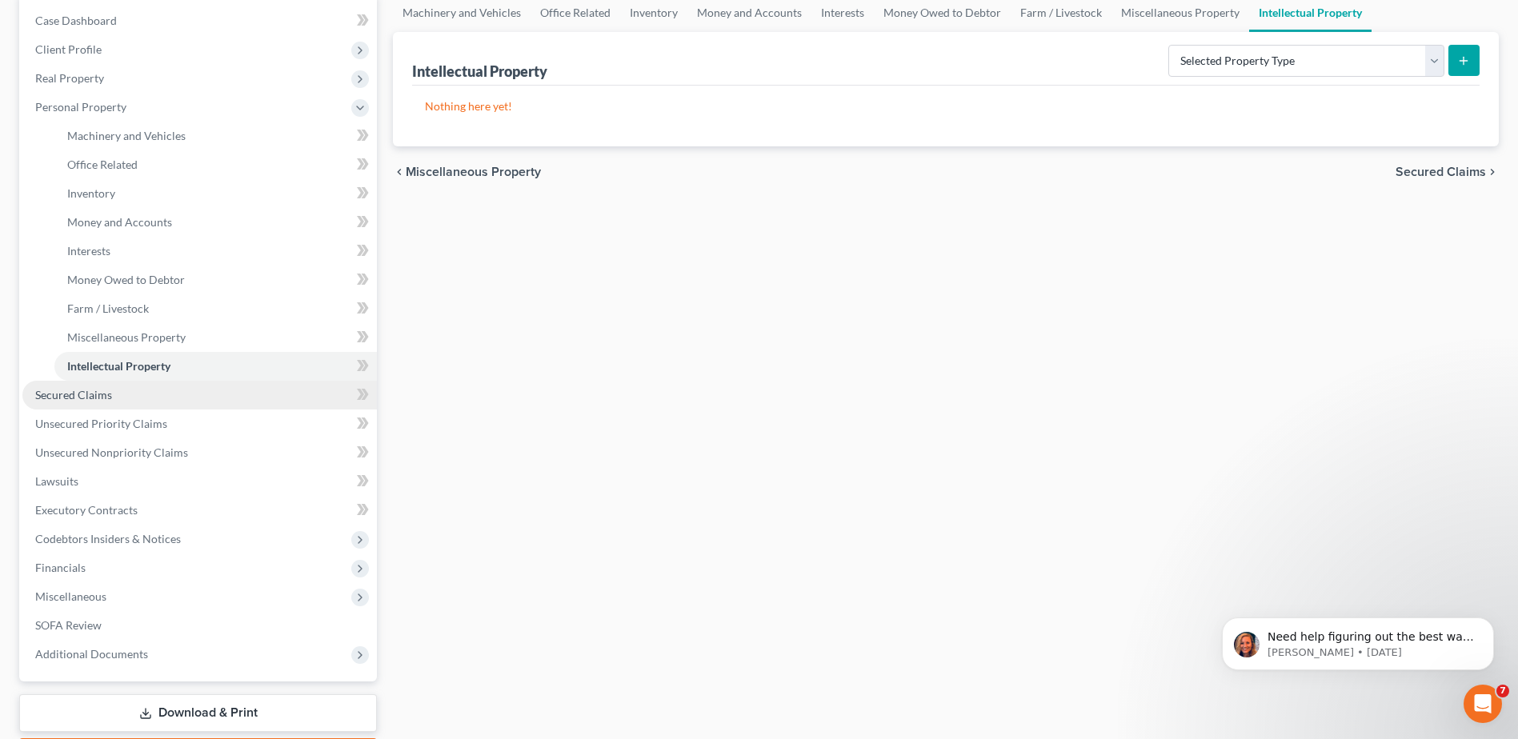
click at [200, 391] on link "Secured Claims" at bounding box center [199, 395] width 355 height 29
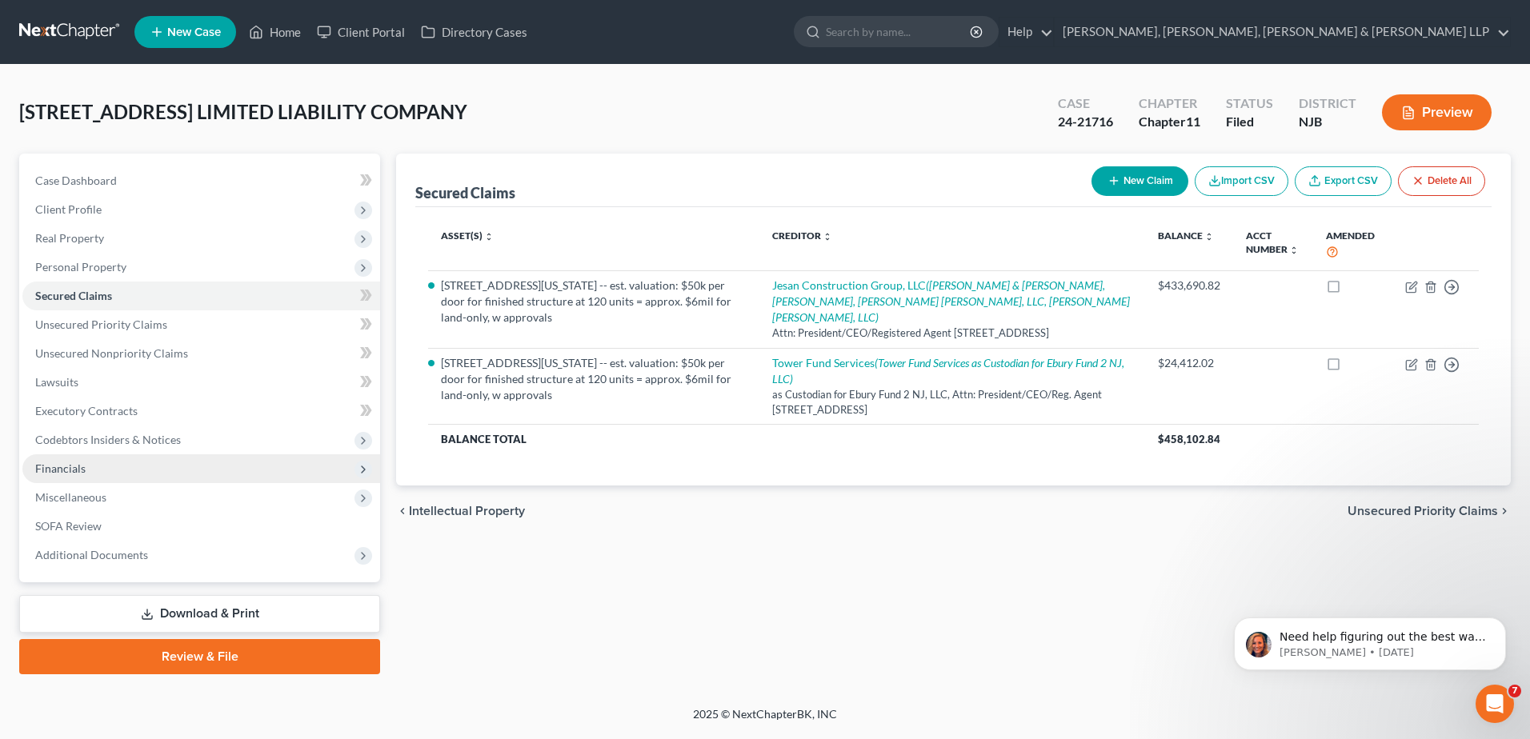
click at [229, 475] on span "Financials" at bounding box center [201, 469] width 358 height 29
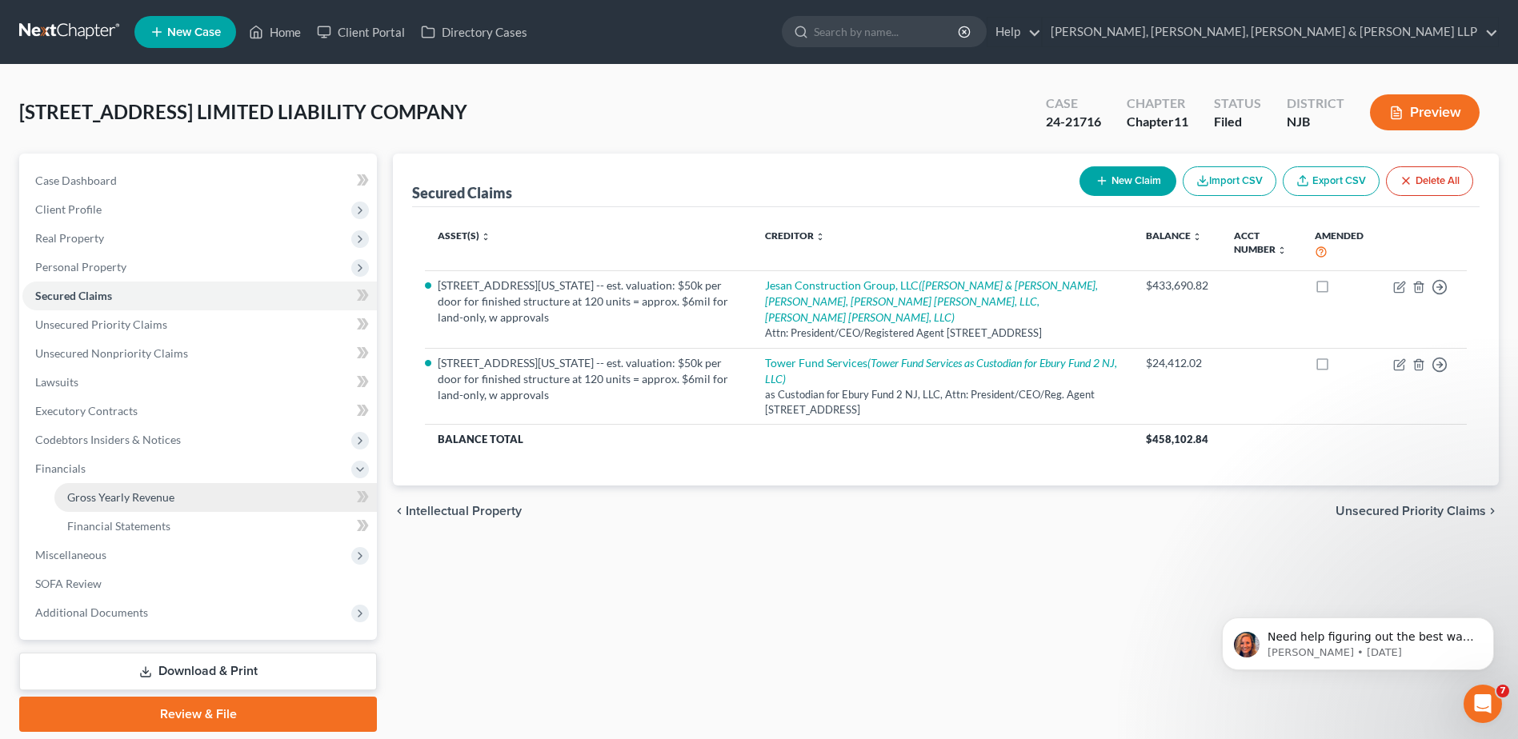
click at [230, 503] on link "Gross Yearly Revenue" at bounding box center [215, 497] width 323 height 29
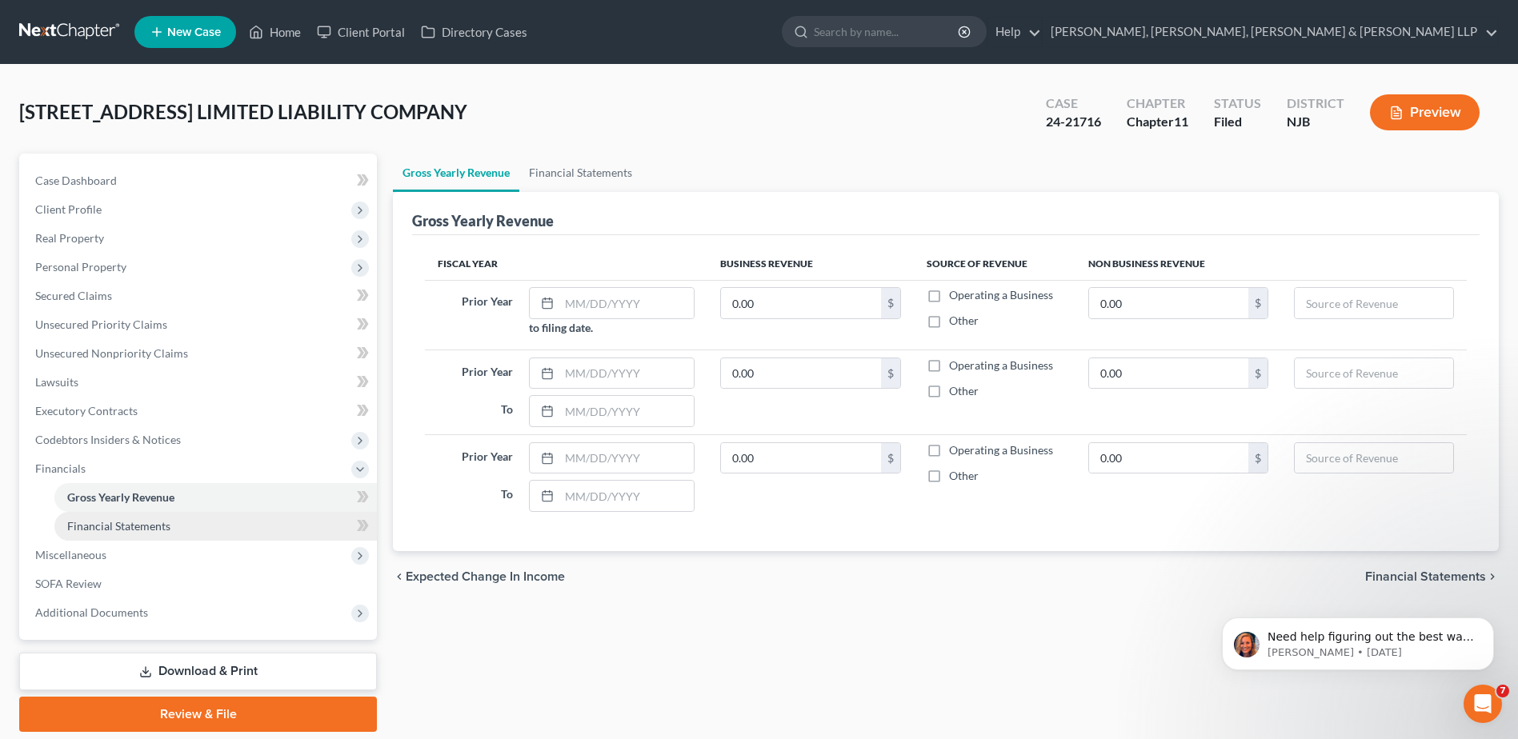
click at [238, 526] on link "Financial Statements" at bounding box center [215, 526] width 323 height 29
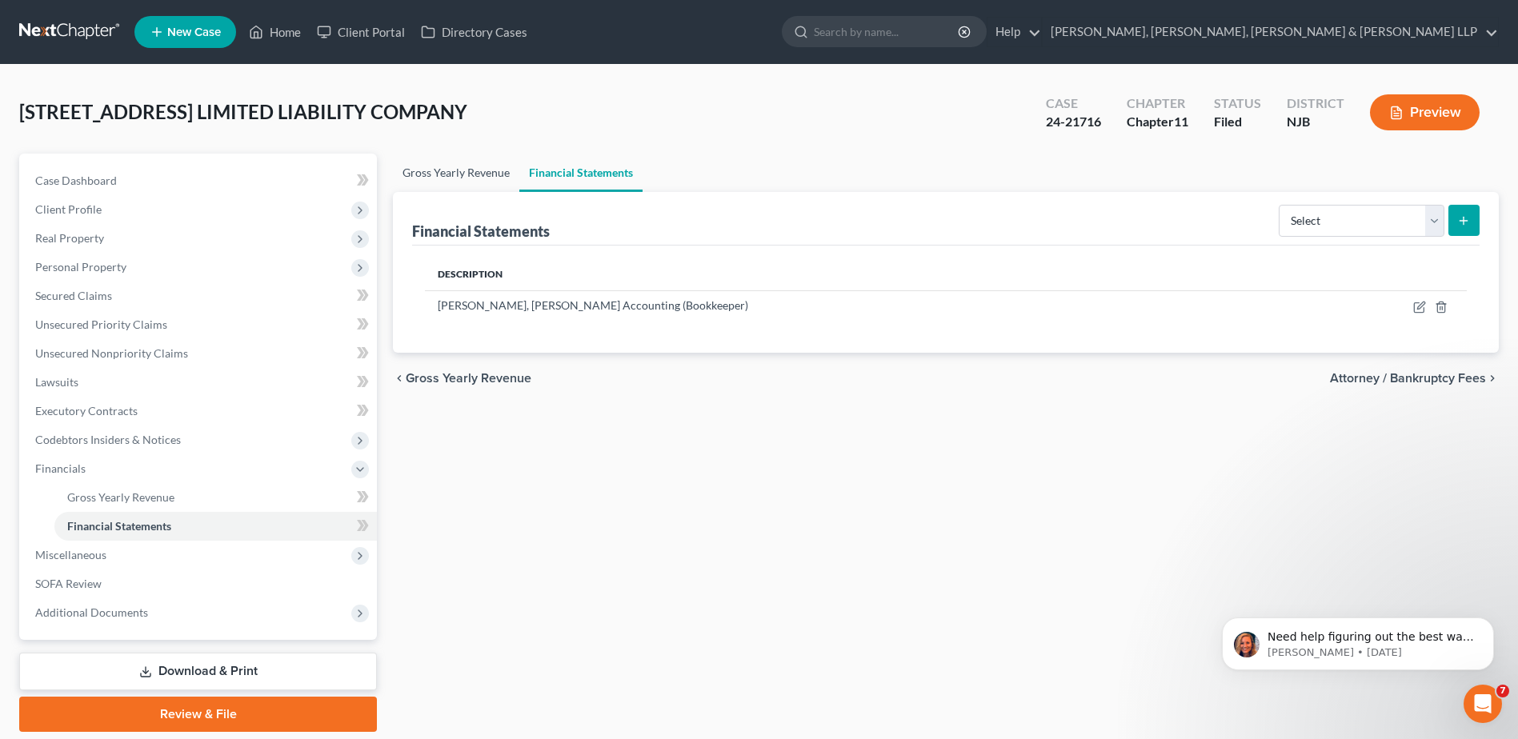
click at [463, 178] on link "Gross Yearly Revenue" at bounding box center [456, 173] width 126 height 38
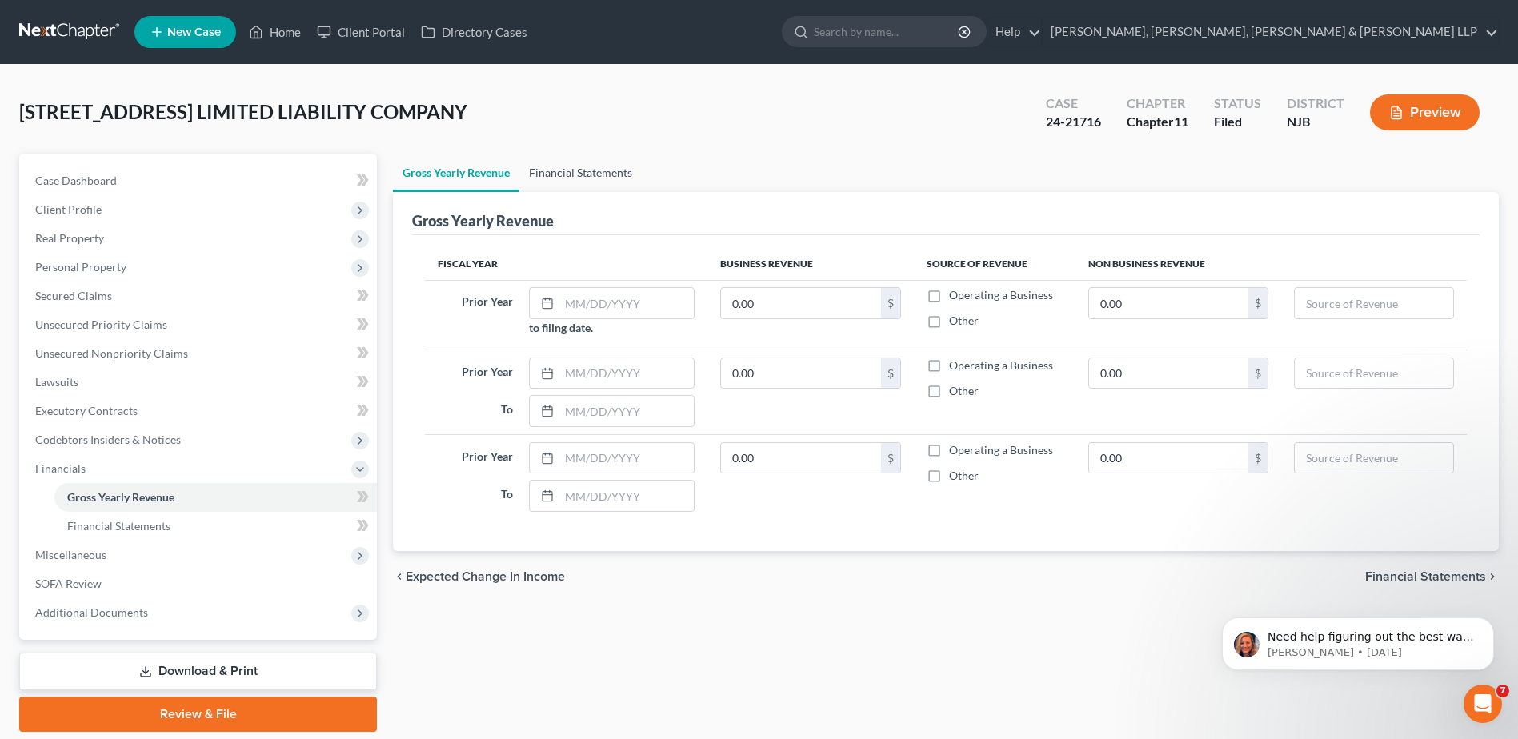
click at [627, 181] on link "Financial Statements" at bounding box center [580, 173] width 122 height 38
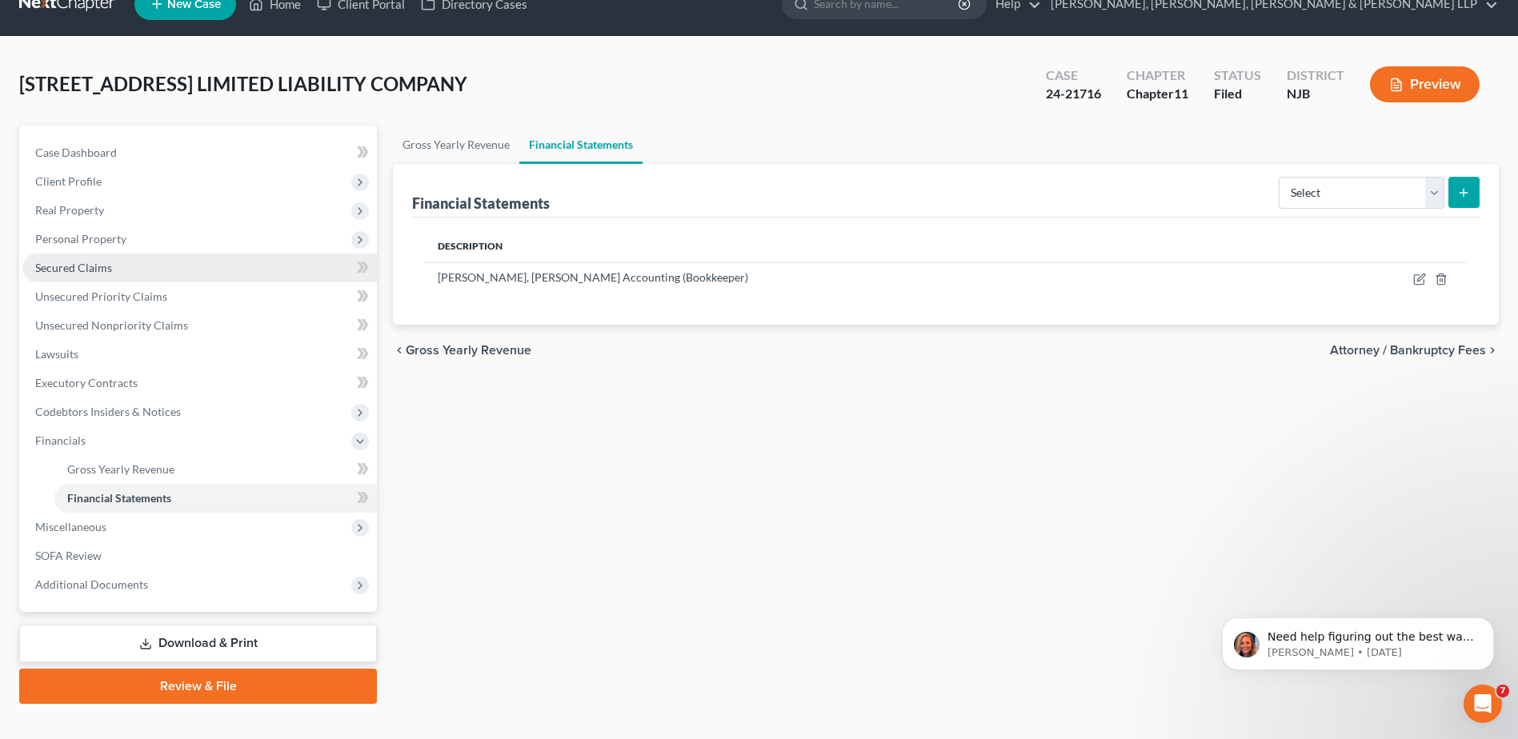
scroll to position [54, 0]
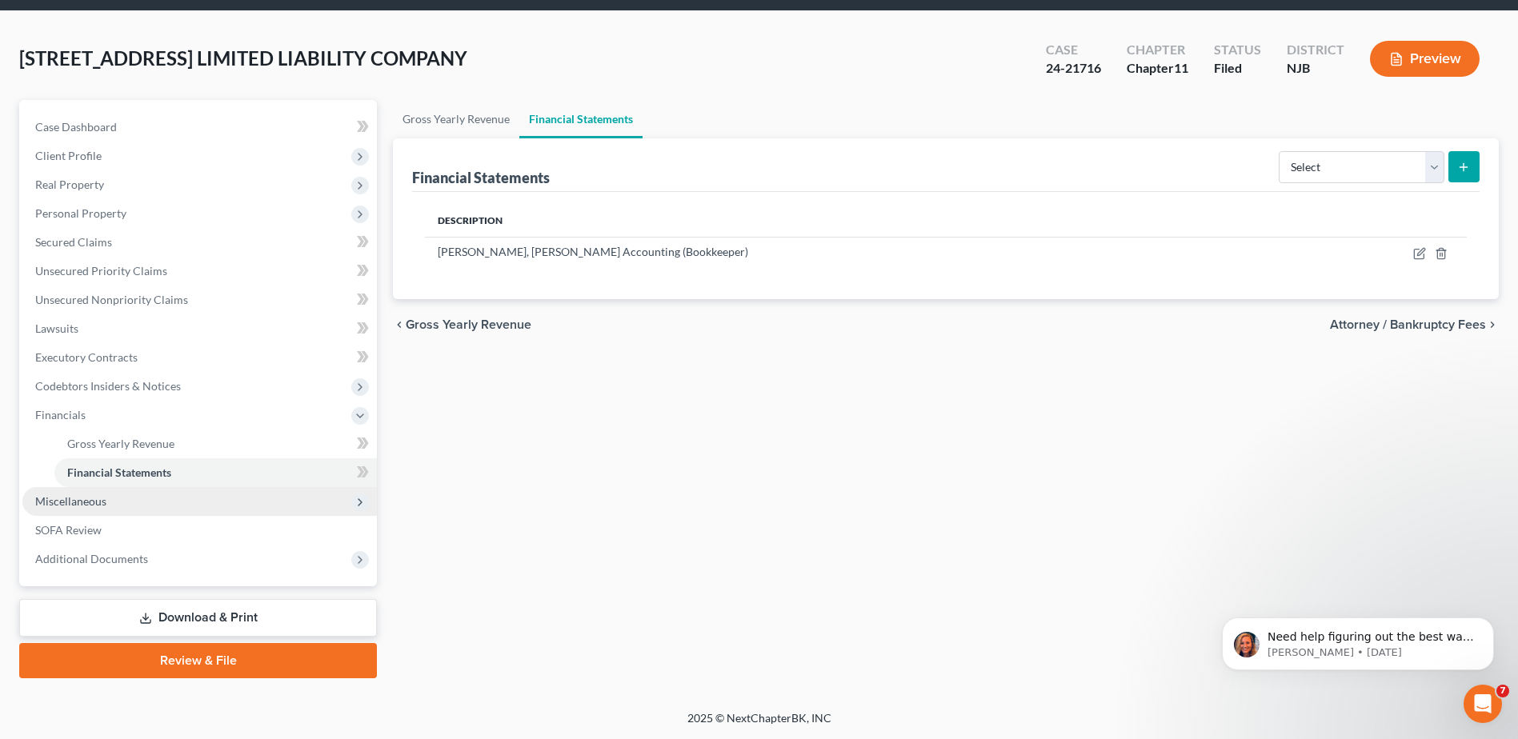
click at [249, 496] on span "Miscellaneous" at bounding box center [199, 501] width 355 height 29
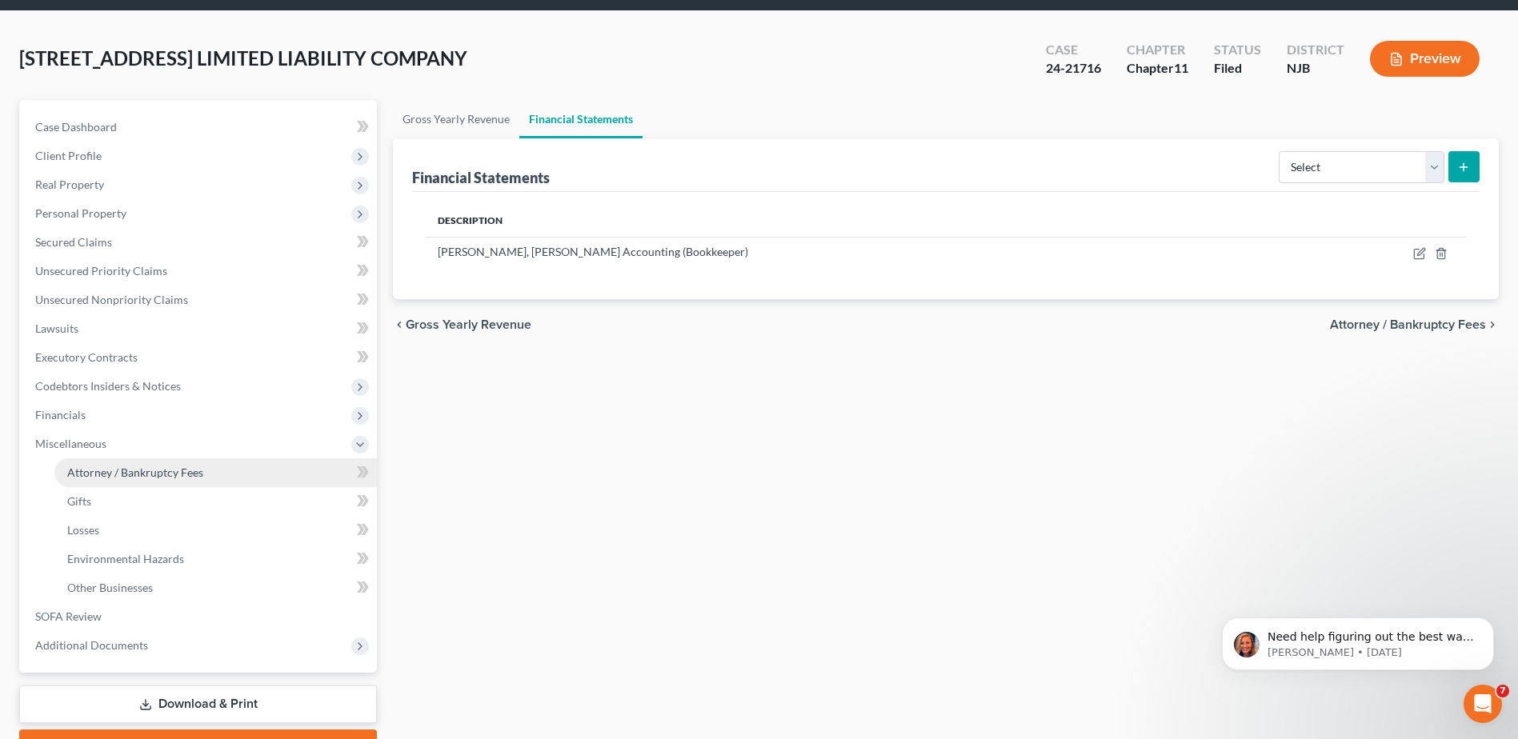
click at [283, 469] on link "Attorney / Bankruptcy Fees" at bounding box center [215, 473] width 323 height 29
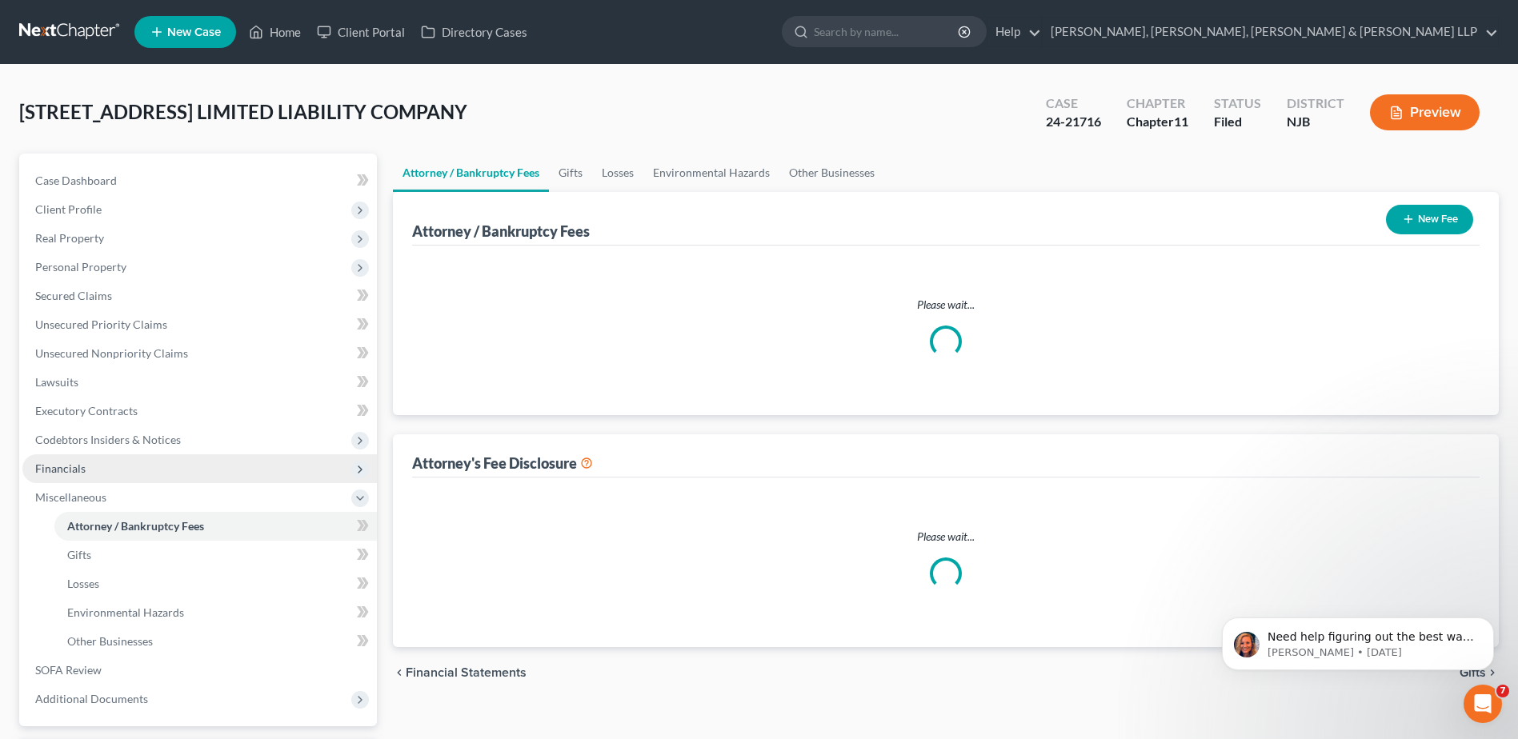
select select "0"
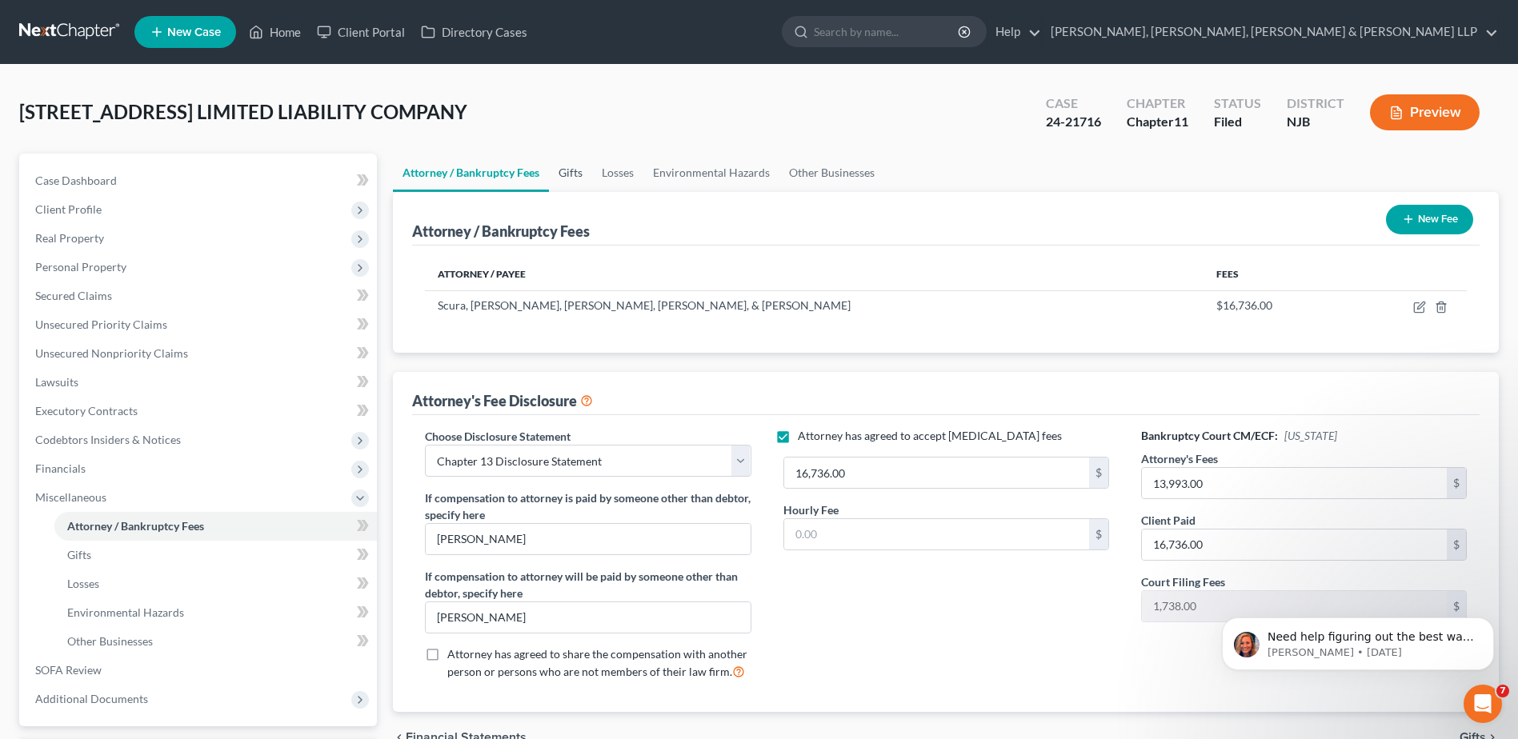
click at [573, 176] on link "Gifts" at bounding box center [570, 173] width 43 height 38
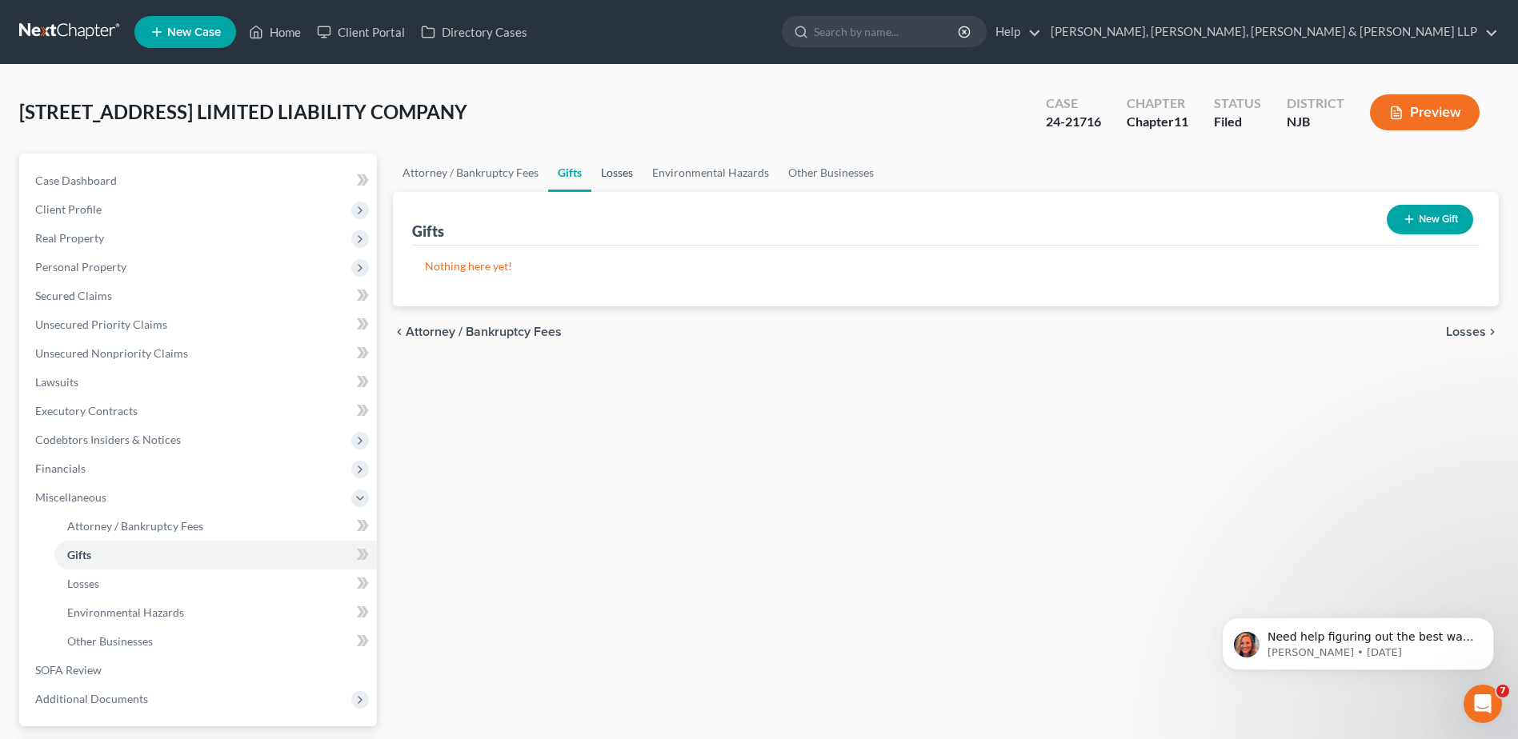
click at [625, 177] on link "Losses" at bounding box center [616, 173] width 51 height 38
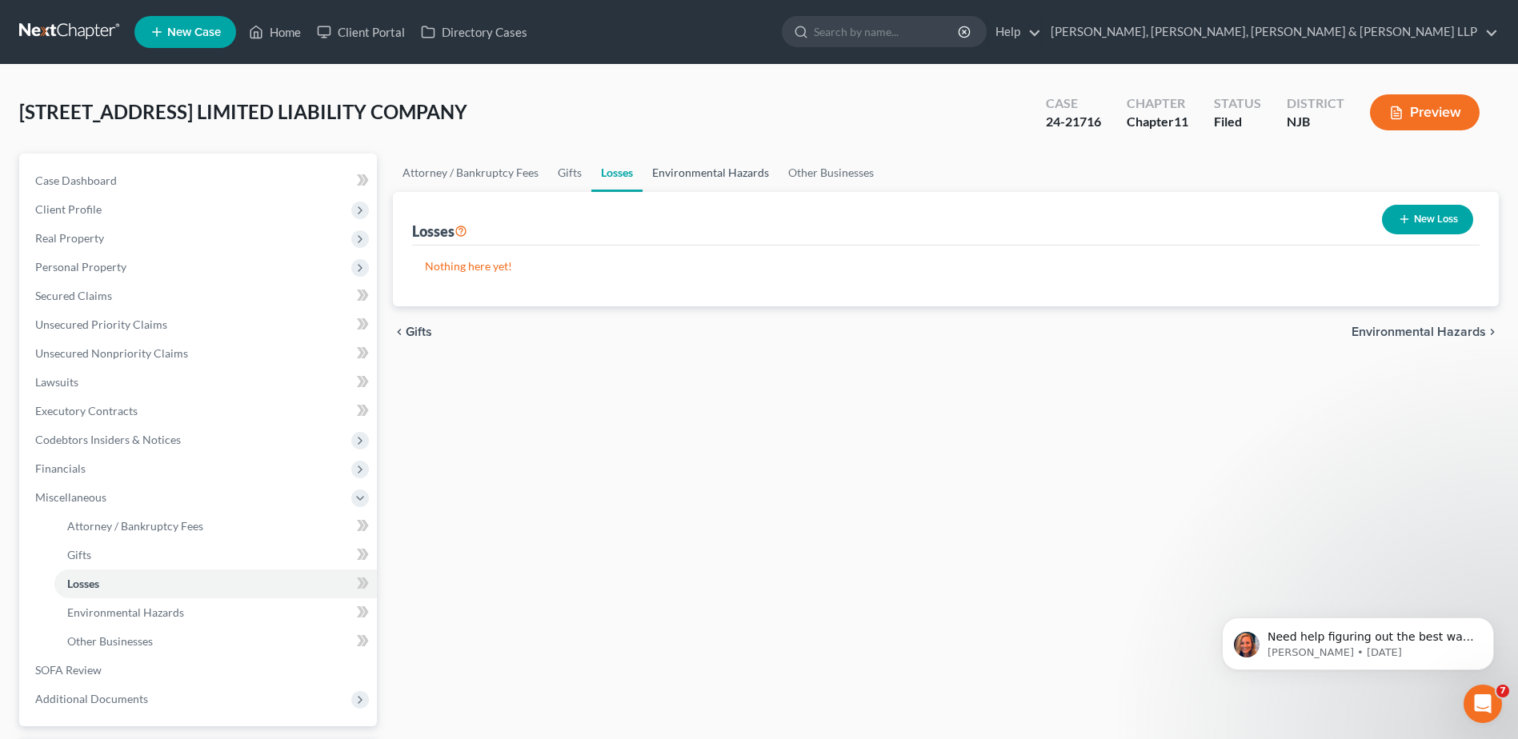
click at [667, 175] on link "Environmental Hazards" at bounding box center [711, 173] width 136 height 38
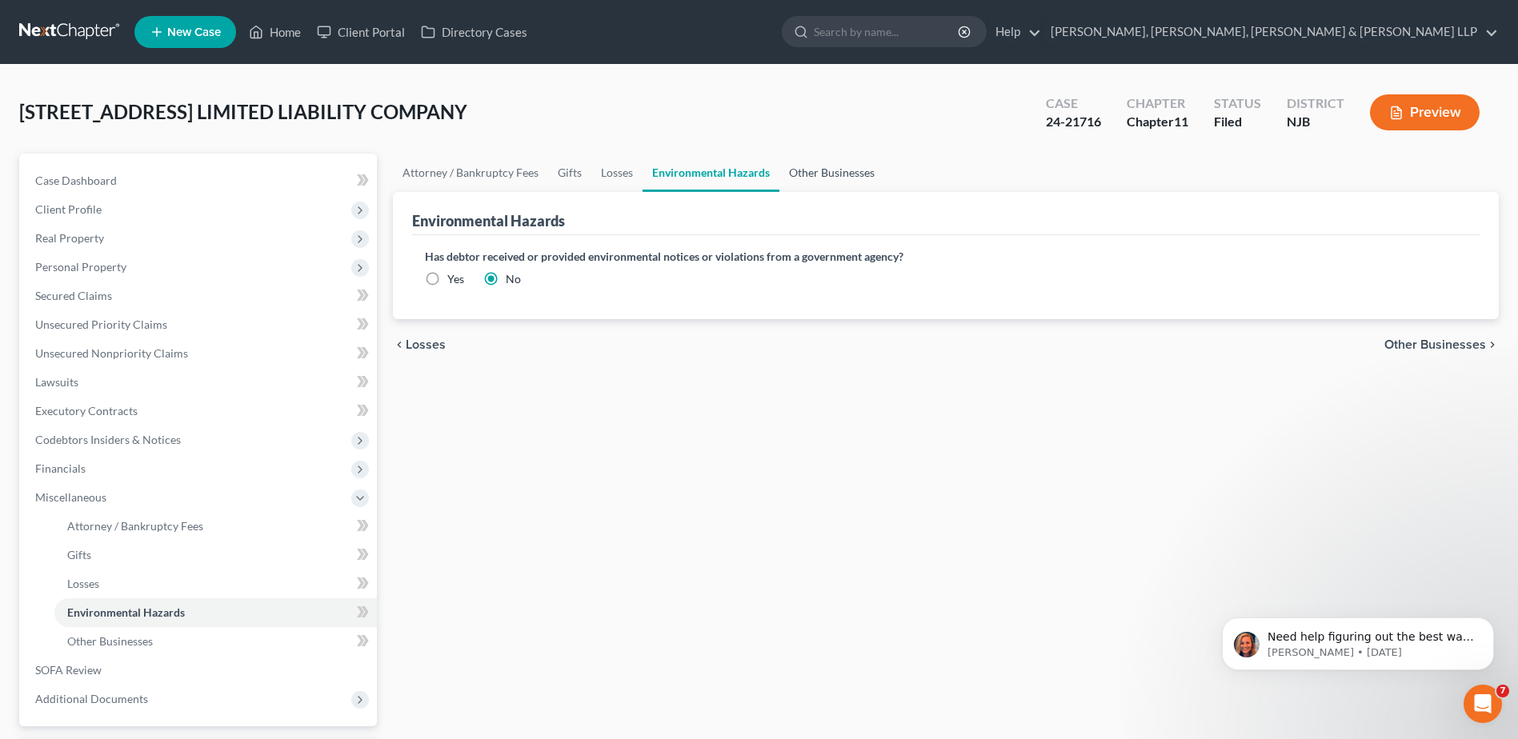
click at [780, 174] on link "Other Businesses" at bounding box center [831, 173] width 105 height 38
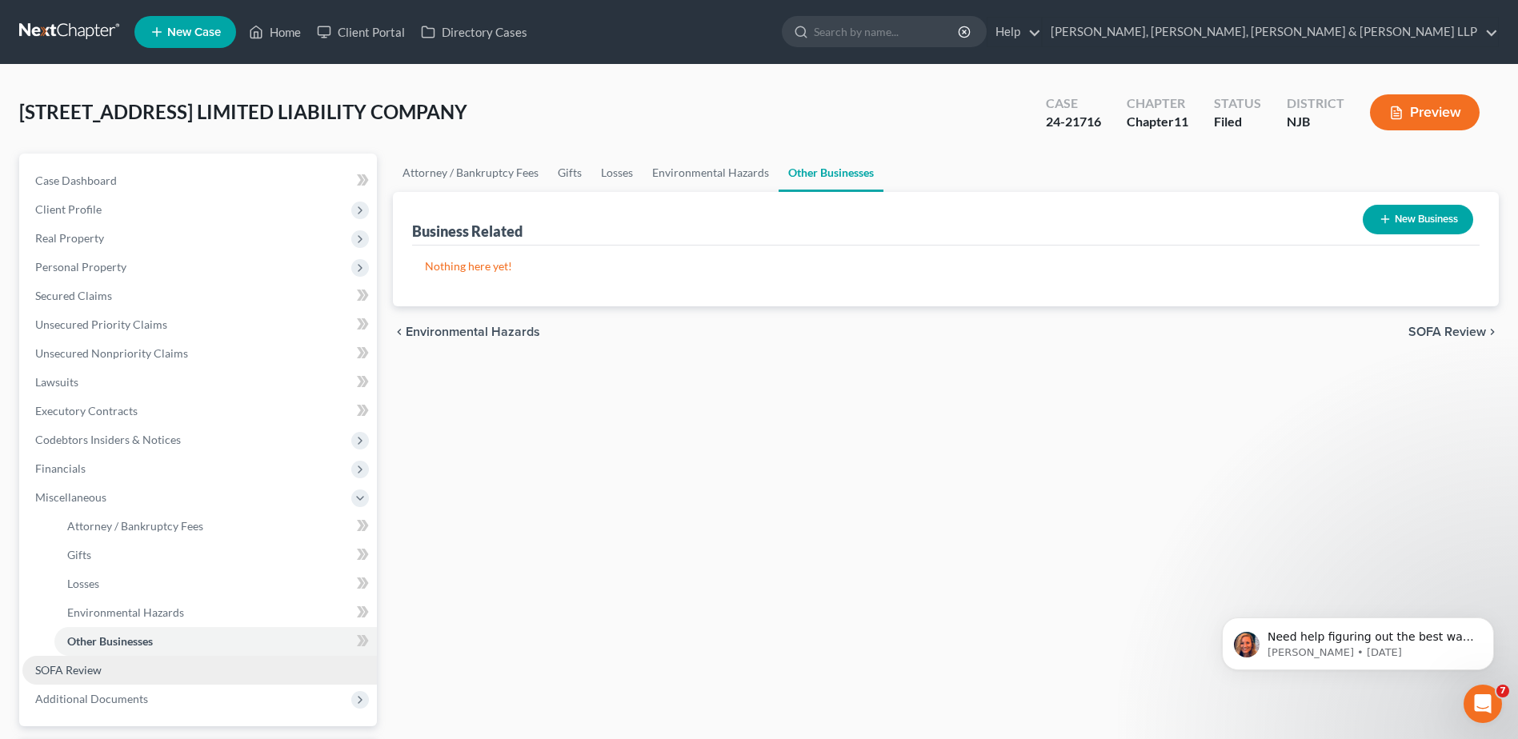
drag, startPoint x: 151, startPoint y: 670, endPoint x: 161, endPoint y: 665, distance: 10.7
click at [150, 670] on link "SOFA Review" at bounding box center [199, 670] width 355 height 29
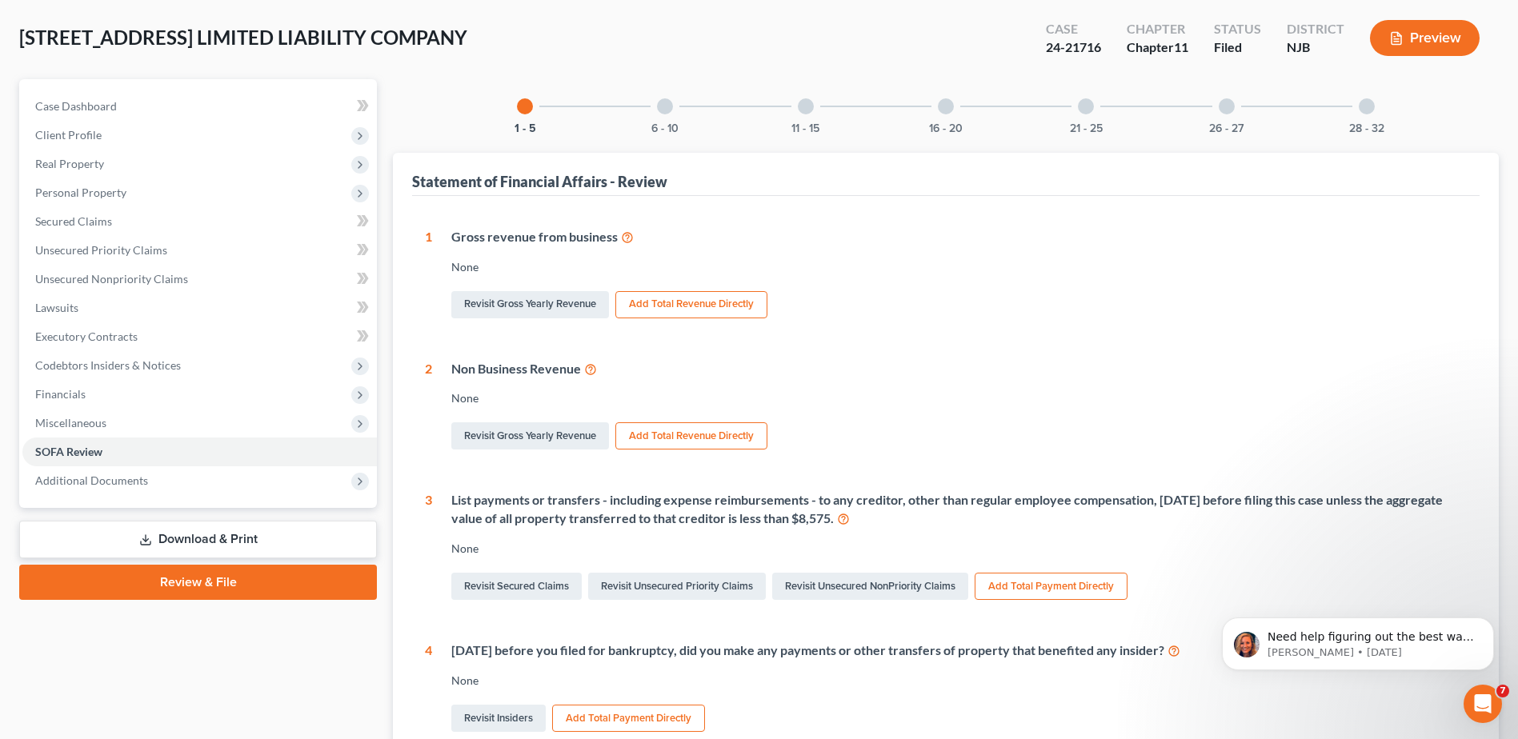
scroll to position [84, 0]
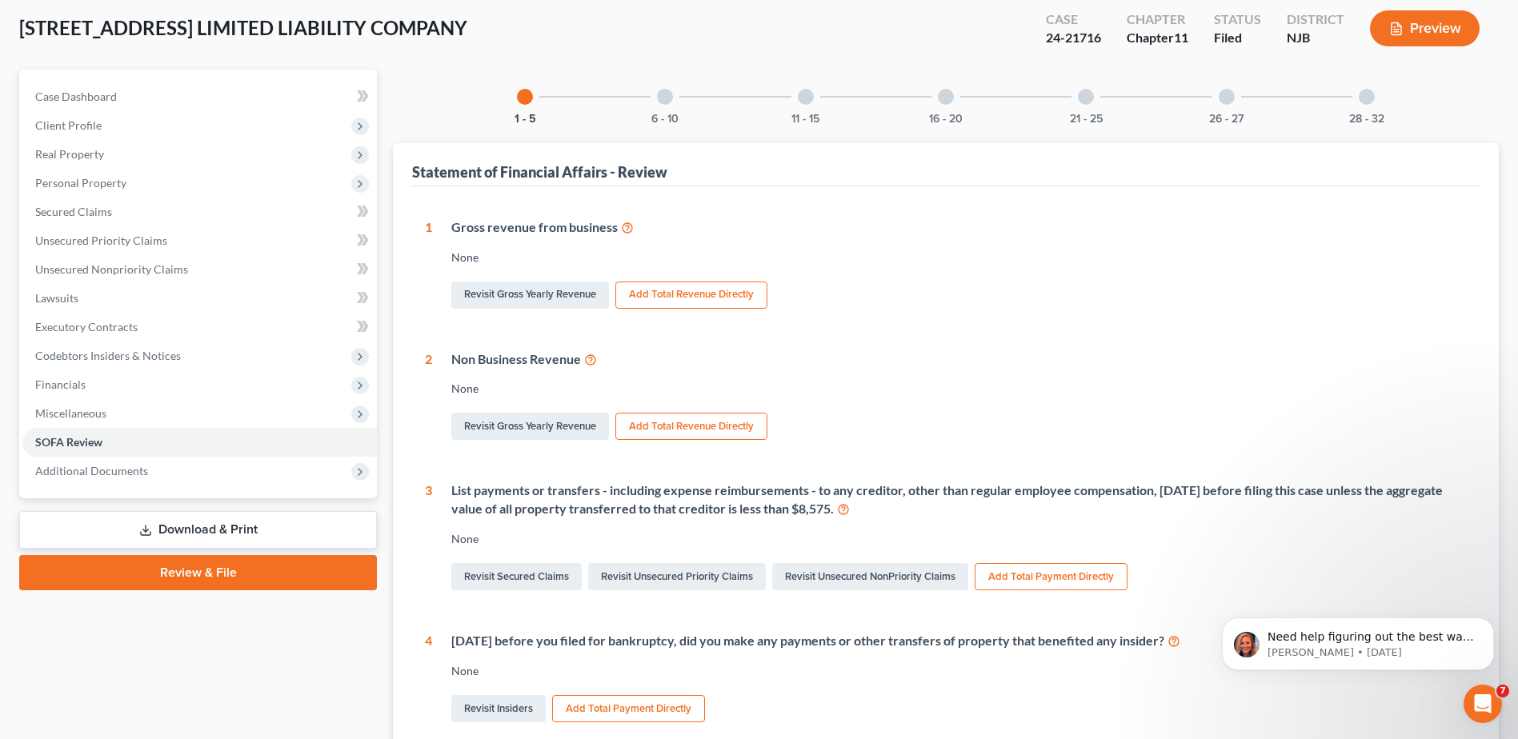
click at [660, 97] on div at bounding box center [665, 97] width 16 height 16
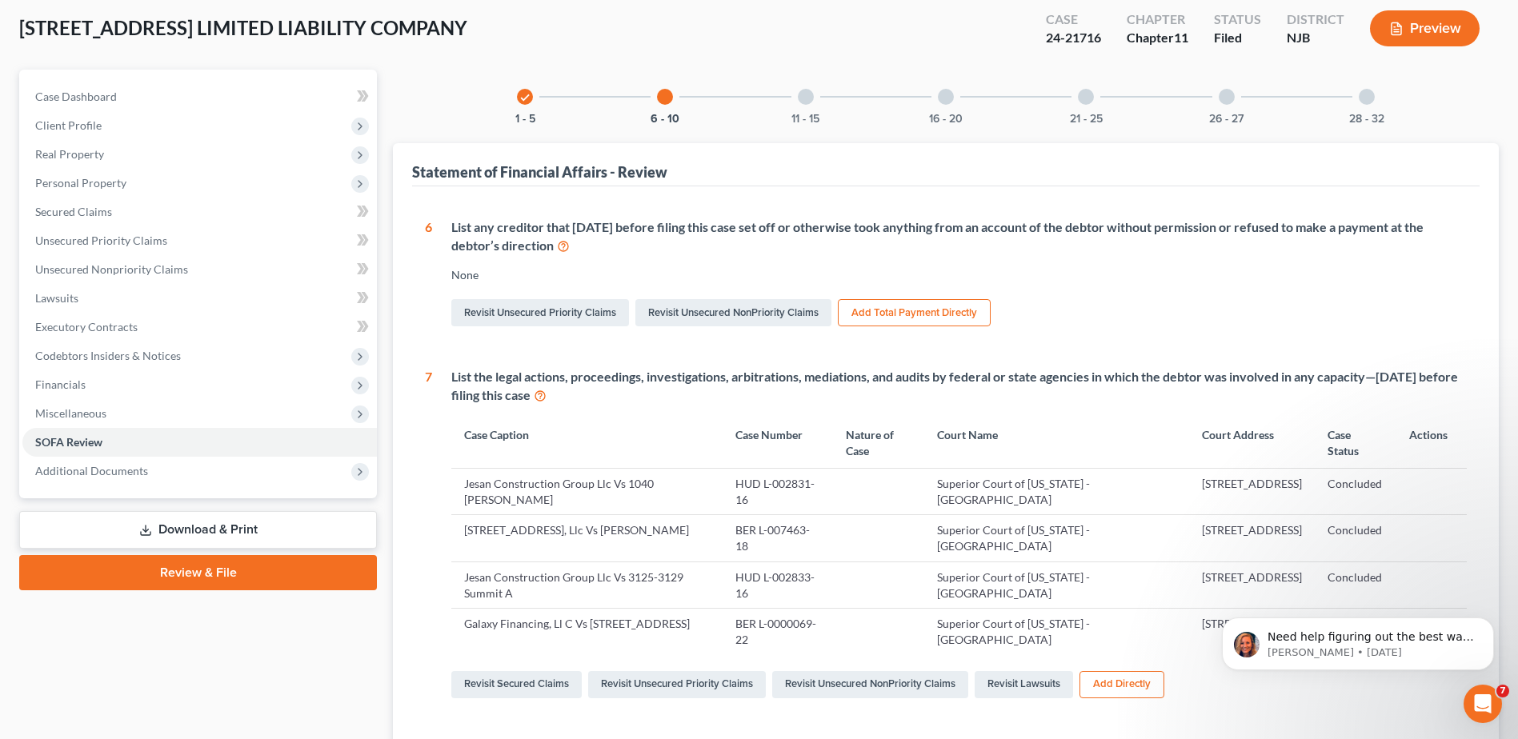
click at [794, 99] on div "11 - 15" at bounding box center [806, 97] width 54 height 54
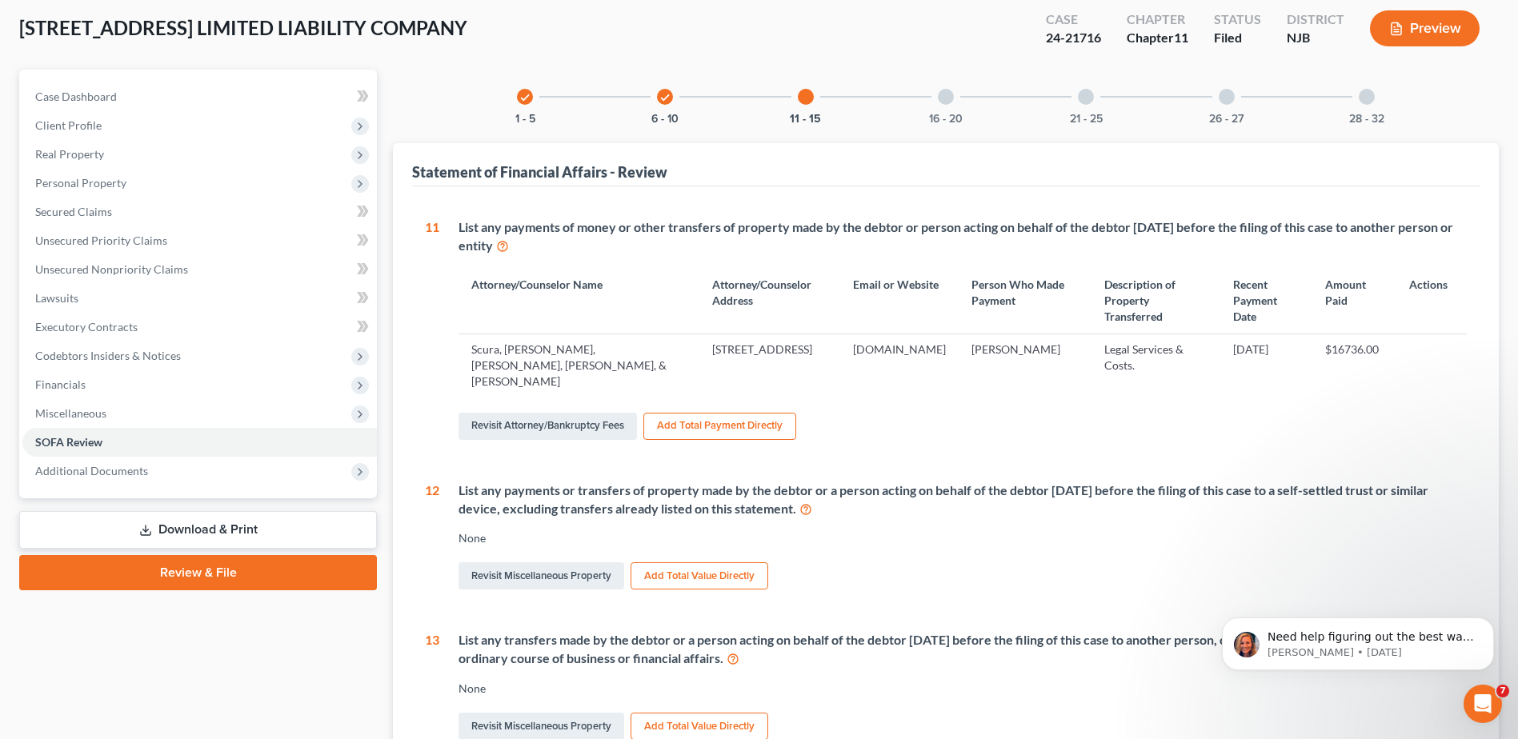
click at [936, 97] on div "16 - 20" at bounding box center [946, 97] width 54 height 54
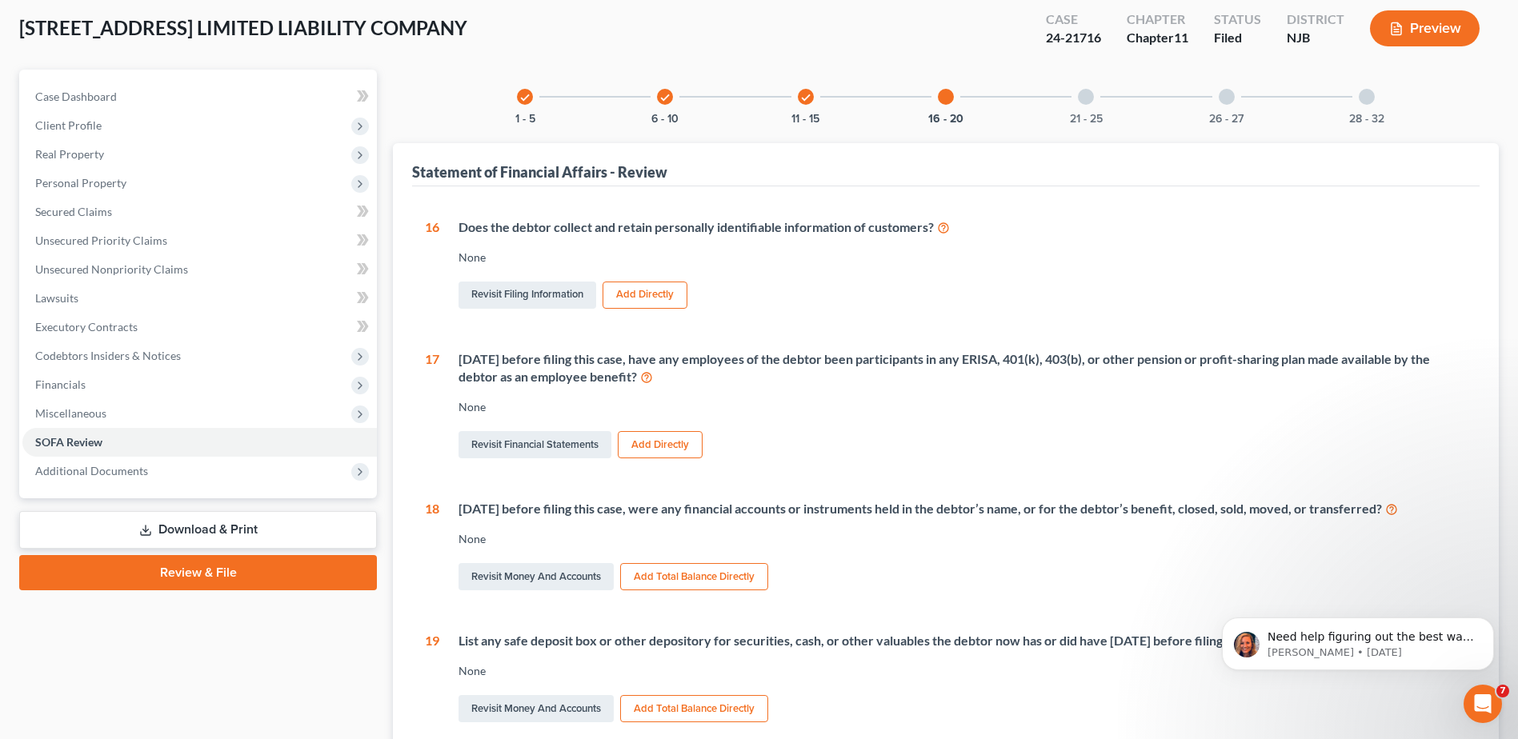
click at [1096, 105] on div "21 - 25" at bounding box center [1086, 97] width 54 height 54
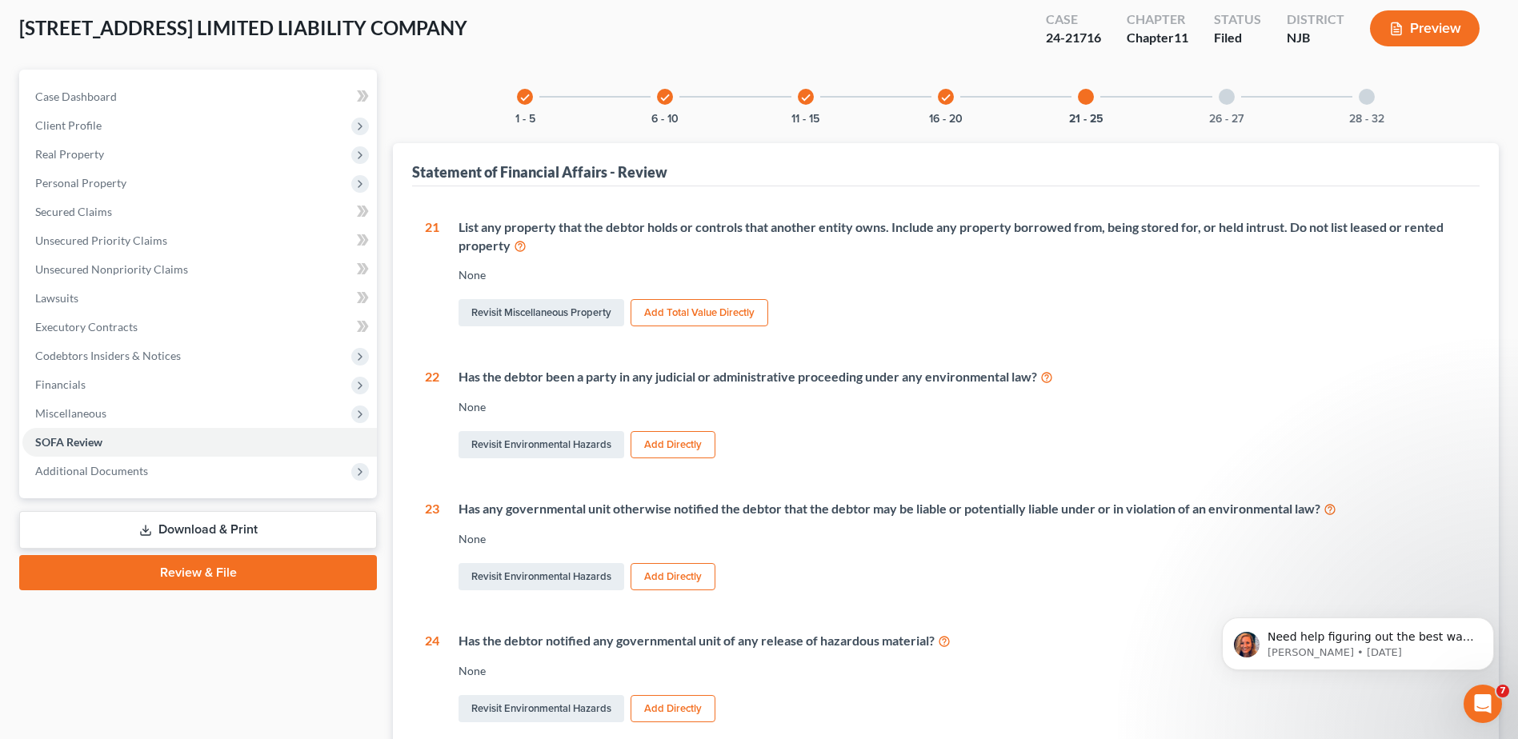
click at [1240, 109] on div "26 - 27" at bounding box center [1227, 97] width 54 height 54
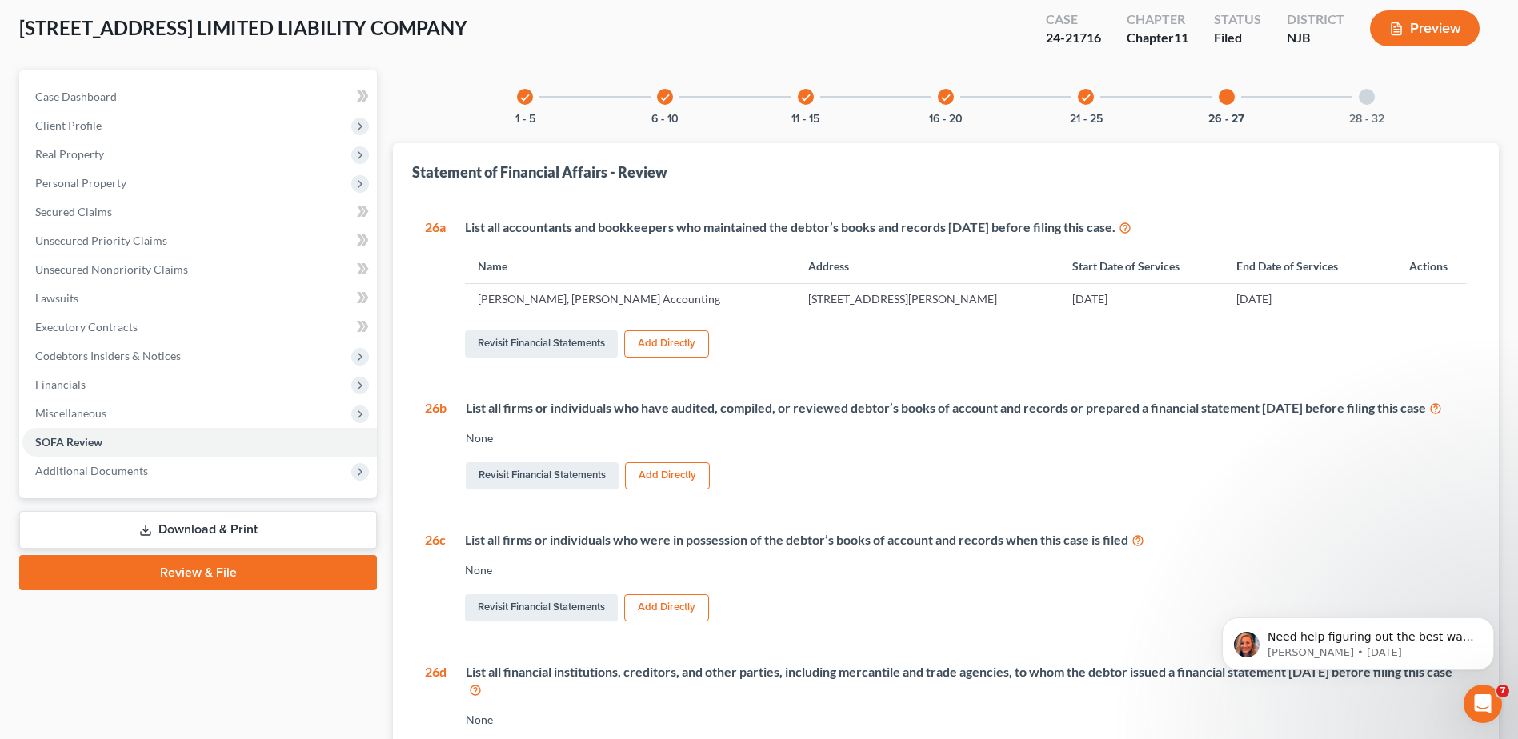
click at [1365, 101] on div at bounding box center [1367, 97] width 16 height 16
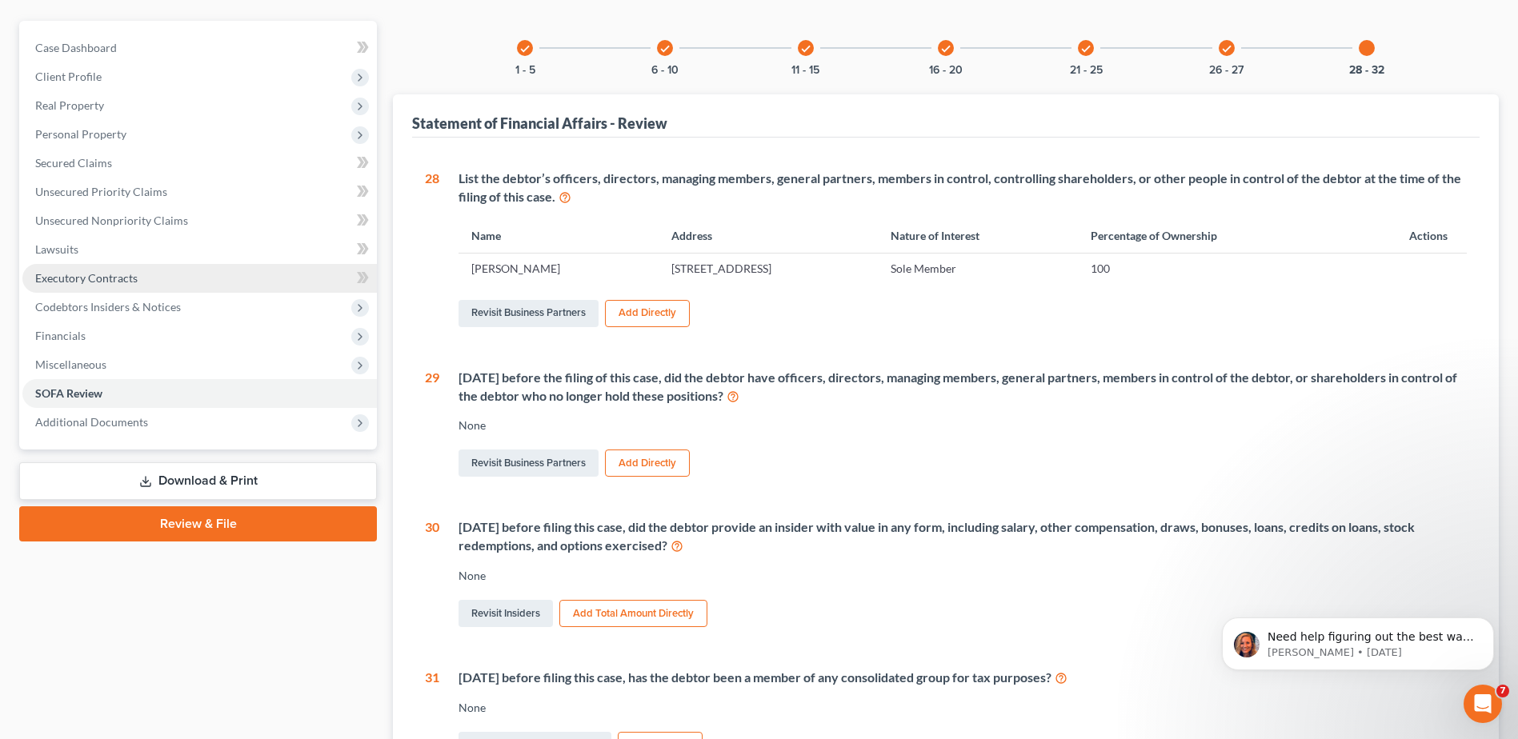
scroll to position [0, 0]
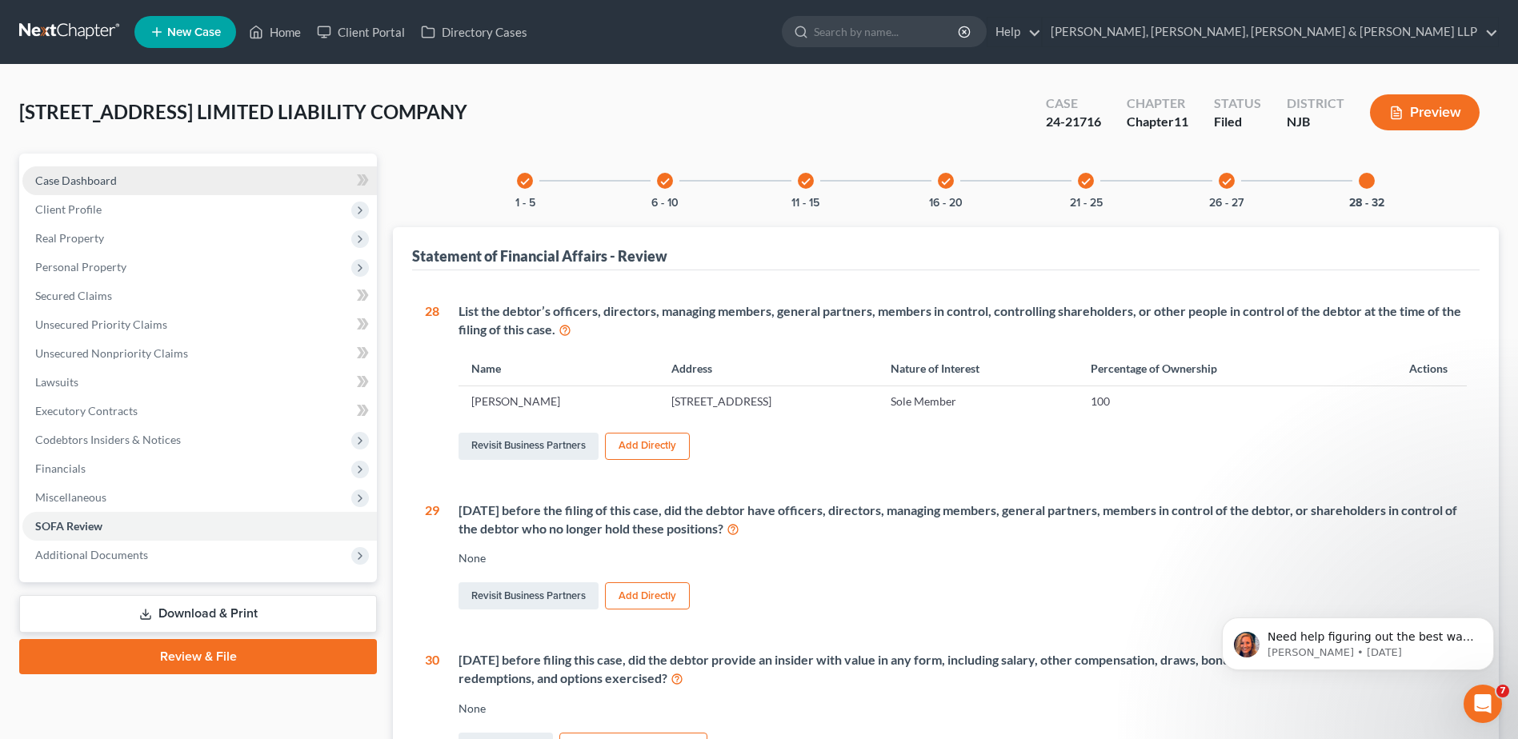
drag, startPoint x: 158, startPoint y: 174, endPoint x: 170, endPoint y: 176, distance: 11.5
click at [159, 174] on link "Case Dashboard" at bounding box center [199, 180] width 355 height 29
